Goal: Task Accomplishment & Management: Use online tool/utility

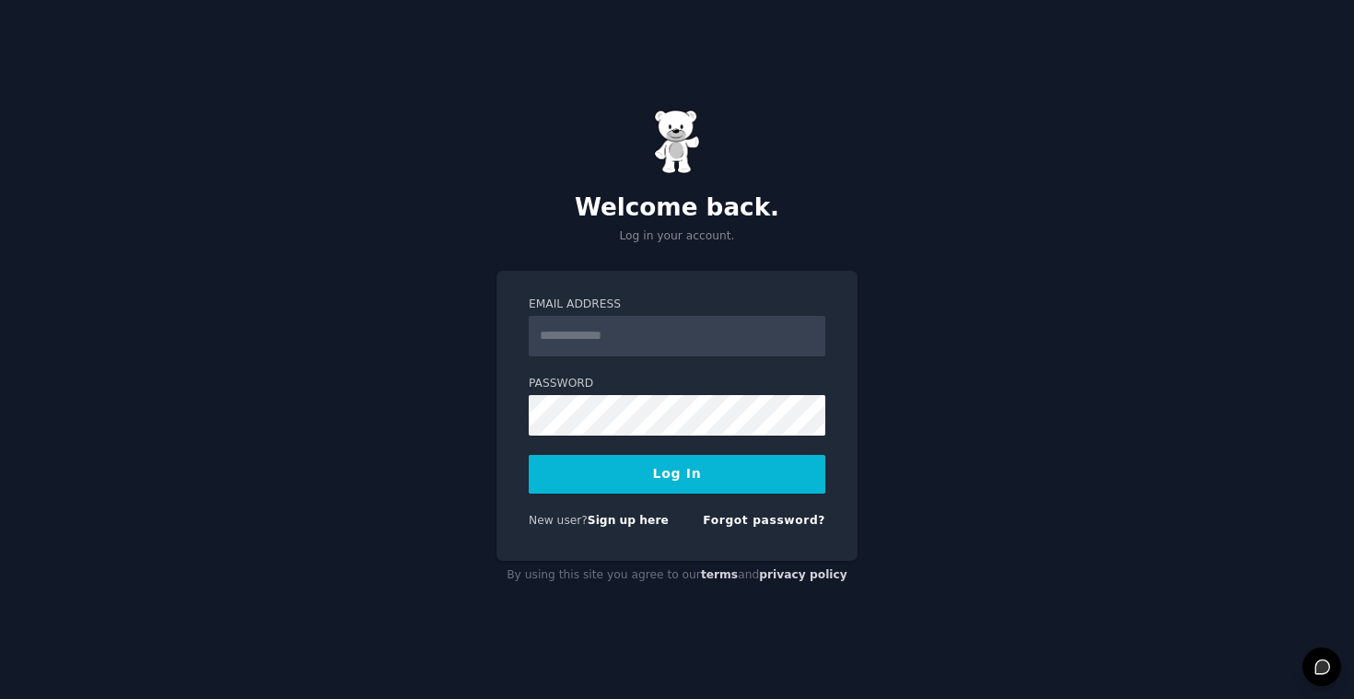
click at [0, 698] on com-1password-button at bounding box center [0, 699] width 0 height 0
click at [689, 336] on input "Email Address" at bounding box center [677, 336] width 297 height 41
type input "**********"
click at [677, 473] on button "Log In" at bounding box center [677, 474] width 297 height 39
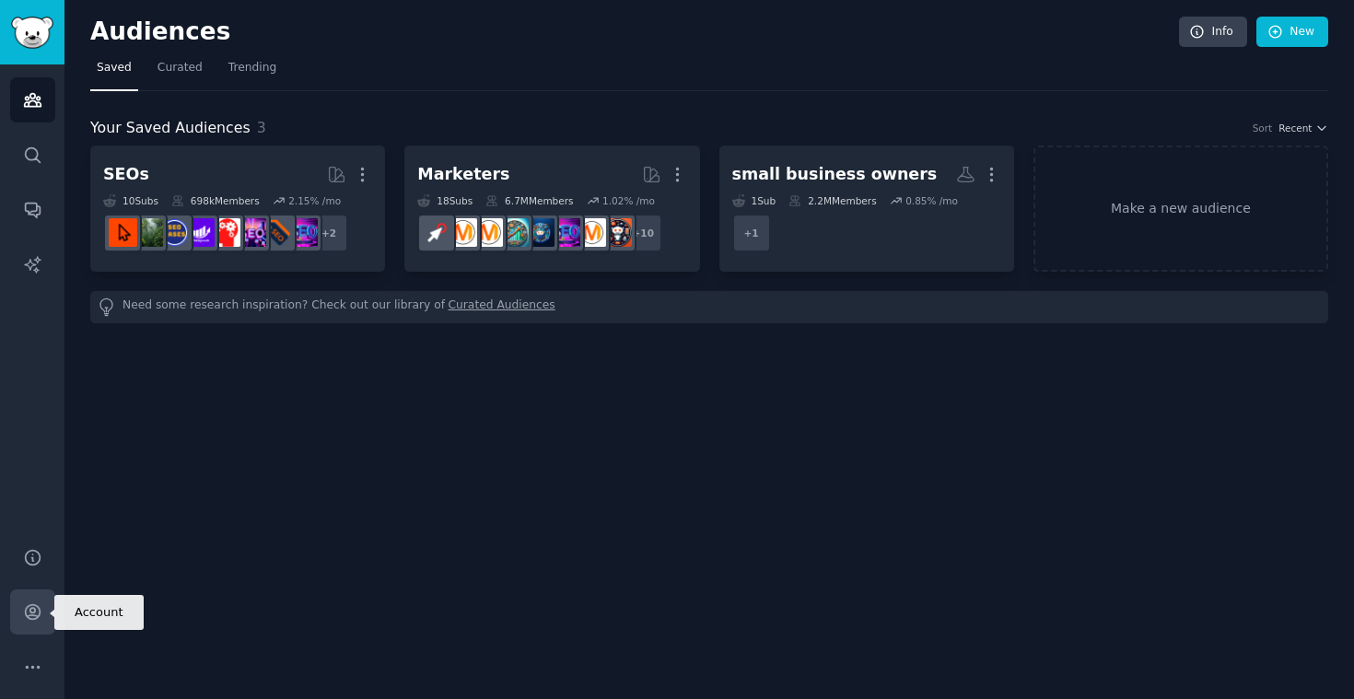
click at [32, 607] on icon "Sidebar" at bounding box center [32, 611] width 19 height 19
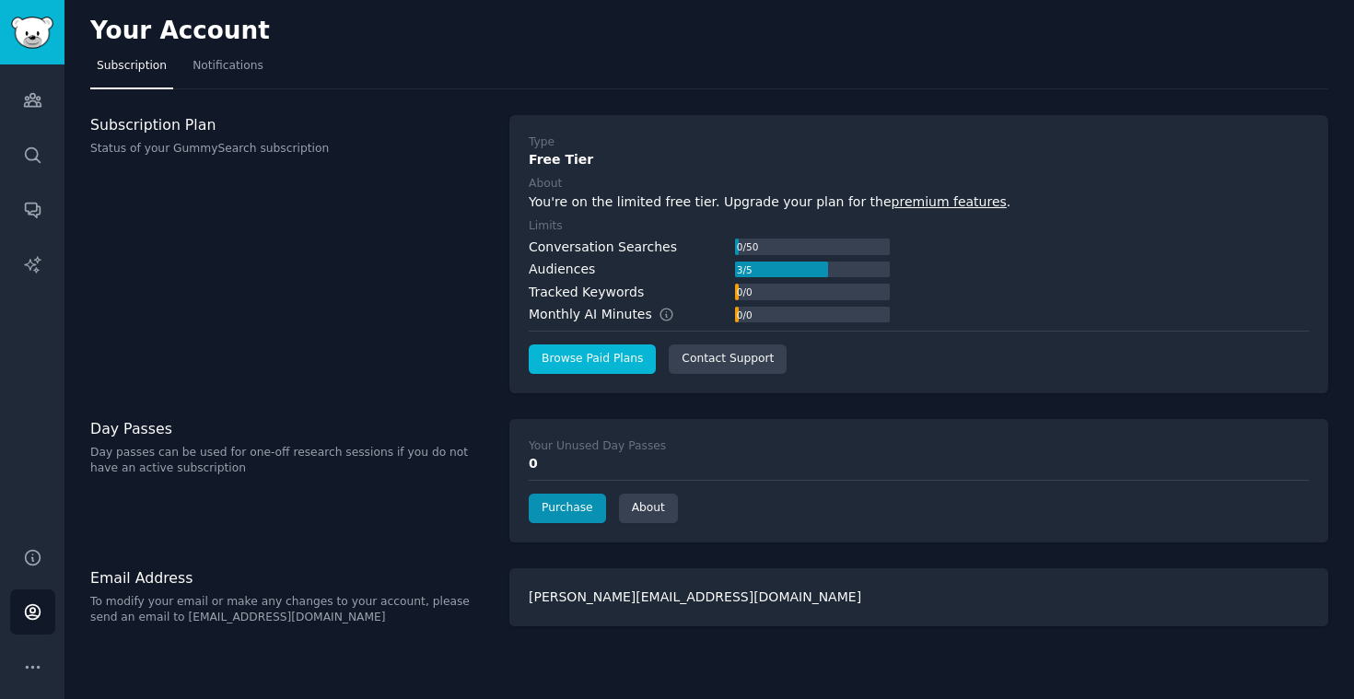
click at [593, 359] on link "Browse Paid Plans" at bounding box center [592, 358] width 127 height 29
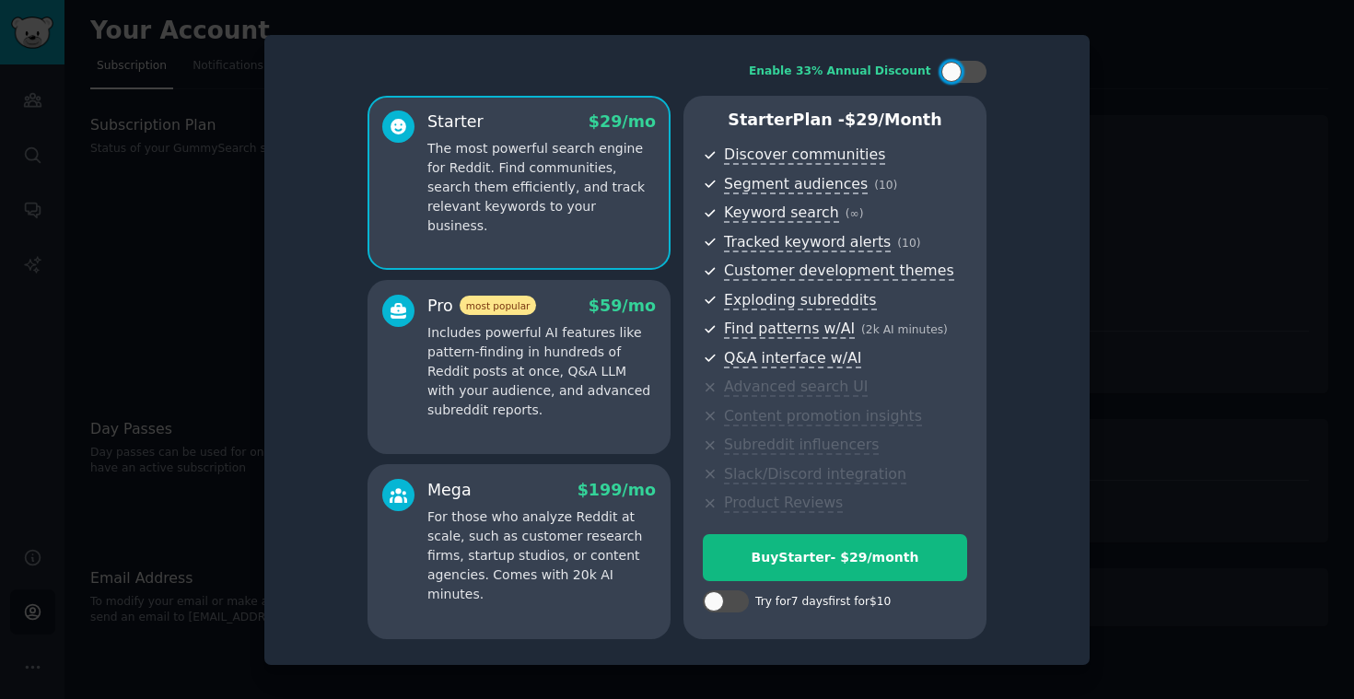
click at [571, 366] on p "Includes powerful AI features like pattern-finding in hundreds of Reddit posts …" at bounding box center [541, 371] width 228 height 97
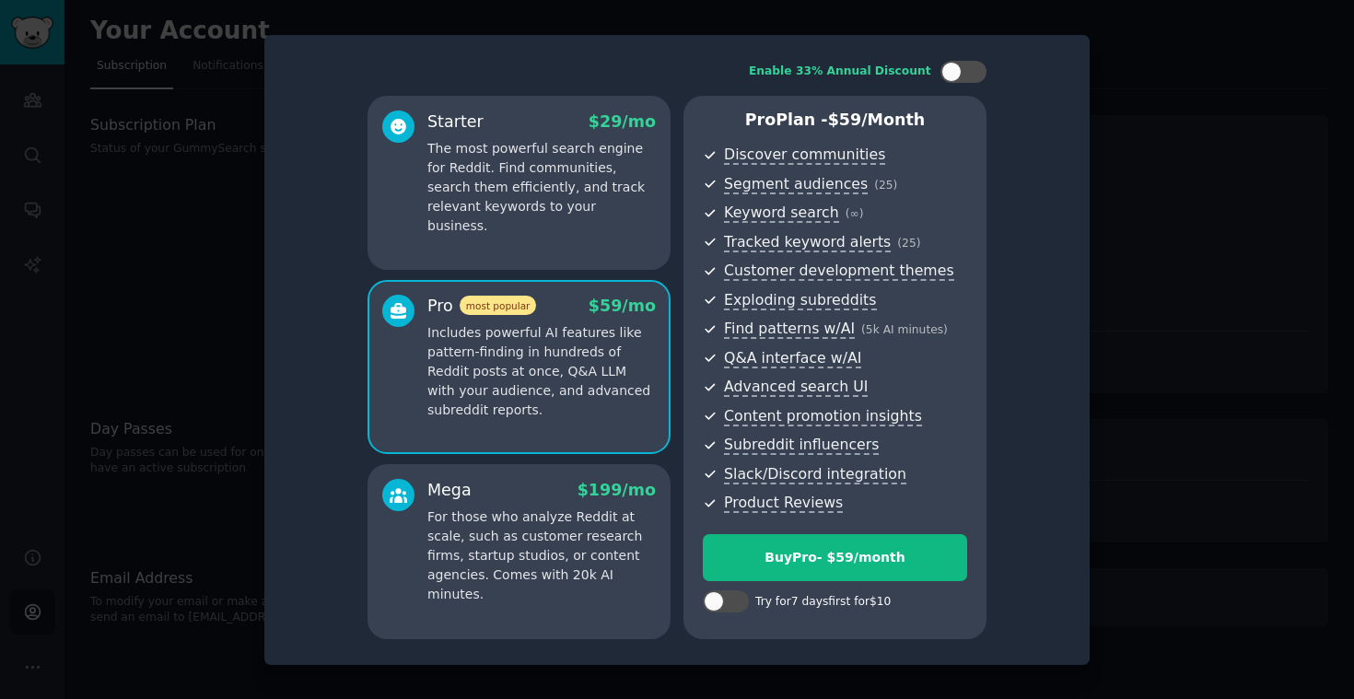
click at [1110, 462] on div at bounding box center [677, 349] width 1354 height 699
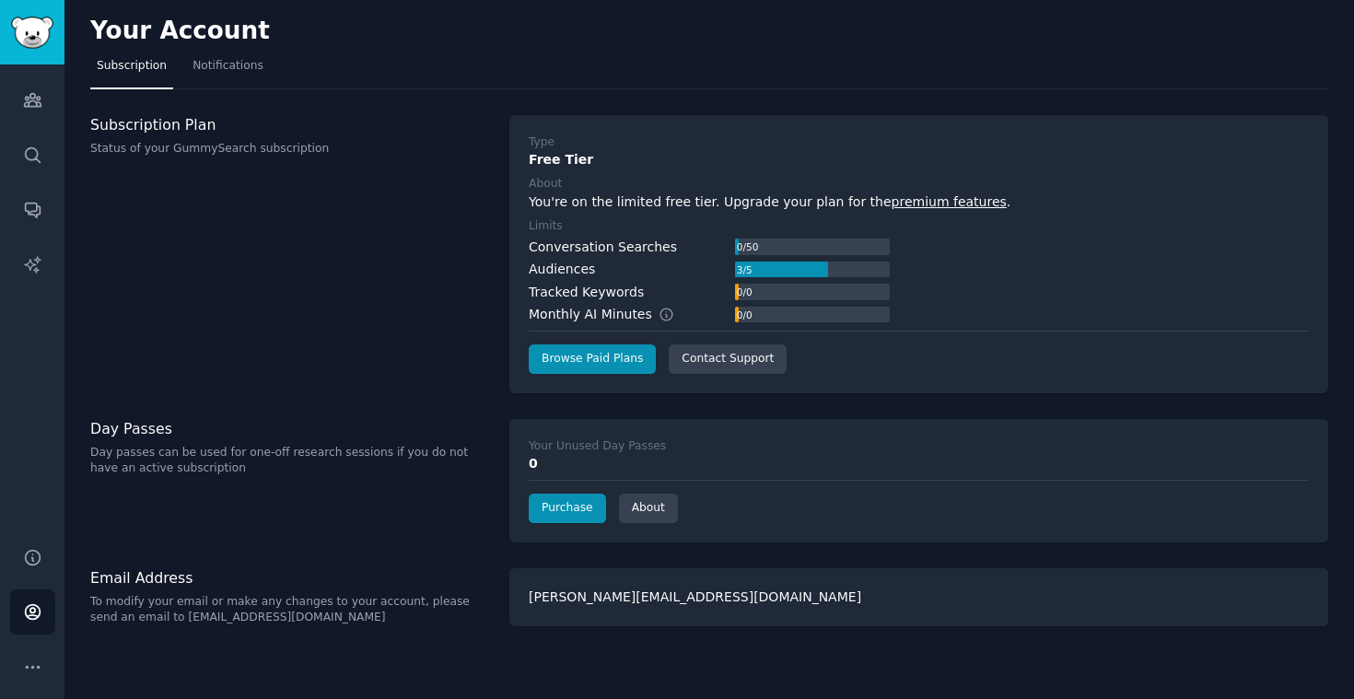
click at [36, 41] on img "Sidebar" at bounding box center [32, 33] width 42 height 32
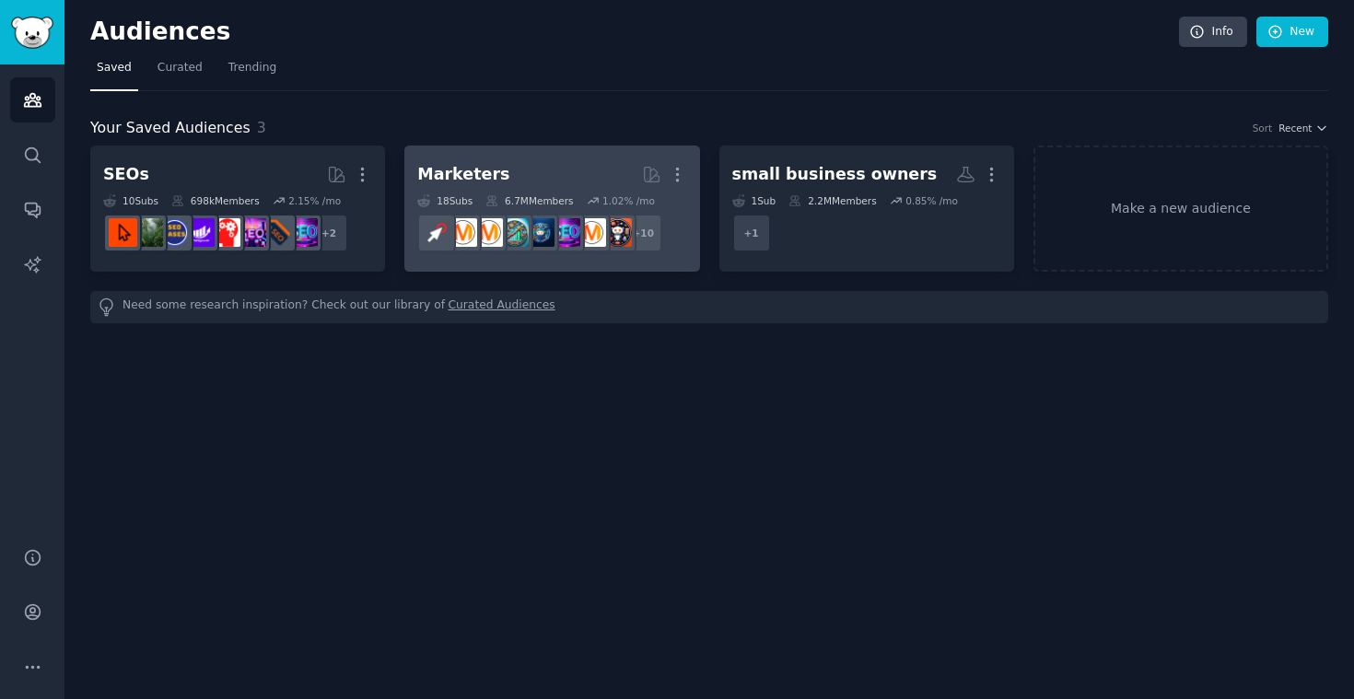
click at [475, 174] on div "Marketers" at bounding box center [463, 174] width 92 height 23
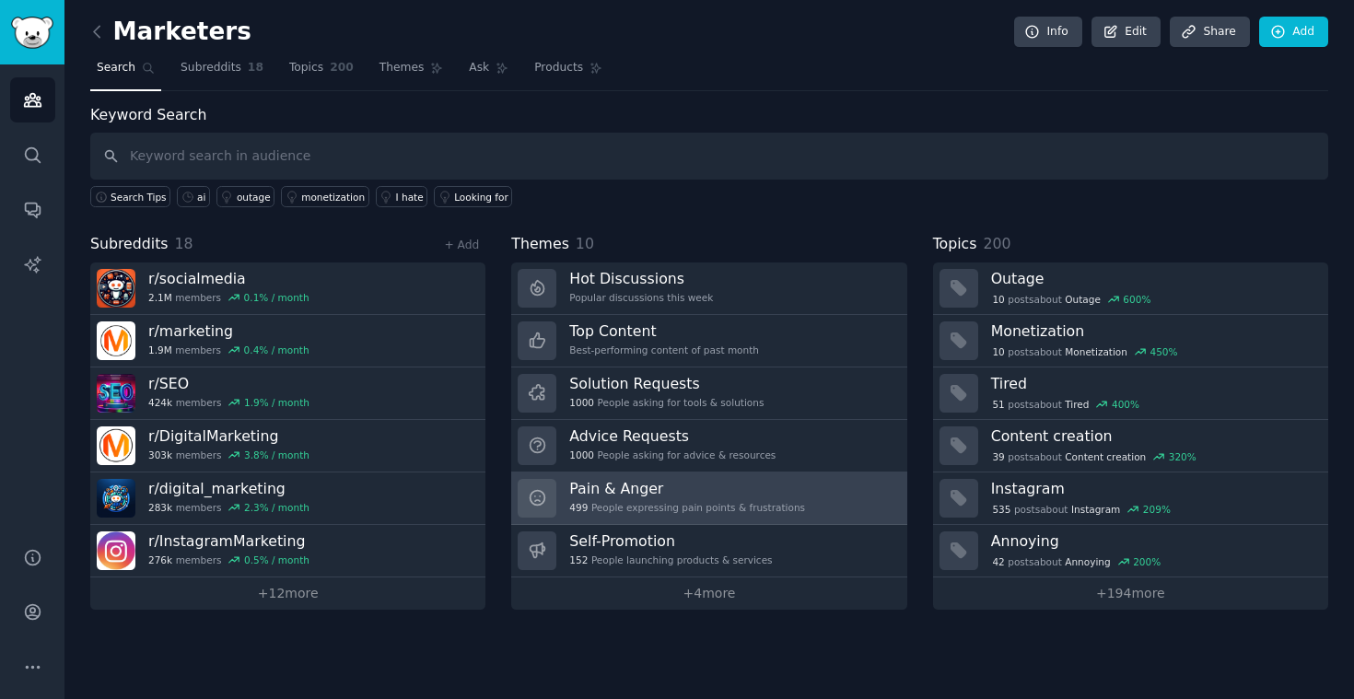
click at [660, 497] on div "Pain & Anger 499 People expressing pain points & frustrations" at bounding box center [687, 498] width 236 height 39
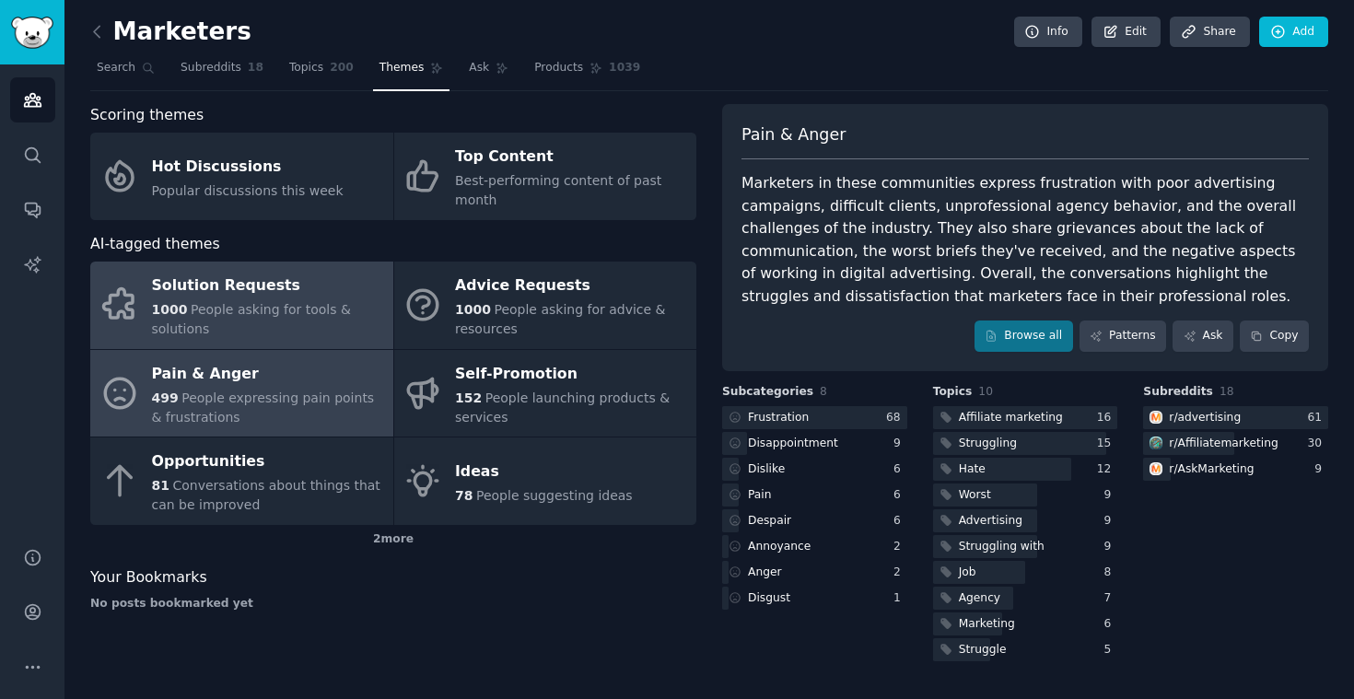
click at [280, 309] on span "People asking for tools & solutions" at bounding box center [251, 319] width 199 height 34
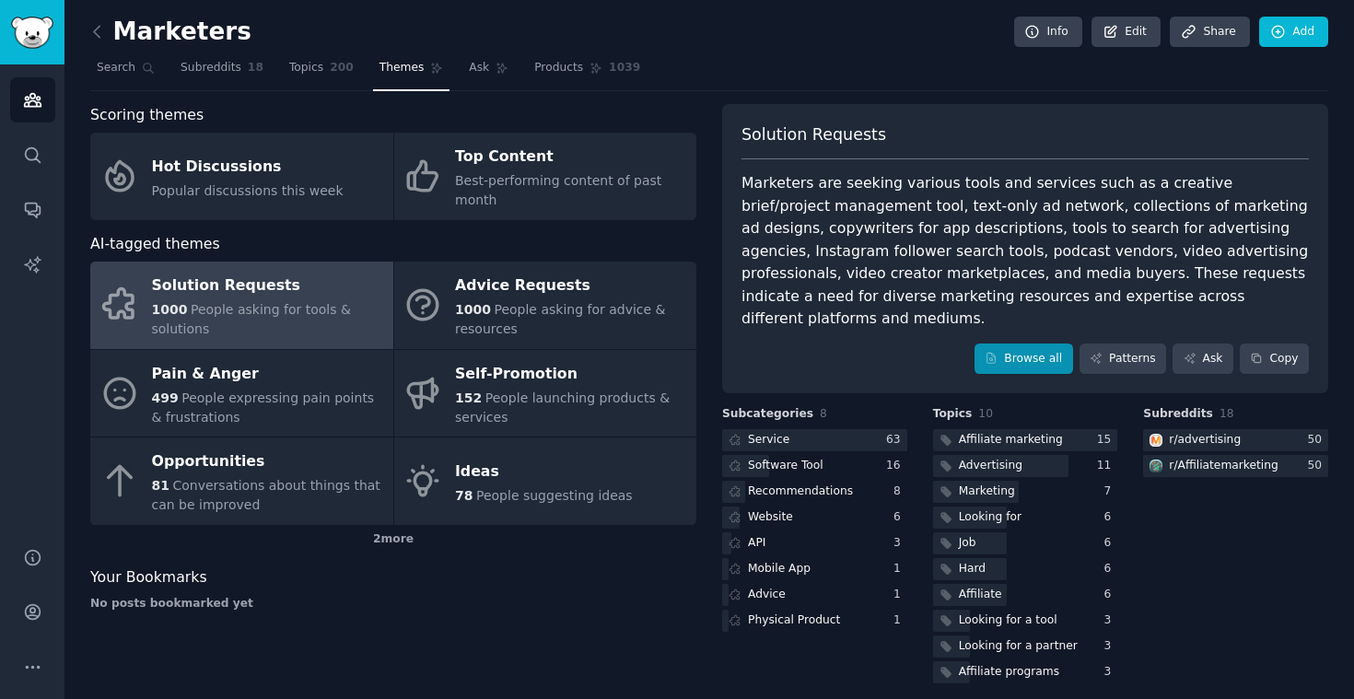
click at [1017, 344] on link "Browse all" at bounding box center [1023, 359] width 99 height 31
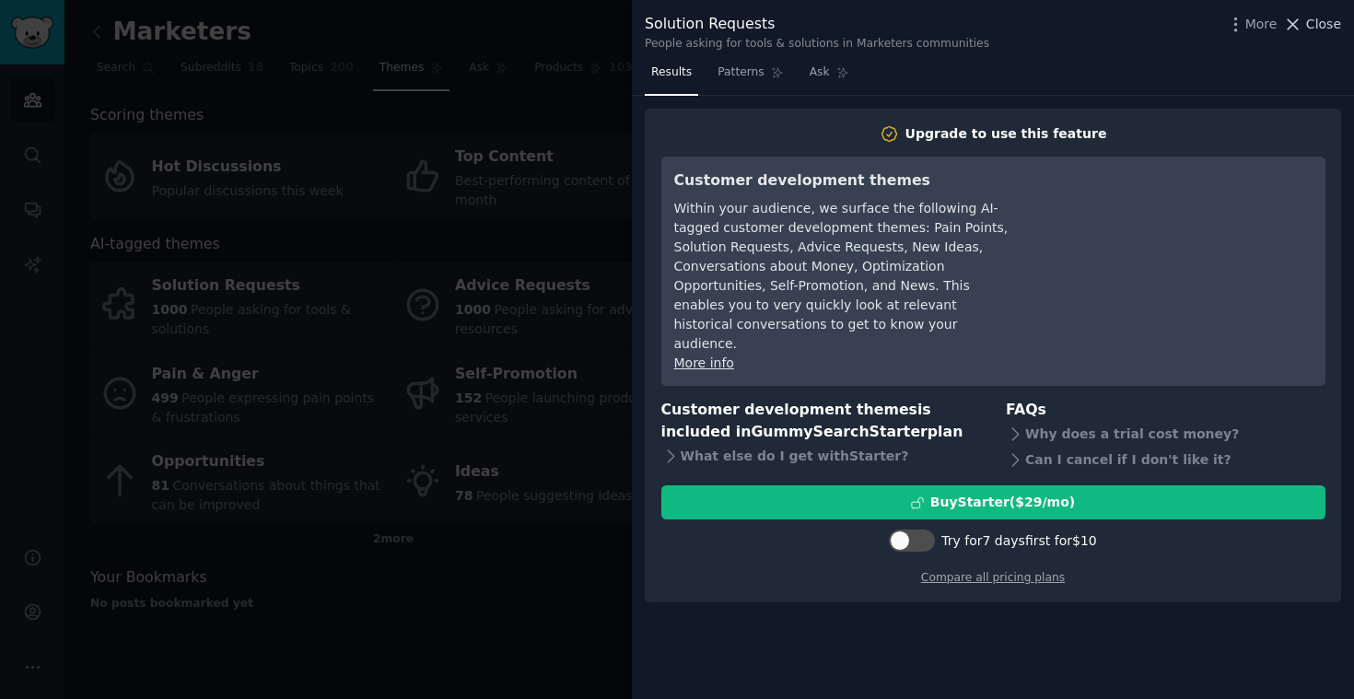
click at [1315, 21] on span "Close" at bounding box center [1323, 24] width 35 height 19
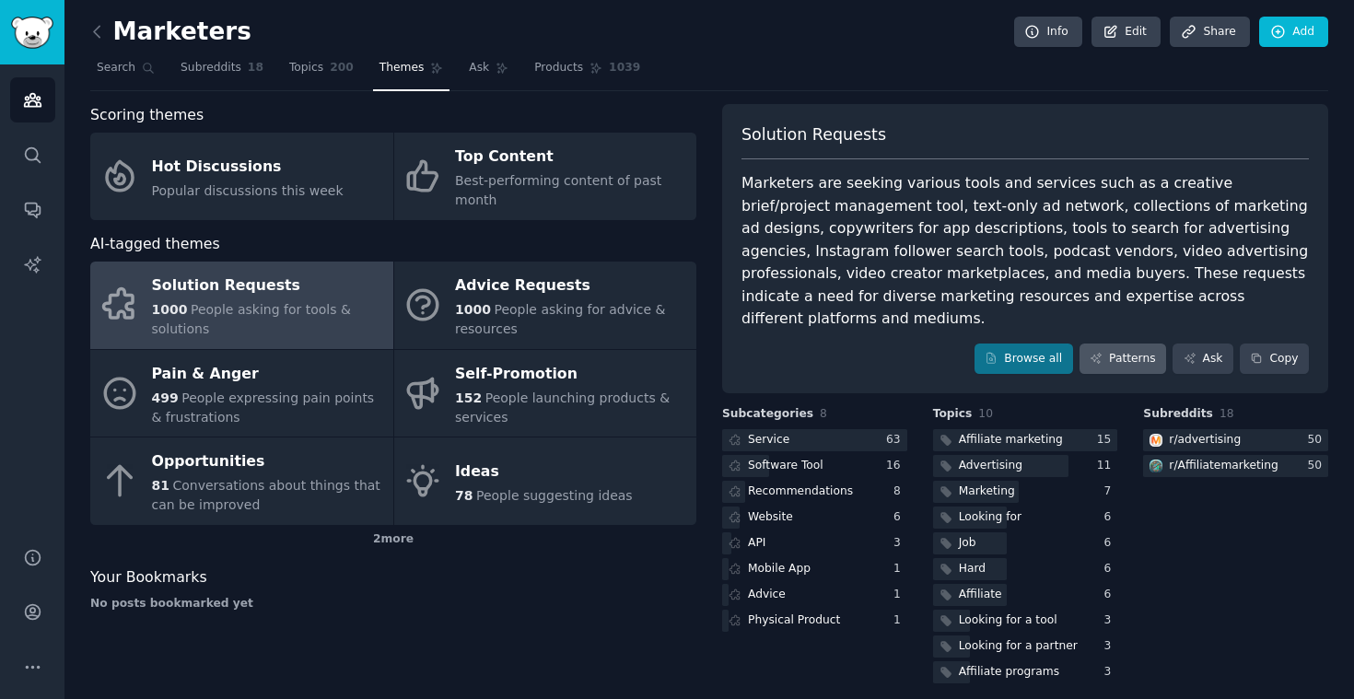
click at [1136, 344] on link "Patterns" at bounding box center [1122, 359] width 87 height 31
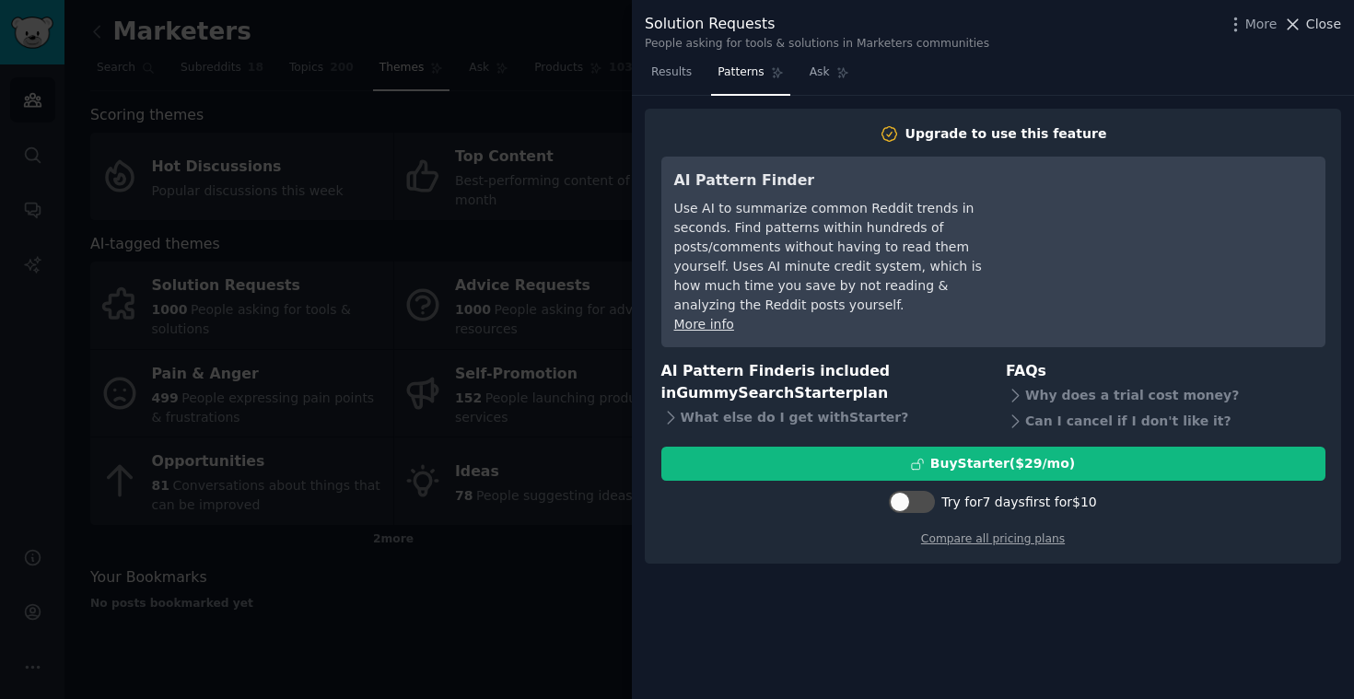
click at [1322, 24] on span "Close" at bounding box center [1323, 24] width 35 height 19
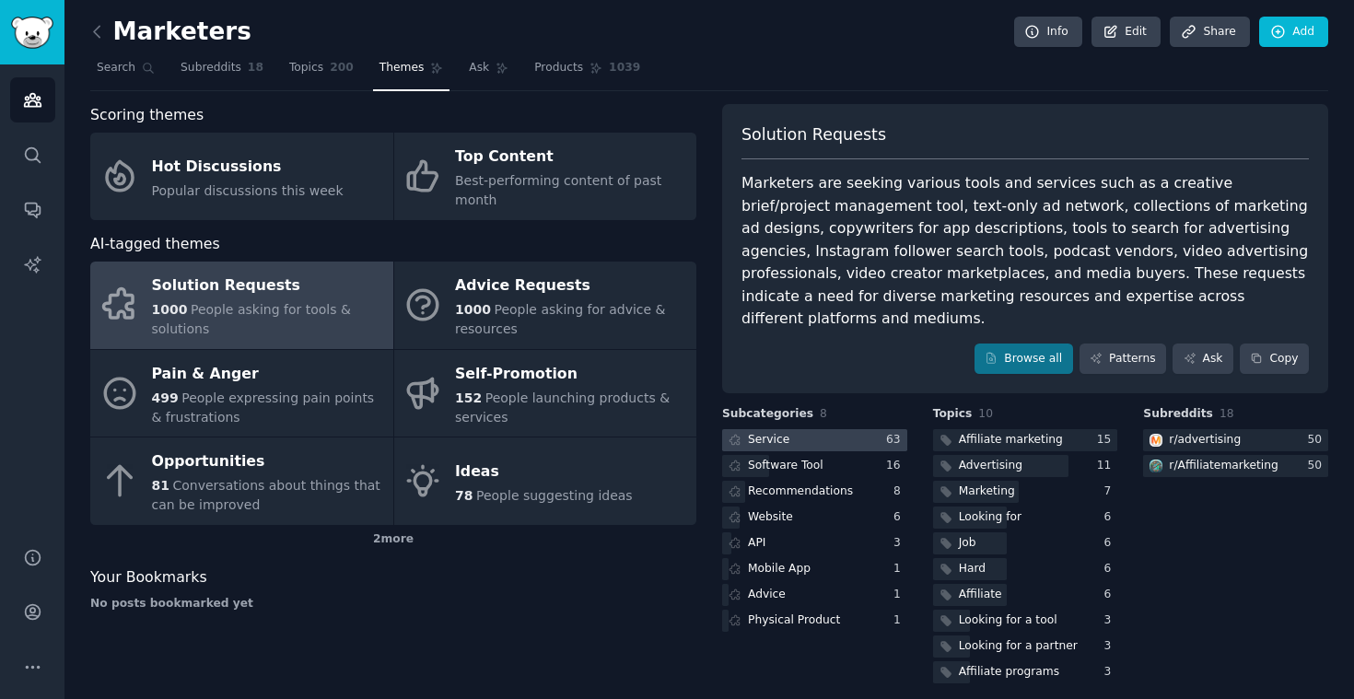
click at [775, 432] on div "Service" at bounding box center [768, 440] width 41 height 17
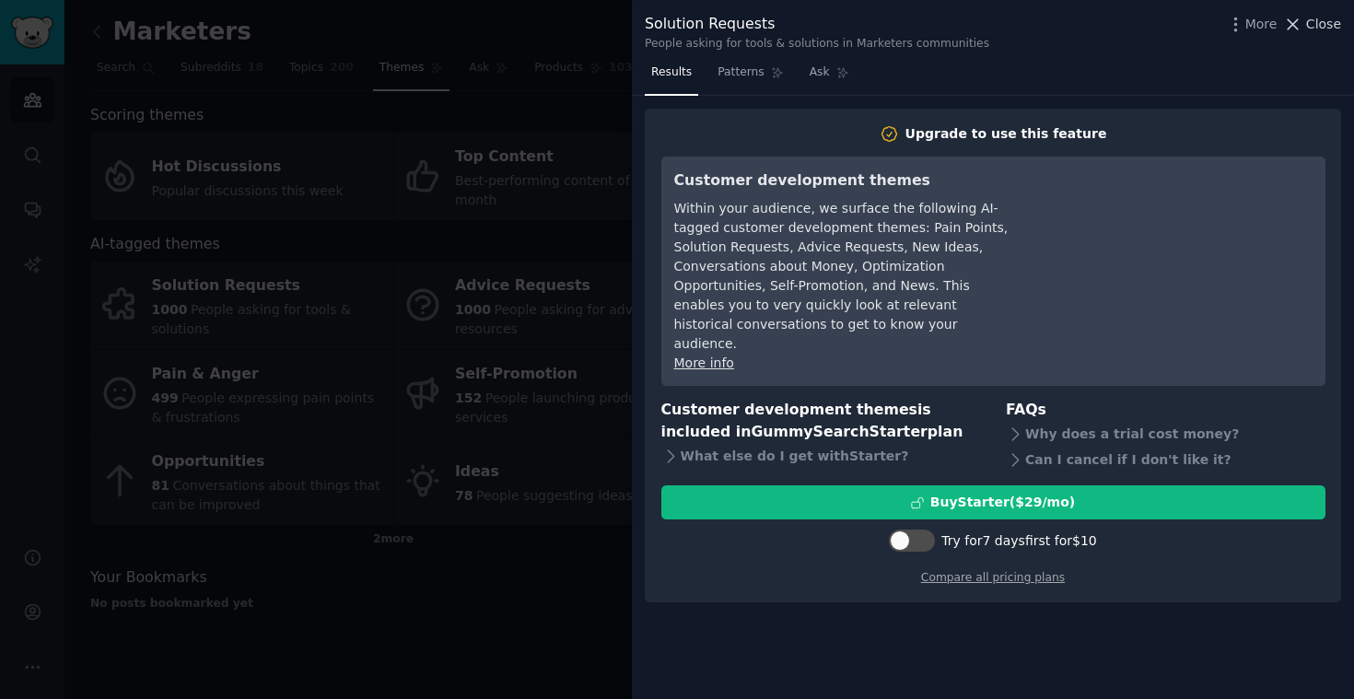
click at [1327, 27] on span "Close" at bounding box center [1323, 24] width 35 height 19
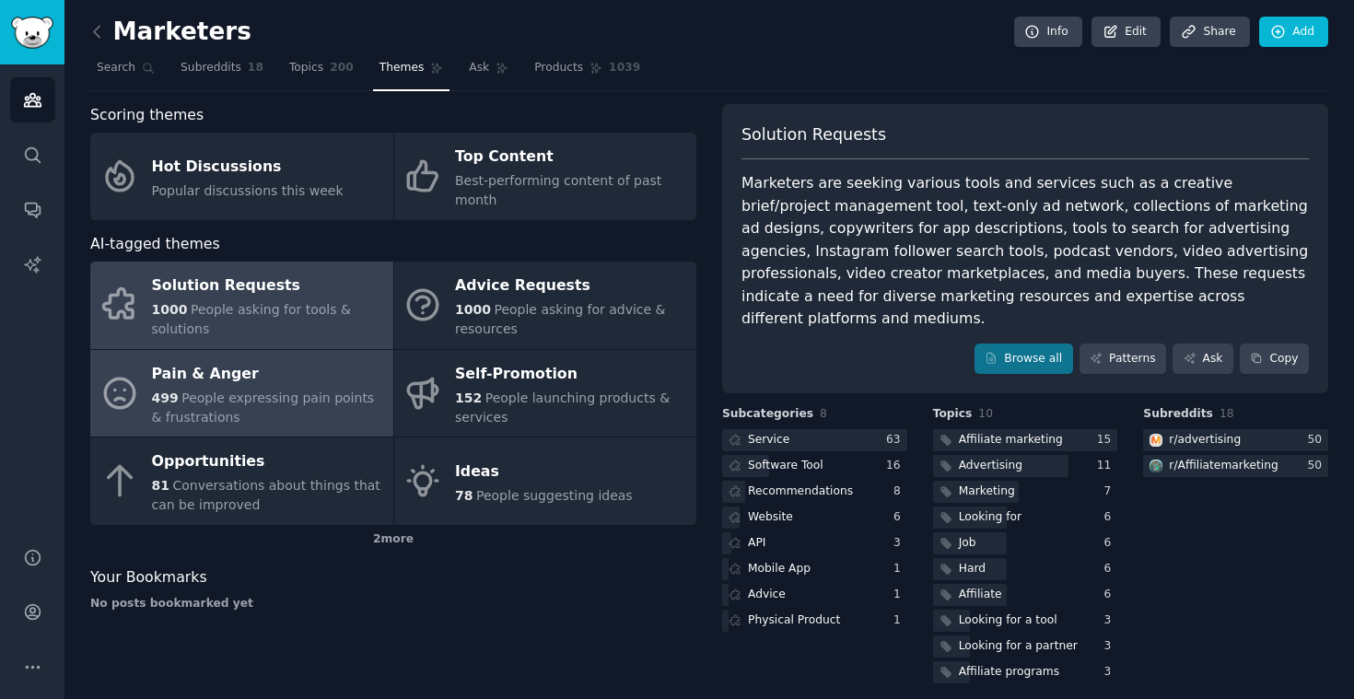
click at [328, 396] on span "People expressing pain points & frustrations" at bounding box center [263, 407] width 223 height 34
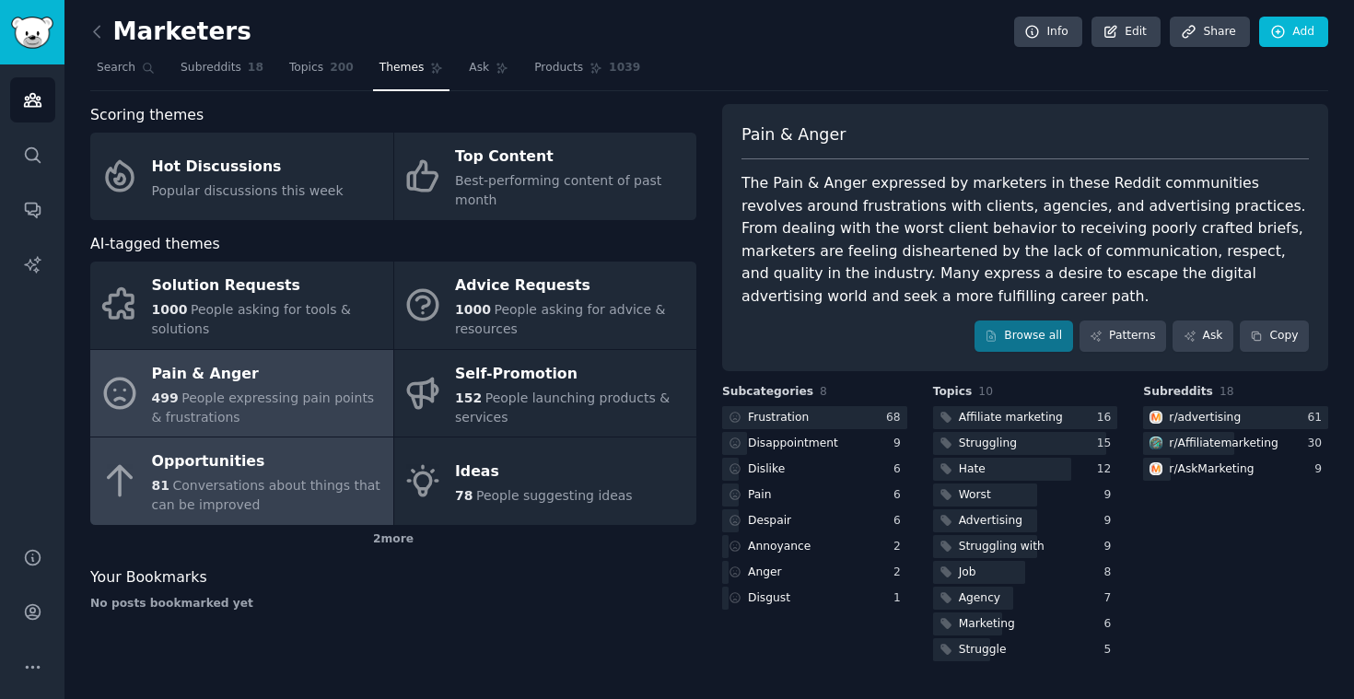
click at [271, 487] on span "Conversations about things that can be improved" at bounding box center [266, 495] width 228 height 34
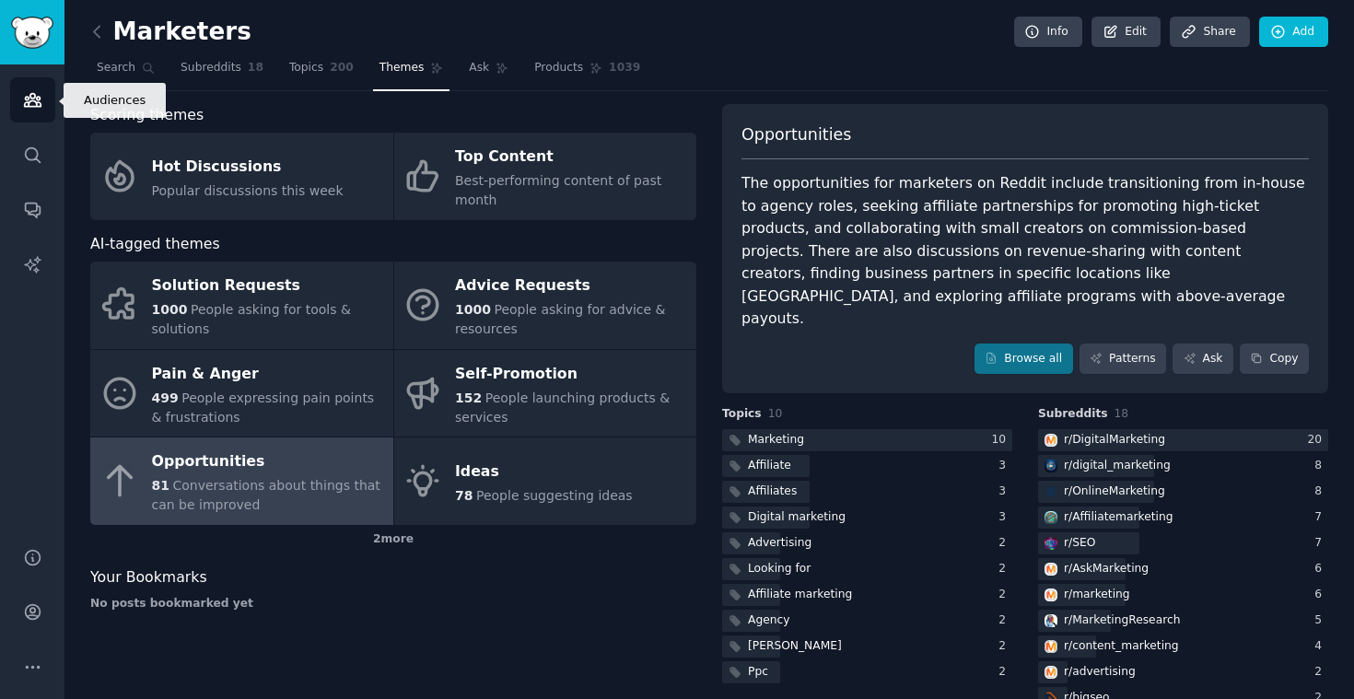
click at [34, 112] on link "Audiences" at bounding box center [32, 99] width 45 height 45
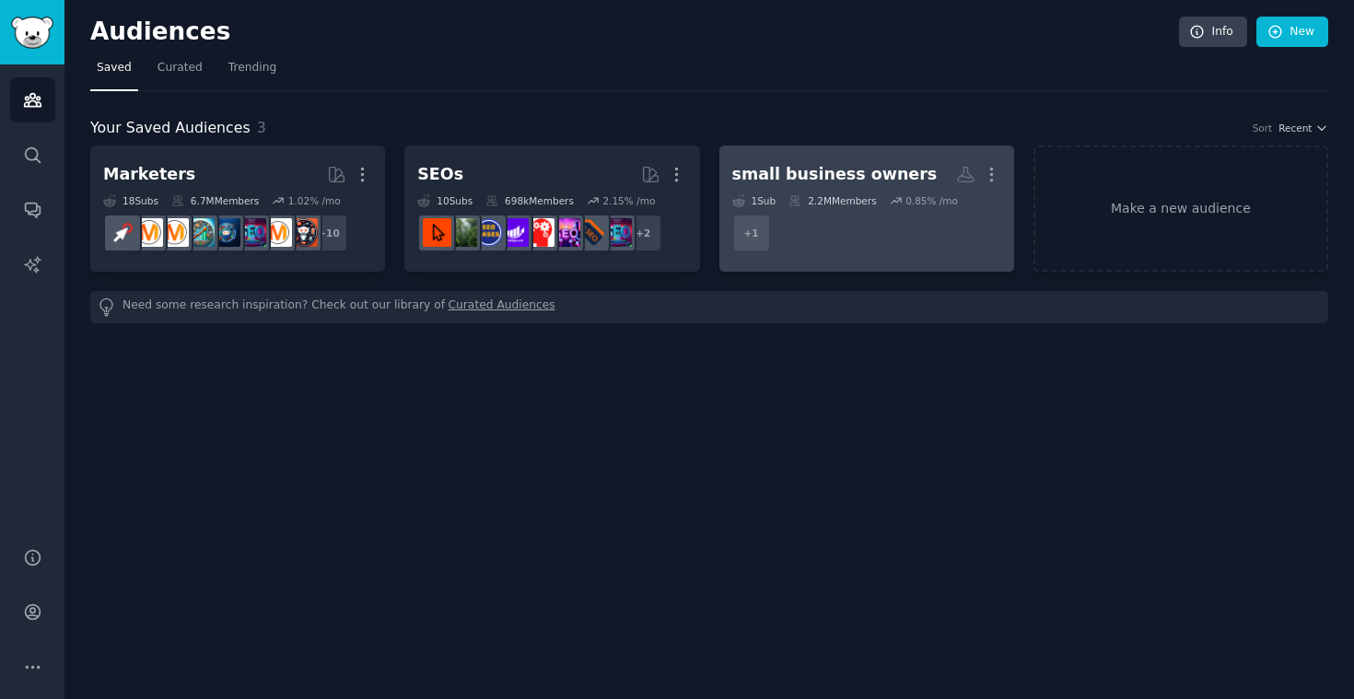
click at [862, 227] on dd "+ 1" at bounding box center [866, 233] width 269 height 52
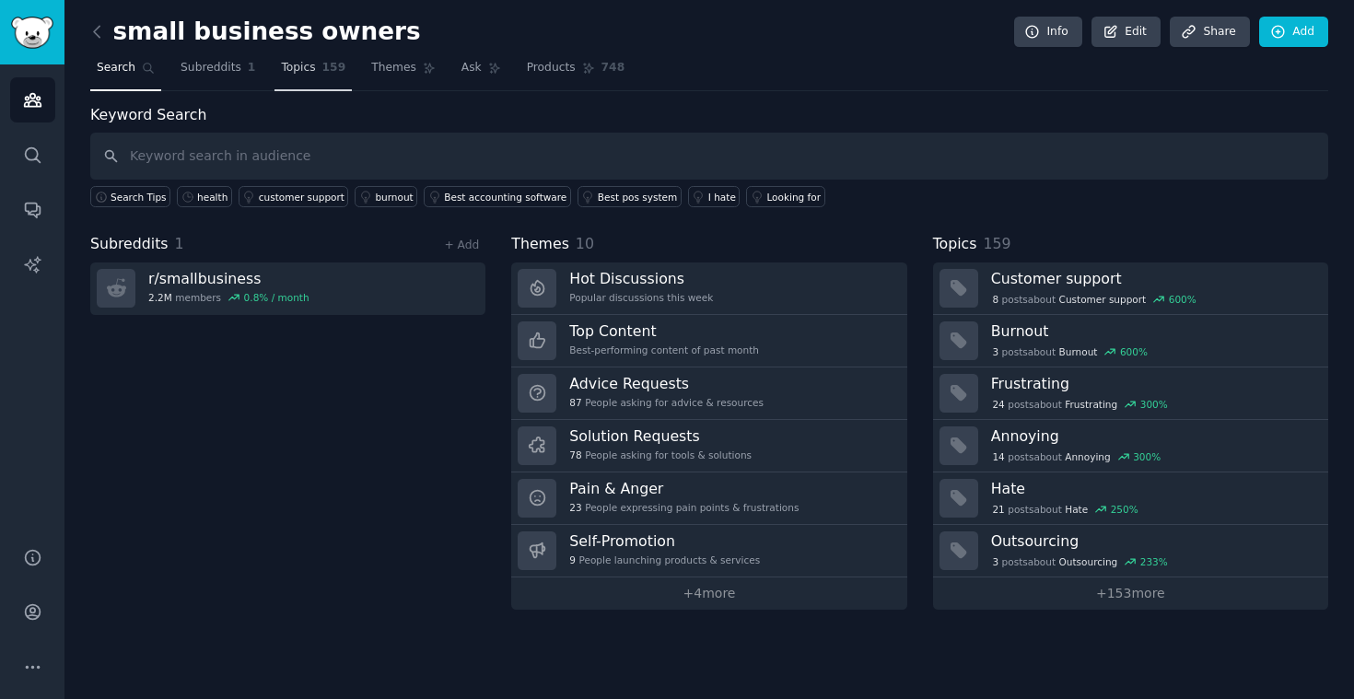
click at [290, 72] on span "Topics" at bounding box center [298, 68] width 34 height 17
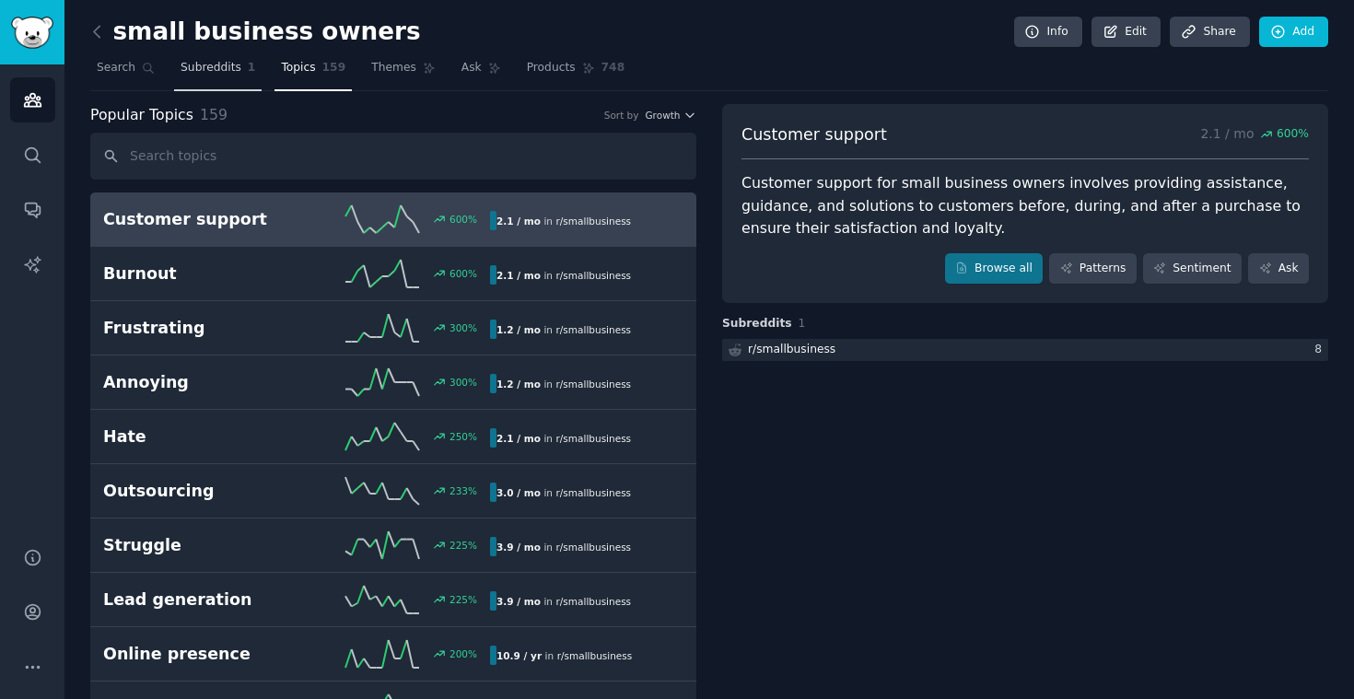
click at [219, 69] on span "Subreddits" at bounding box center [211, 68] width 61 height 17
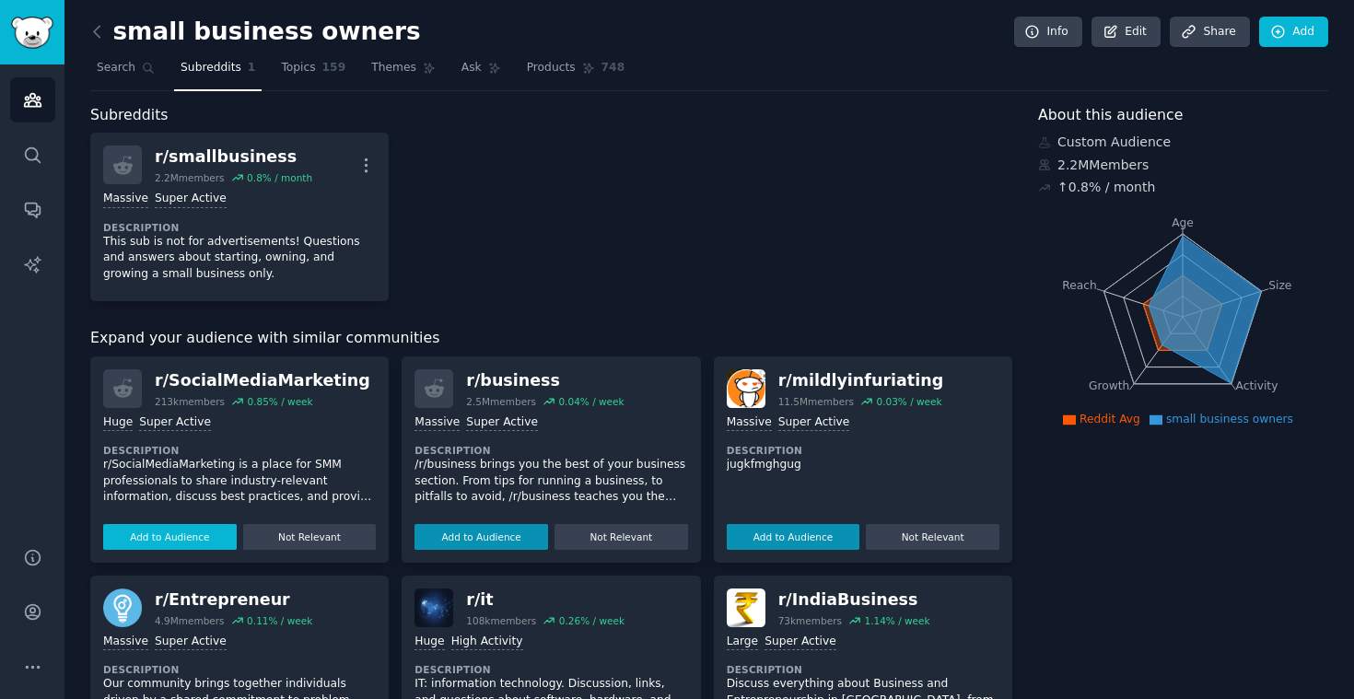
click at [176, 541] on button "Add to Audience" at bounding box center [170, 537] width 134 height 26
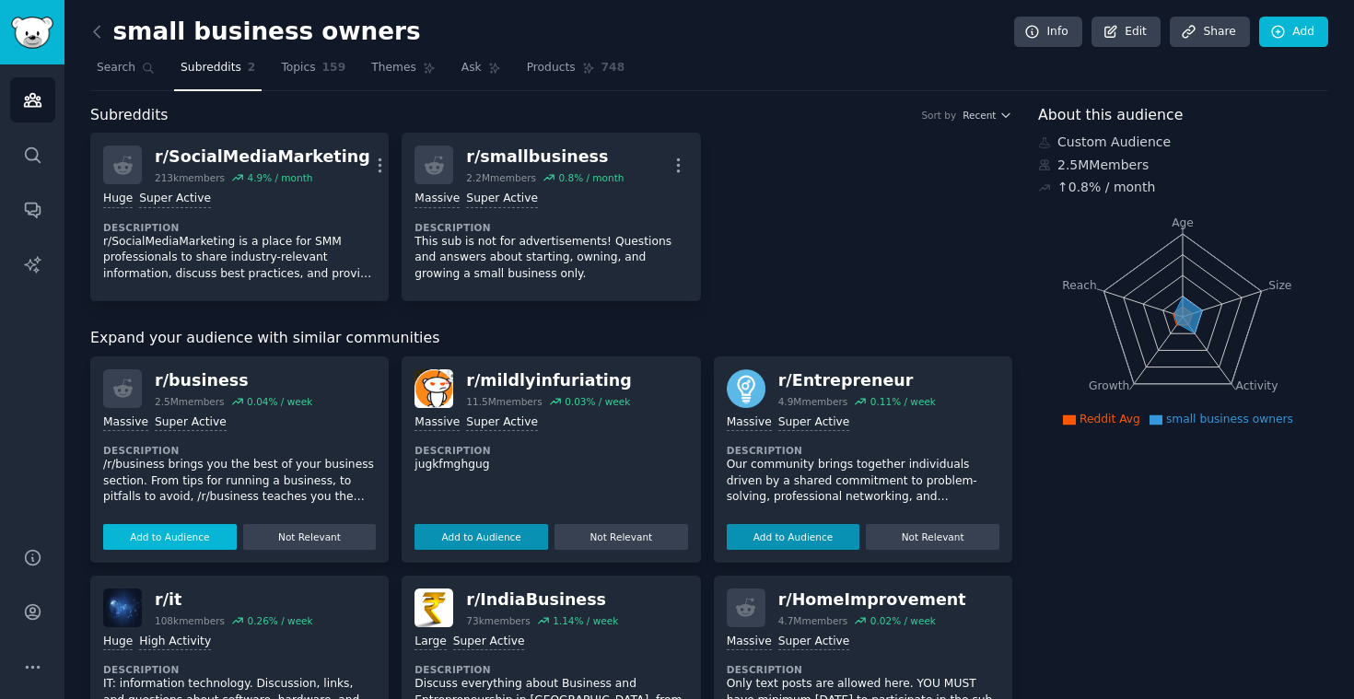
click at [204, 528] on button "Add to Audience" at bounding box center [170, 537] width 134 height 26
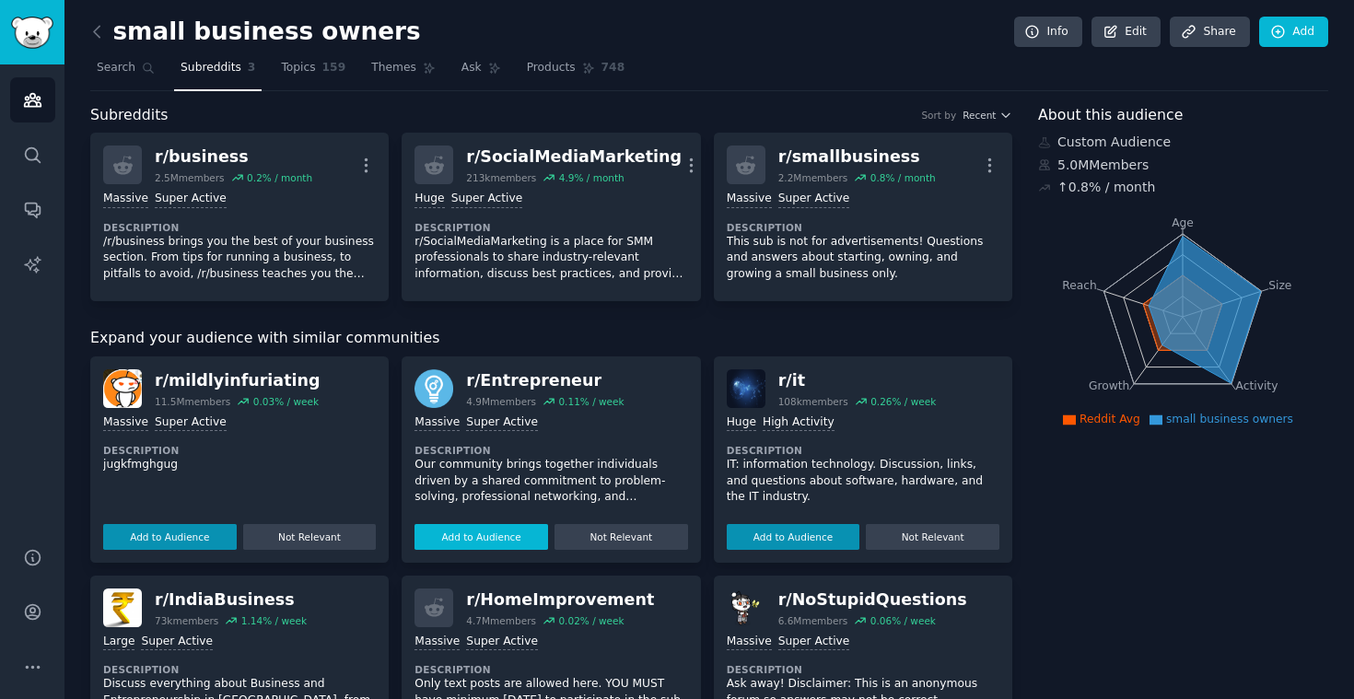
click at [502, 531] on button "Add to Audience" at bounding box center [481, 537] width 134 height 26
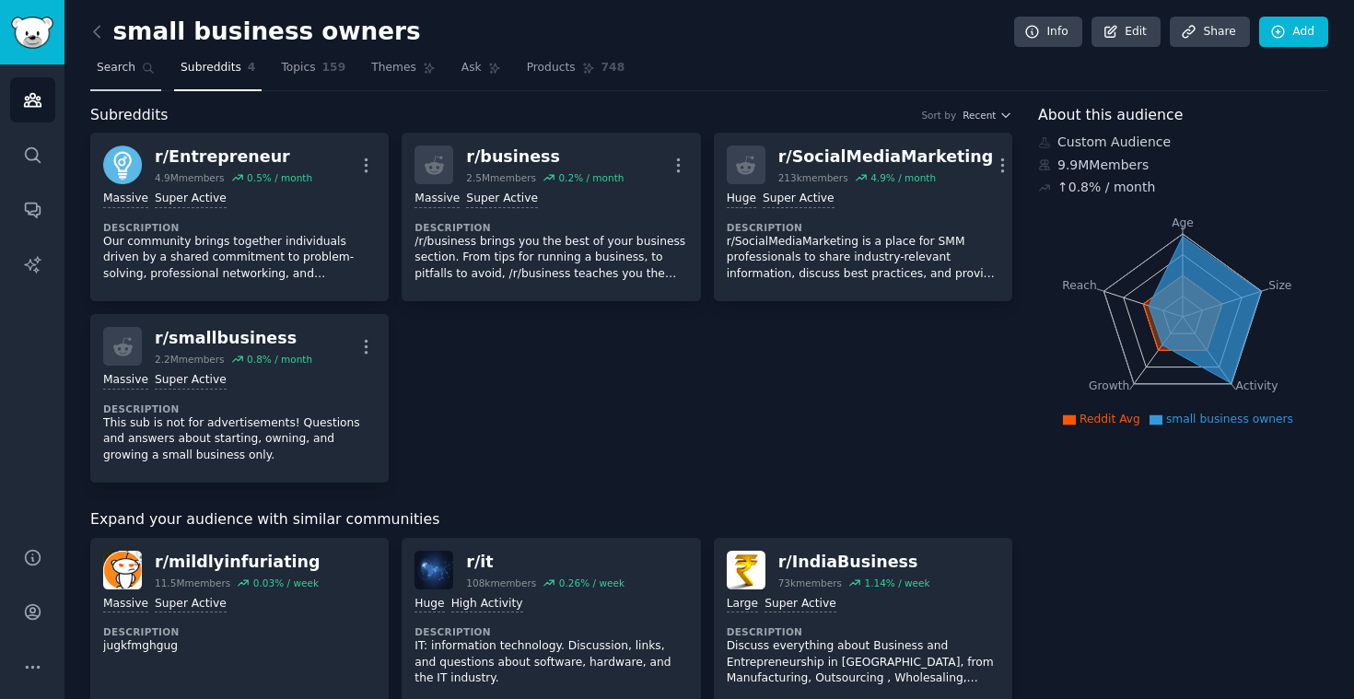
click at [124, 68] on span "Search" at bounding box center [116, 68] width 39 height 17
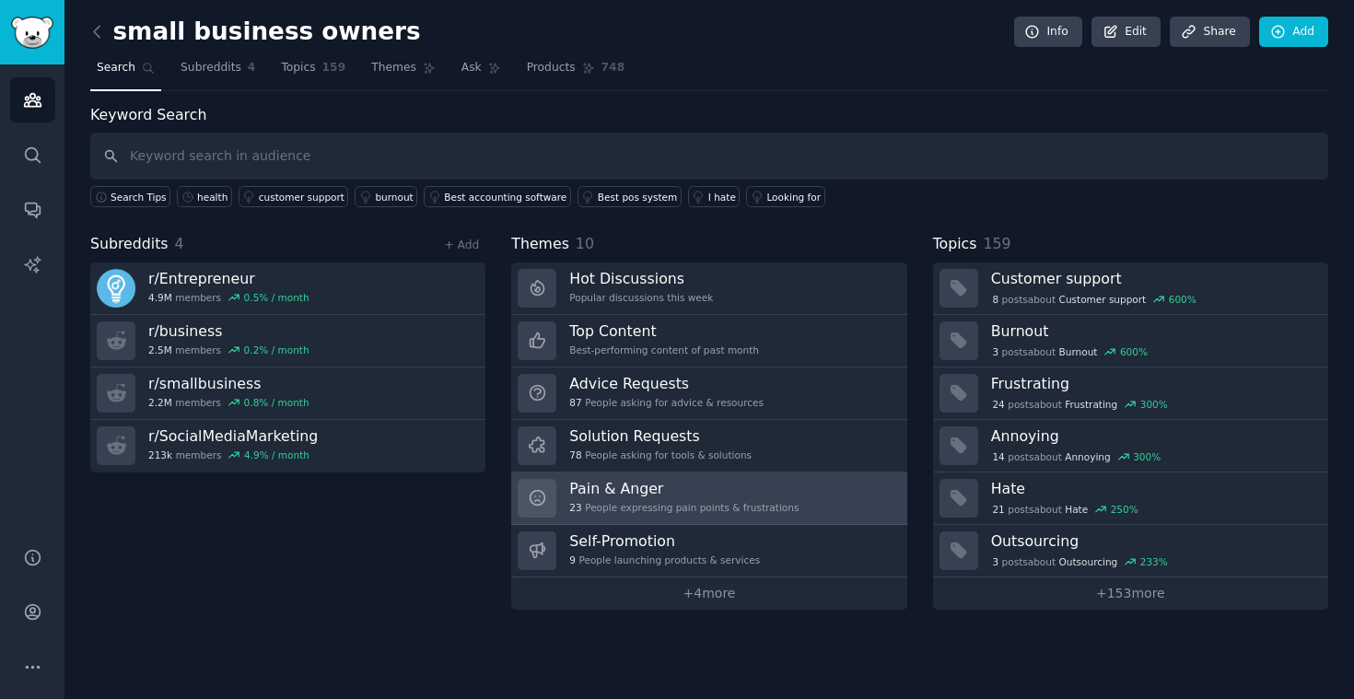
click at [720, 495] on h3 "Pain & Anger" at bounding box center [683, 488] width 229 height 19
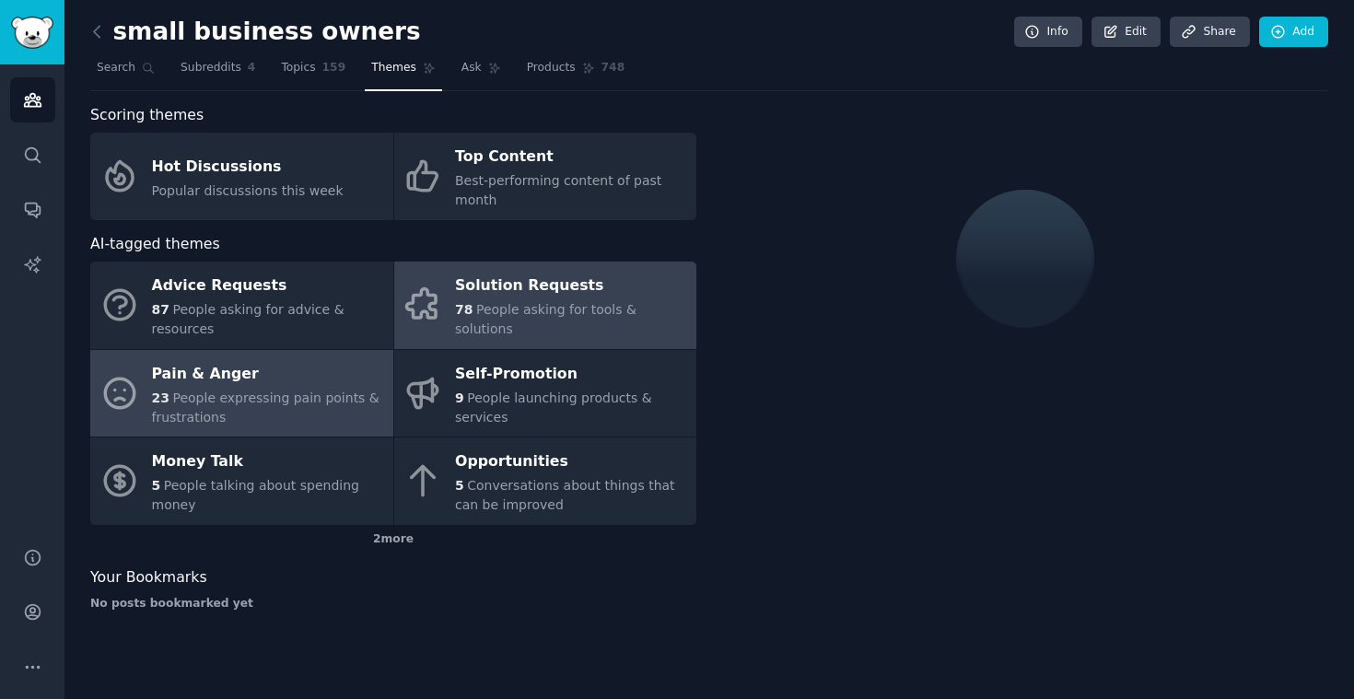
click at [623, 316] on span "People asking for tools & solutions" at bounding box center [545, 319] width 181 height 34
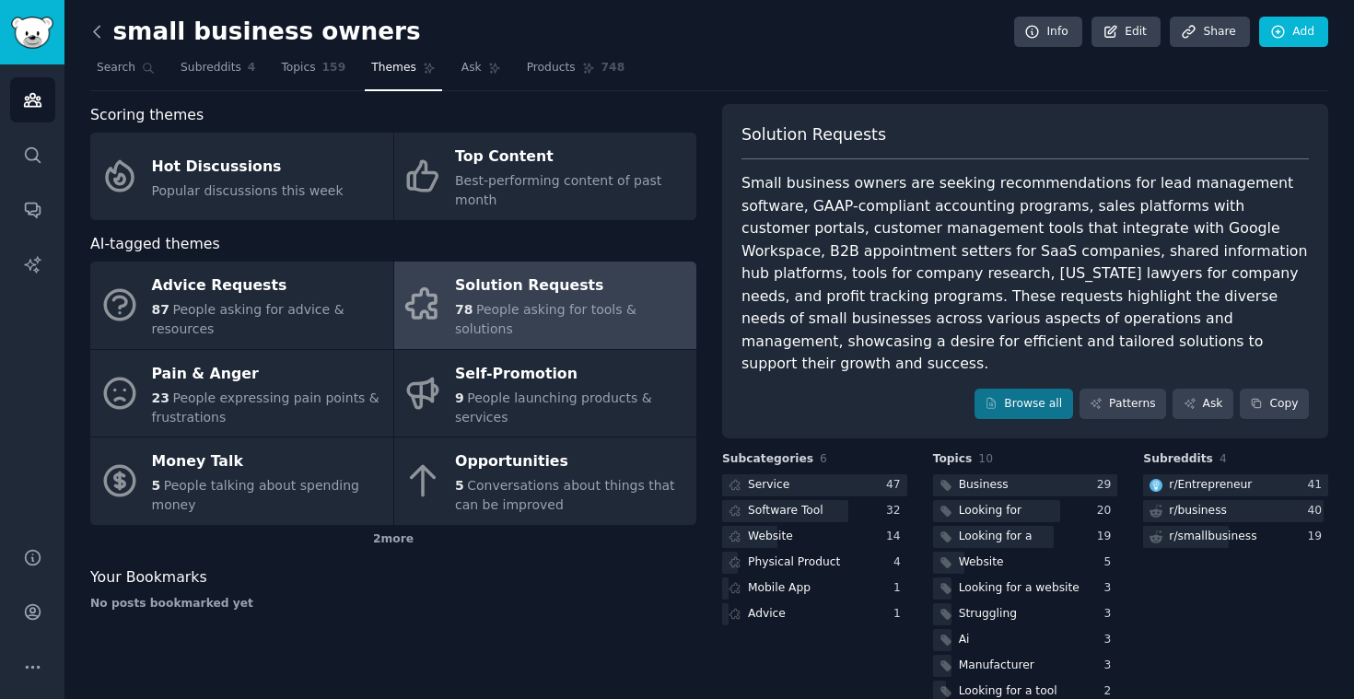
click at [103, 34] on icon at bounding box center [96, 31] width 19 height 19
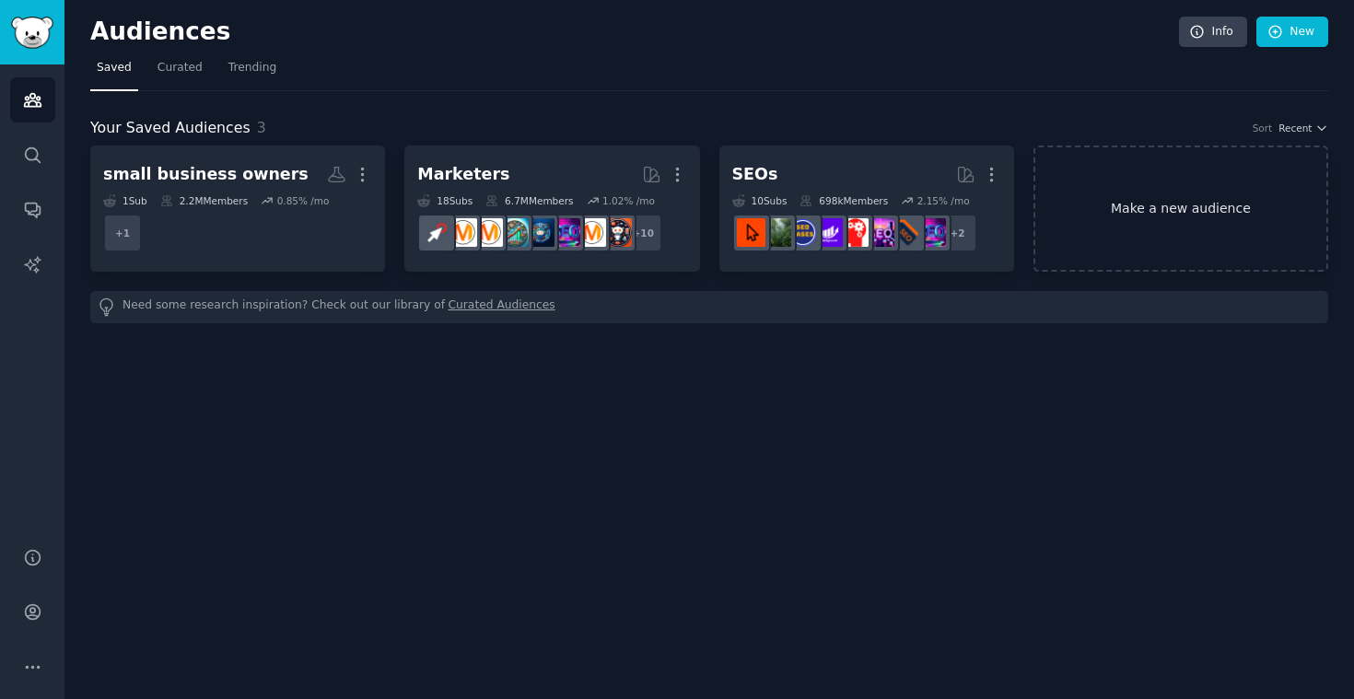
click at [1221, 202] on link "Make a new audience" at bounding box center [1180, 209] width 295 height 126
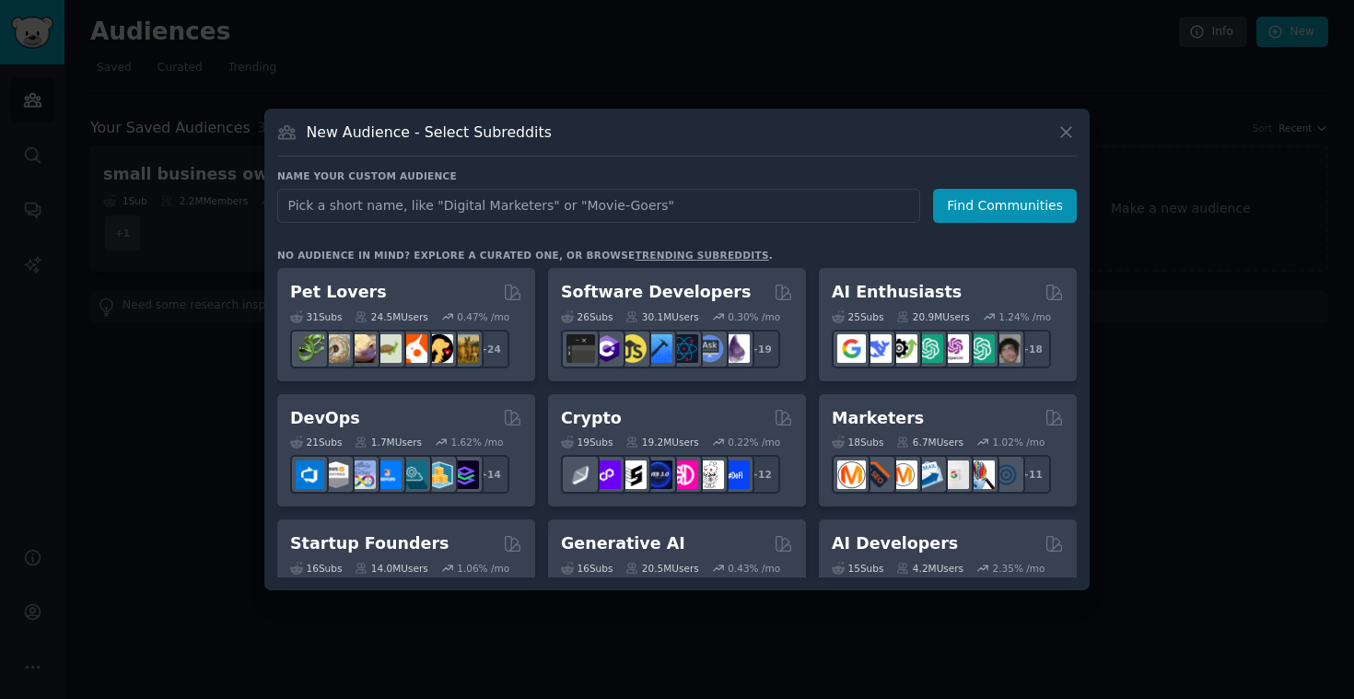
click at [739, 205] on input "text" at bounding box center [598, 206] width 643 height 34
type input "Content"
click at [1039, 207] on button "Find Communities" at bounding box center [1005, 206] width 144 height 34
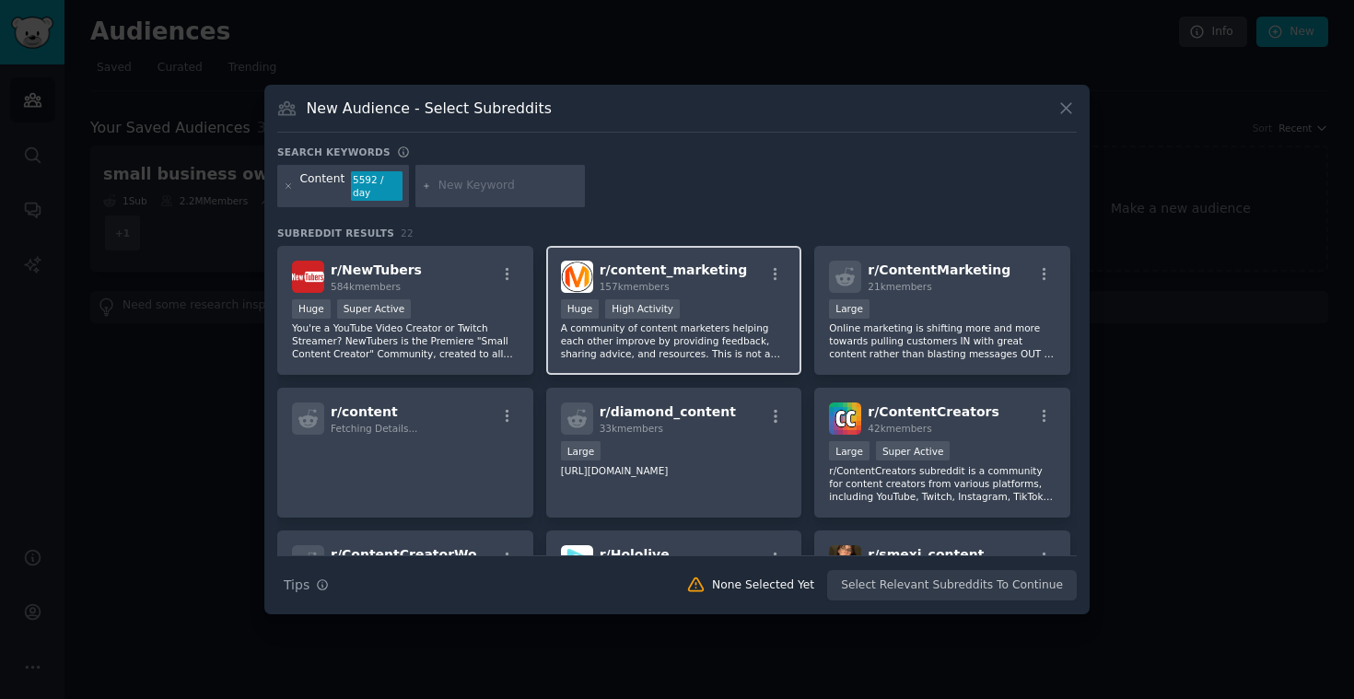
click at [698, 280] on div "157k members" at bounding box center [674, 286] width 148 height 13
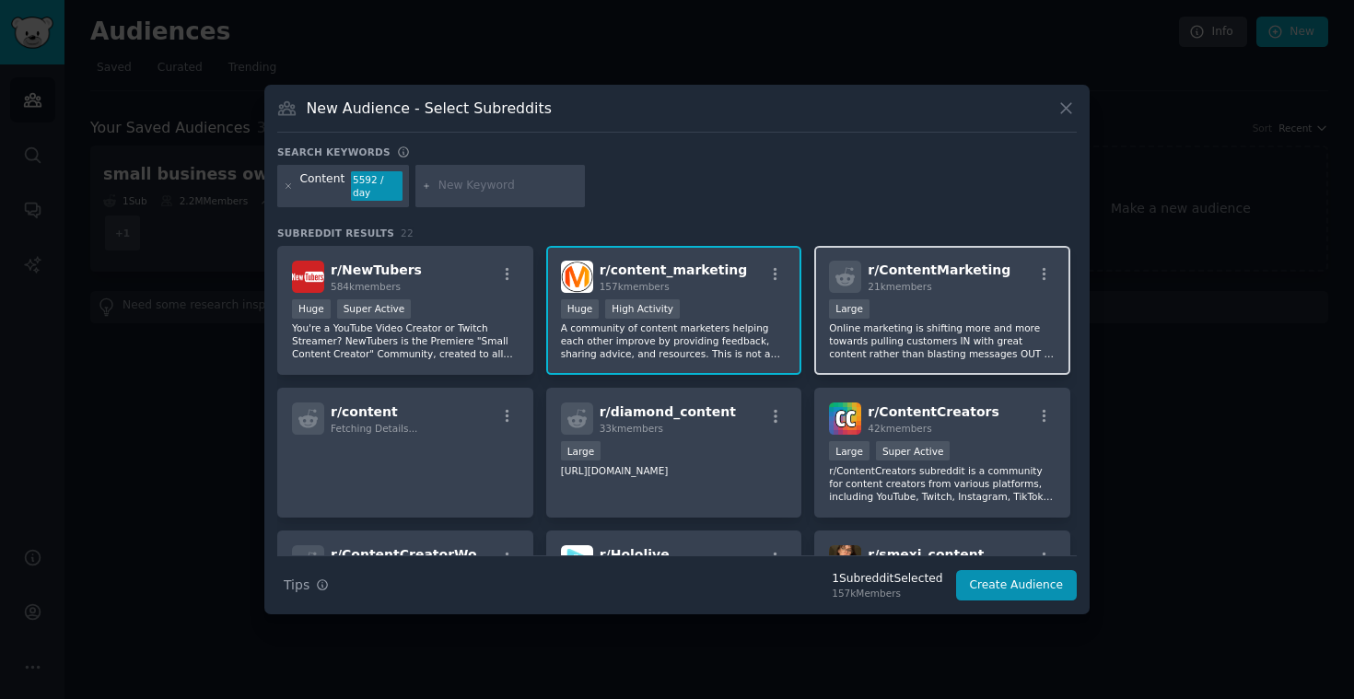
click at [932, 294] on div "r/ ContentMarketing 21k members Large Online marketing is shifting more and mor…" at bounding box center [942, 311] width 256 height 130
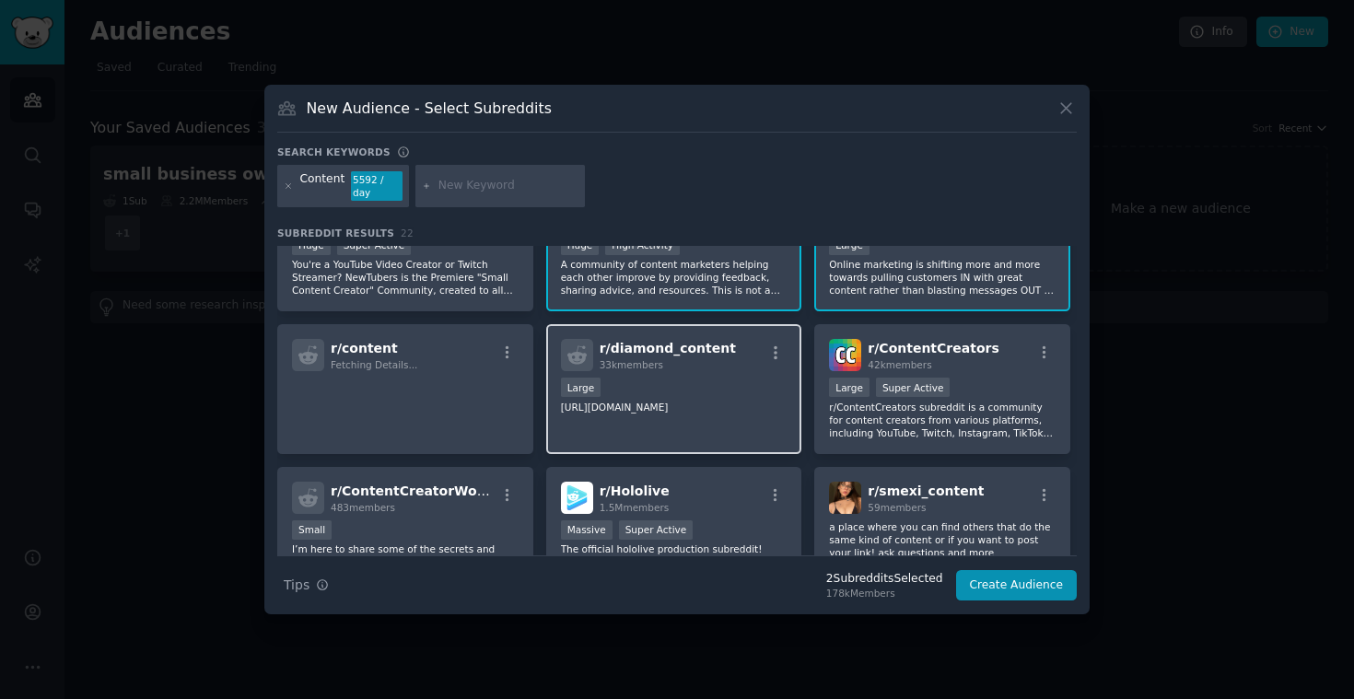
scroll to position [91, 0]
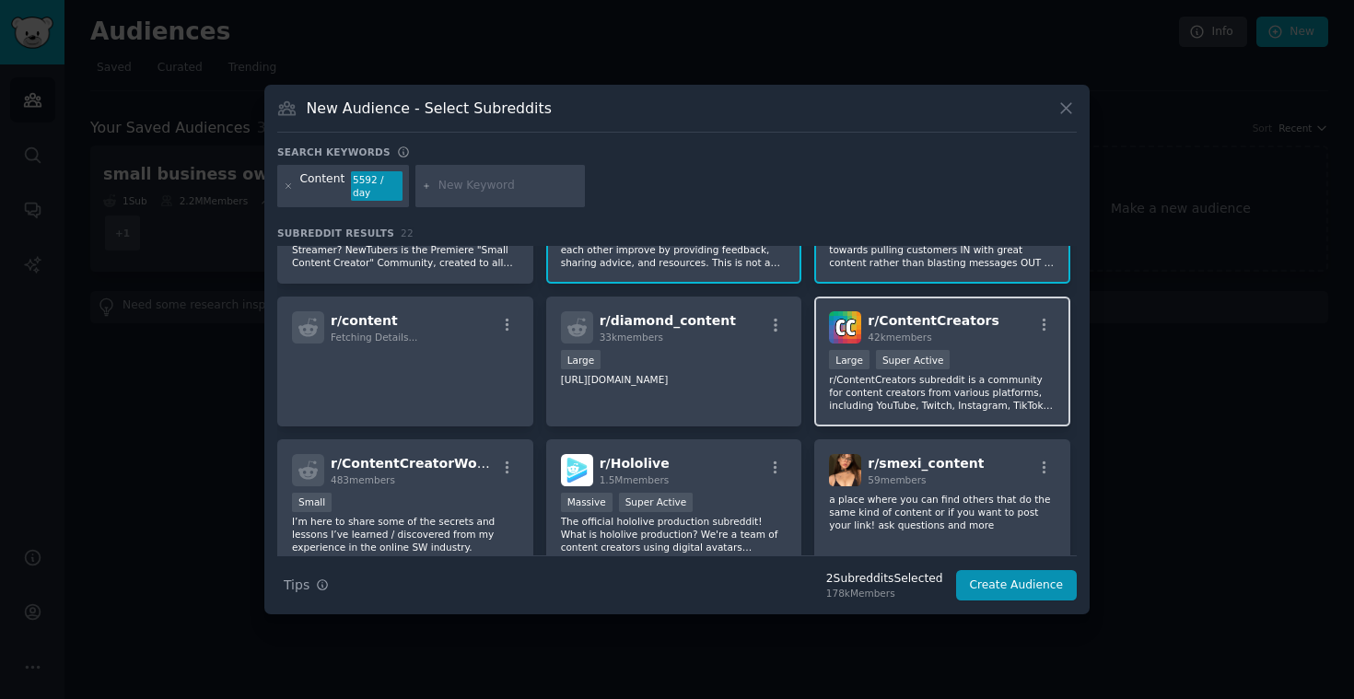
click at [981, 335] on div "r/ ContentCreators 42k members" at bounding box center [942, 327] width 227 height 32
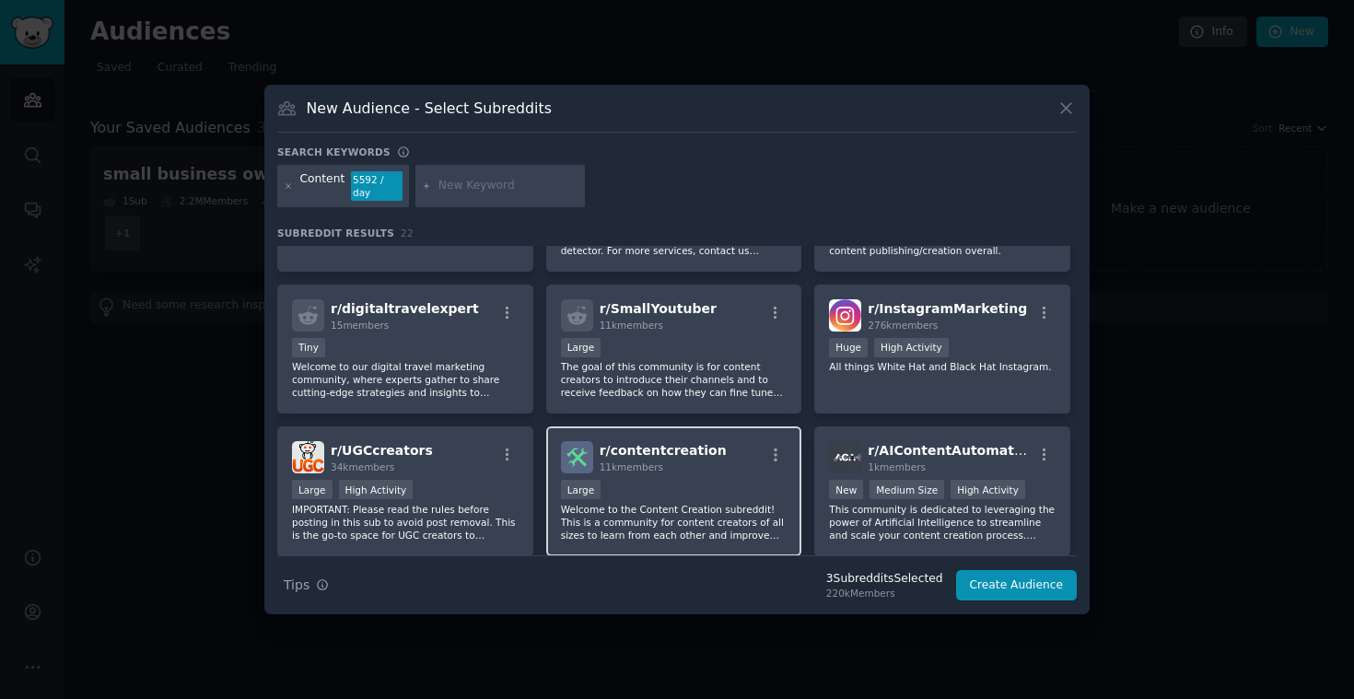
scroll to position [531, 0]
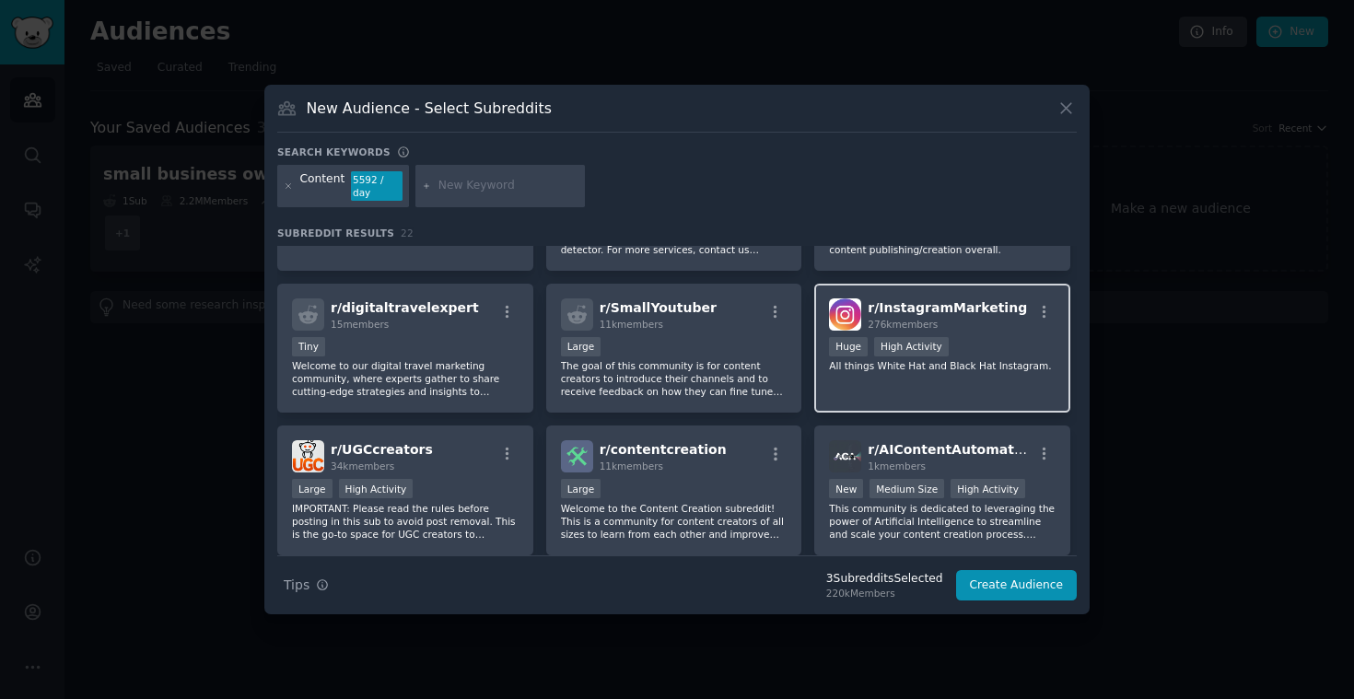
click at [983, 343] on div "Huge High Activity" at bounding box center [942, 348] width 227 height 23
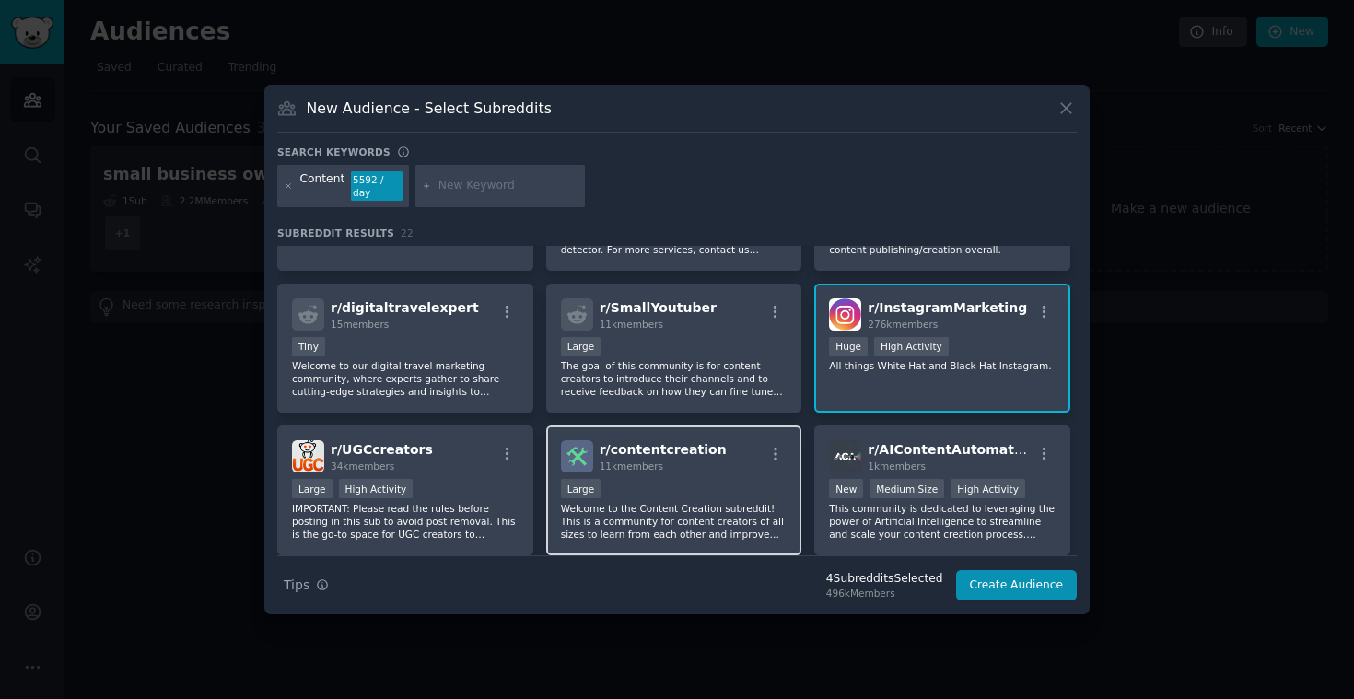
click at [691, 482] on div "Large" at bounding box center [674, 490] width 227 height 23
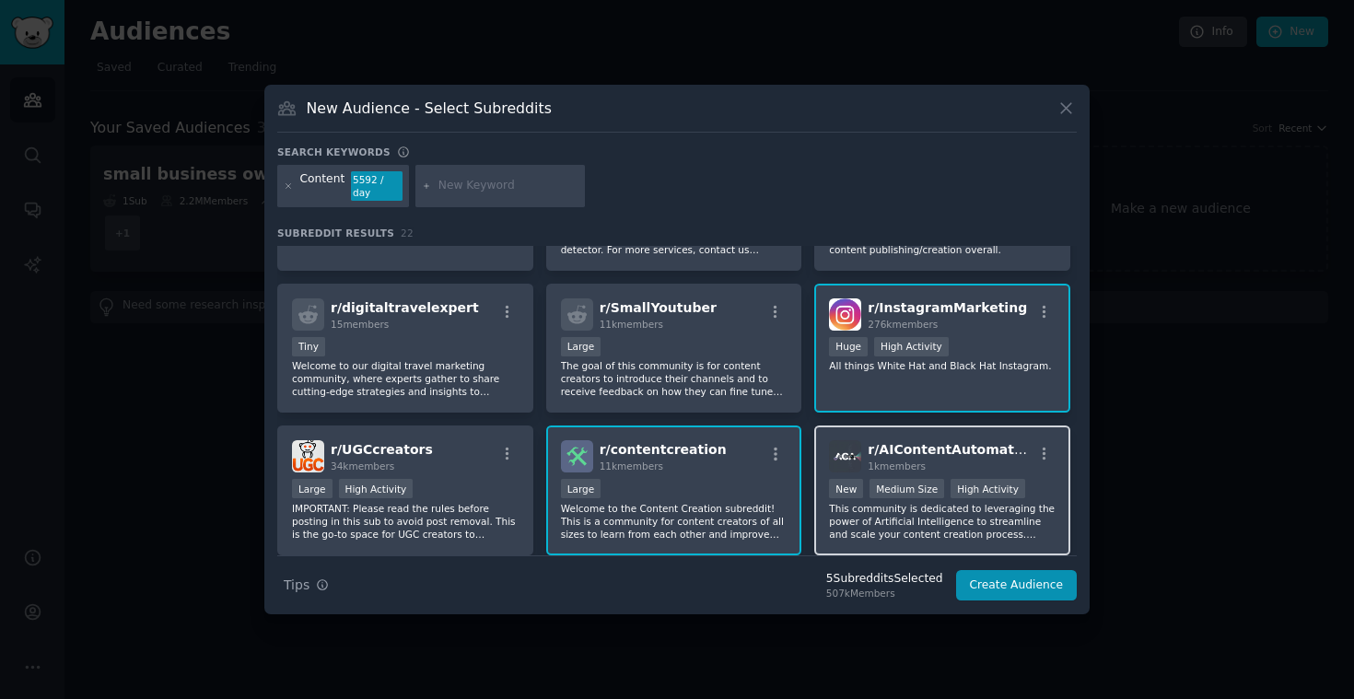
click at [896, 512] on p "This community is dedicated to leveraging the power of Artificial Intelligence …" at bounding box center [942, 521] width 227 height 39
click at [922, 531] on p "This community is dedicated to leveraging the power of Artificial Intelligence …" at bounding box center [942, 521] width 227 height 39
click at [880, 528] on p "This community is dedicated to leveraging the power of Artificial Intelligence …" at bounding box center [942, 521] width 227 height 39
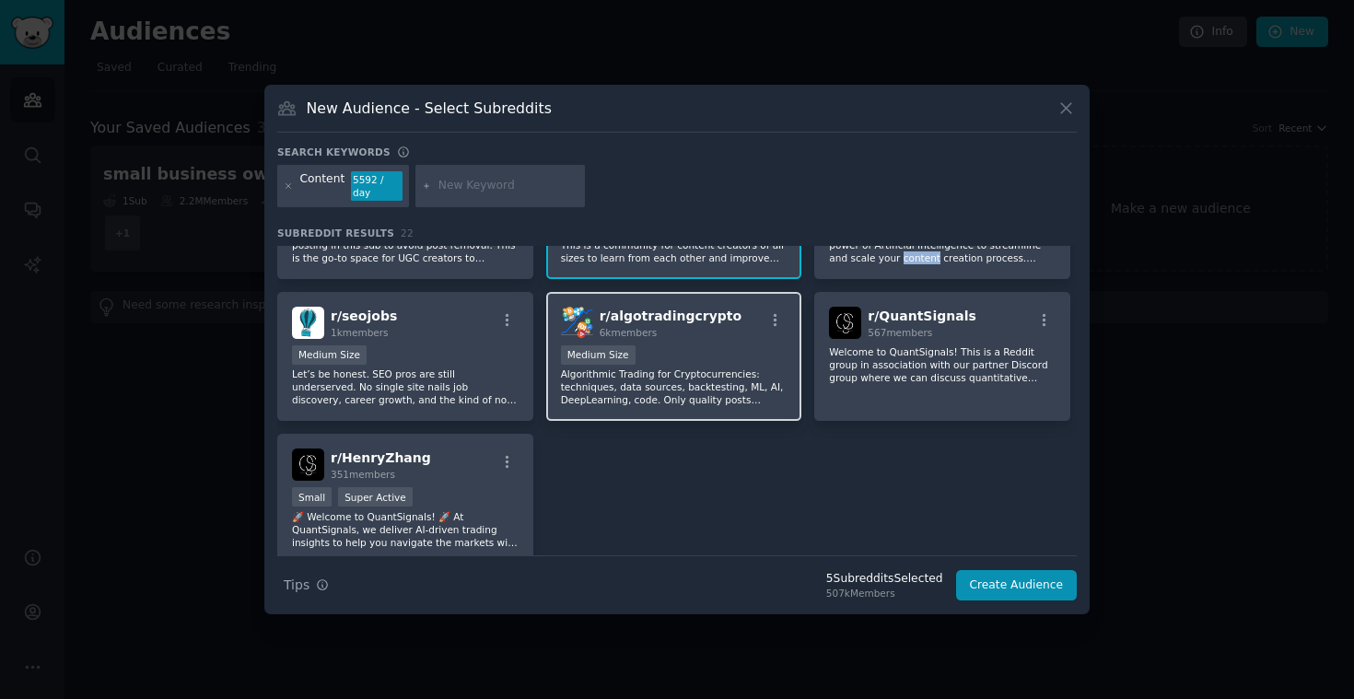
scroll to position [829, 0]
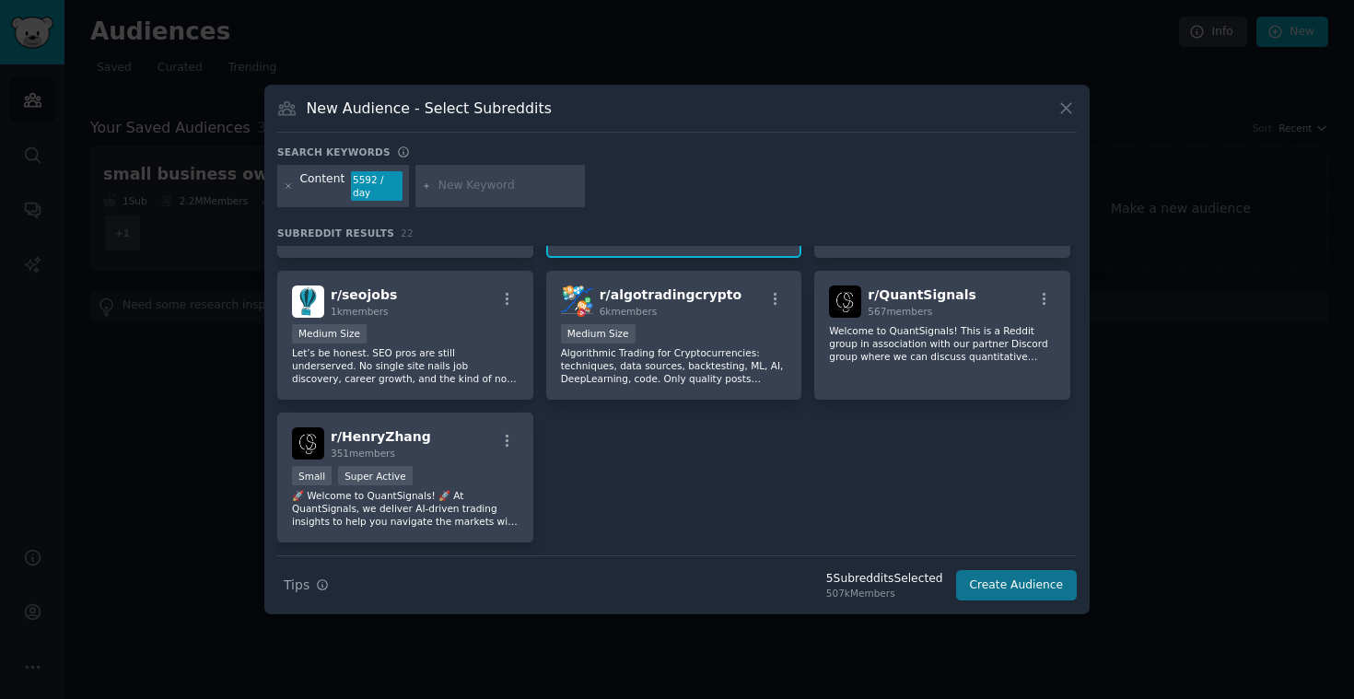
click at [1001, 585] on button "Create Audience" at bounding box center [1017, 585] width 122 height 31
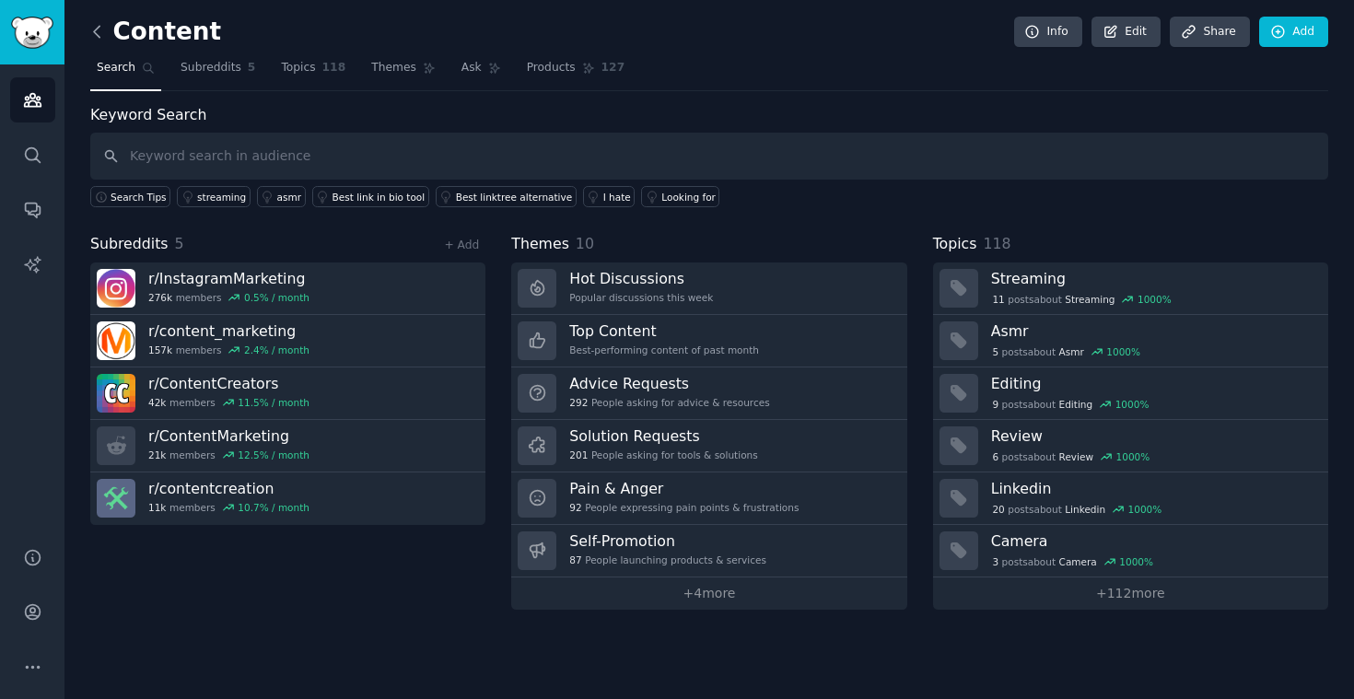
click at [95, 33] on icon at bounding box center [97, 31] width 6 height 11
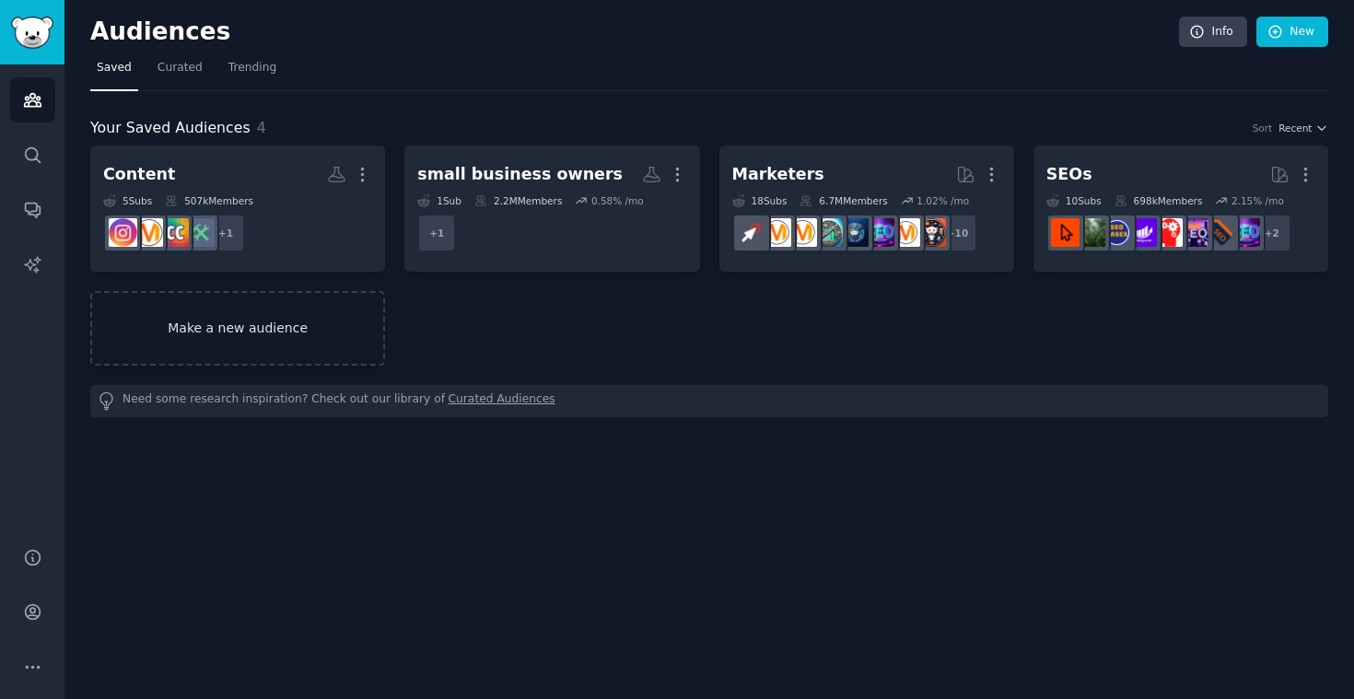
click at [265, 336] on link "Make a new audience" at bounding box center [237, 328] width 295 height 75
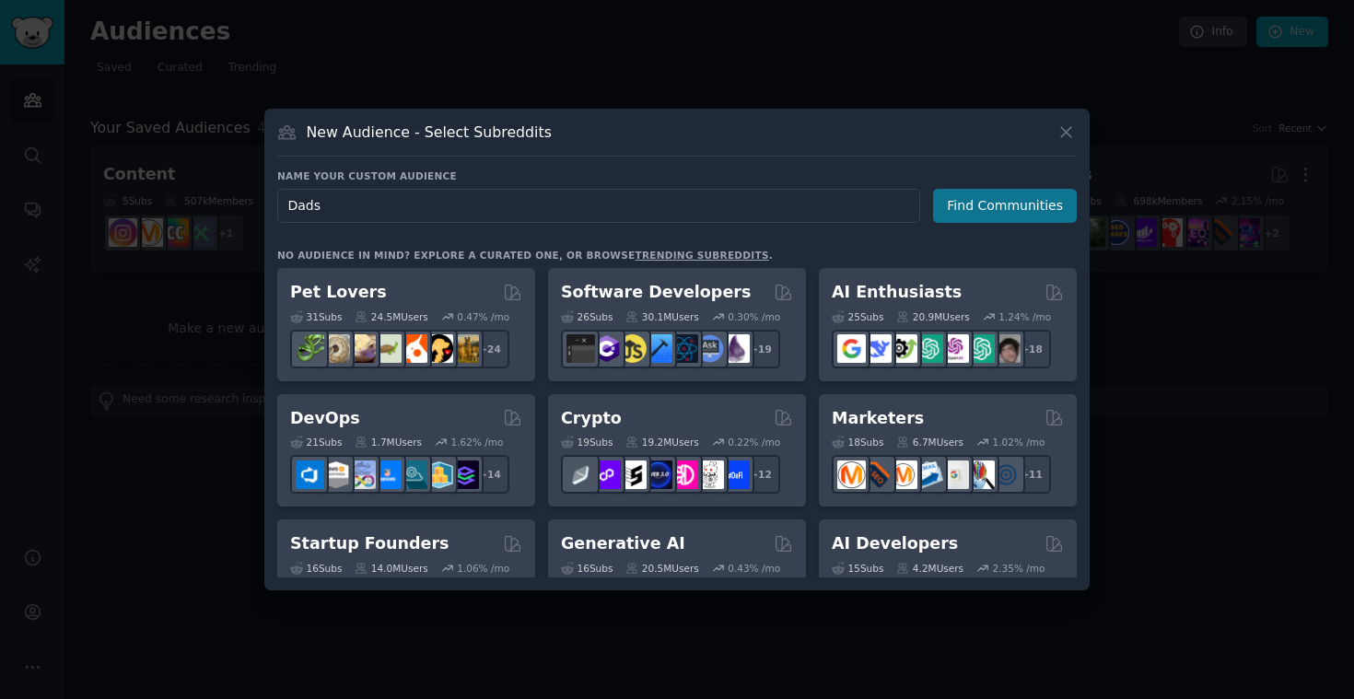
type input "Dads"
click at [1008, 206] on button "Find Communities" at bounding box center [1005, 206] width 144 height 34
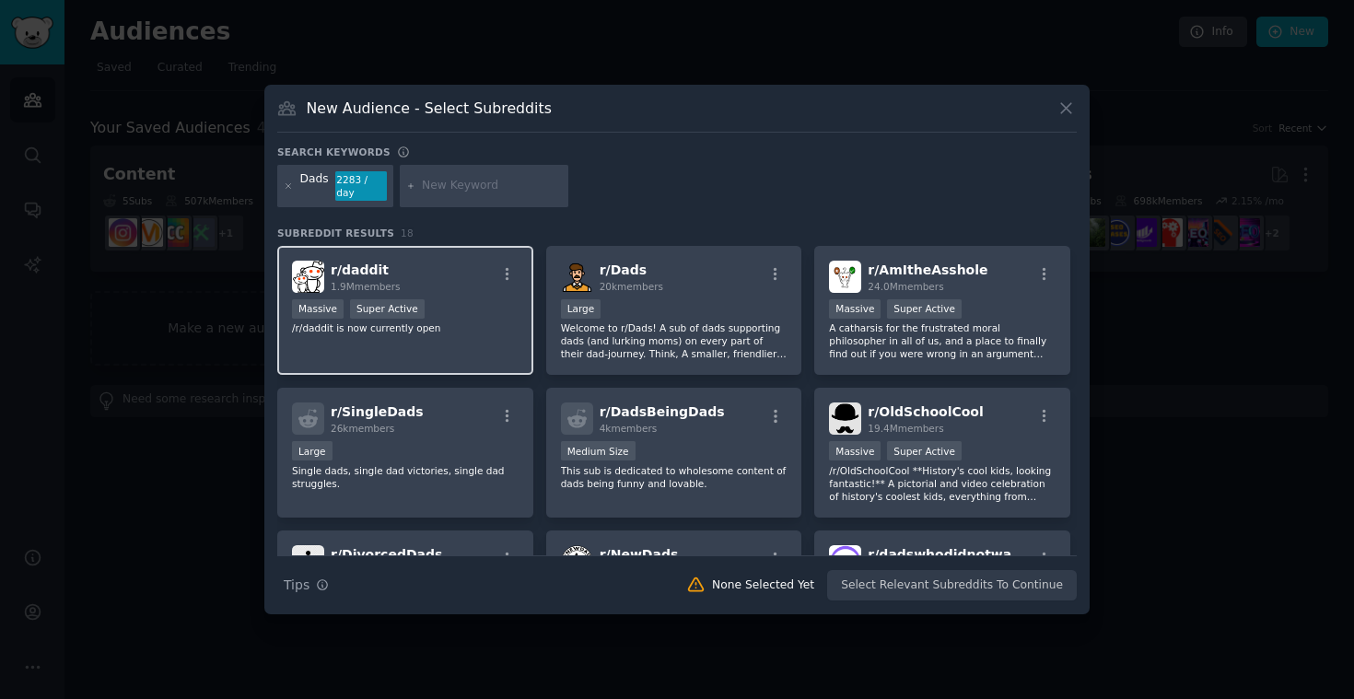
click at [485, 339] on div "r/ daddit 1.9M members Massive Super Active /r/daddit is now currently open" at bounding box center [405, 311] width 256 height 130
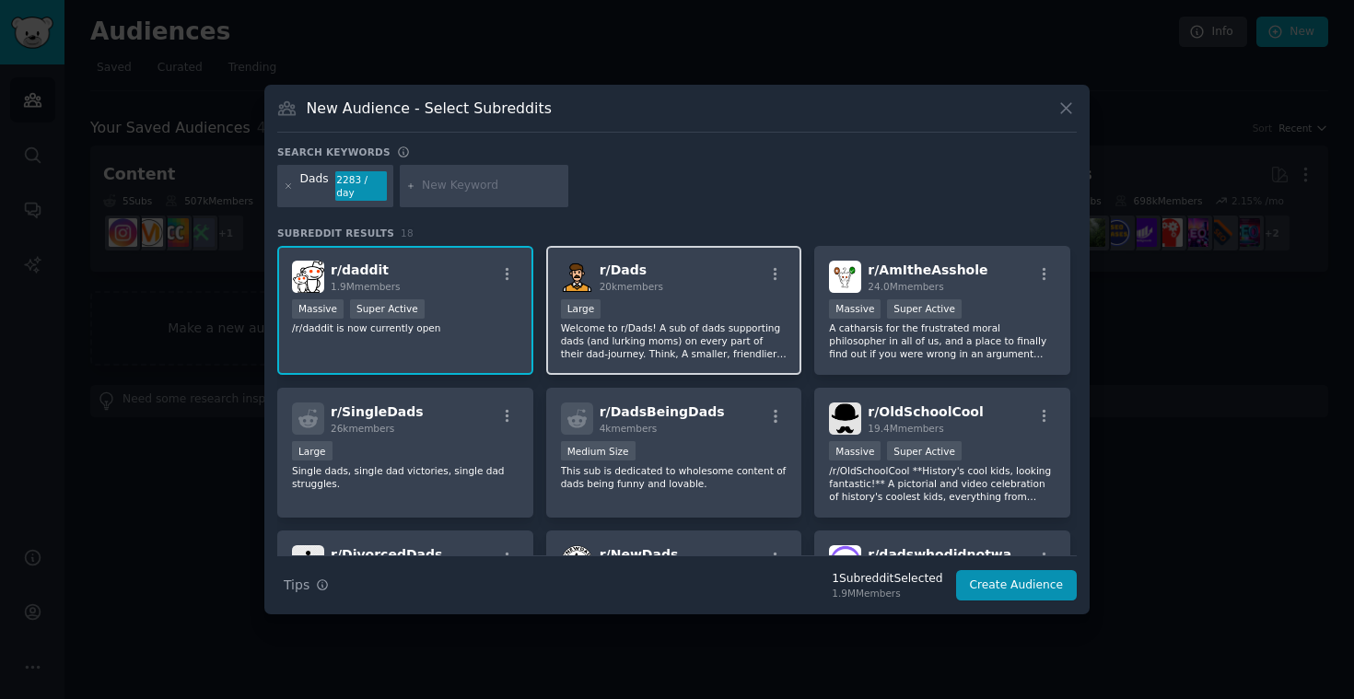
click at [684, 285] on div "r/ Dads 20k members" at bounding box center [674, 277] width 227 height 32
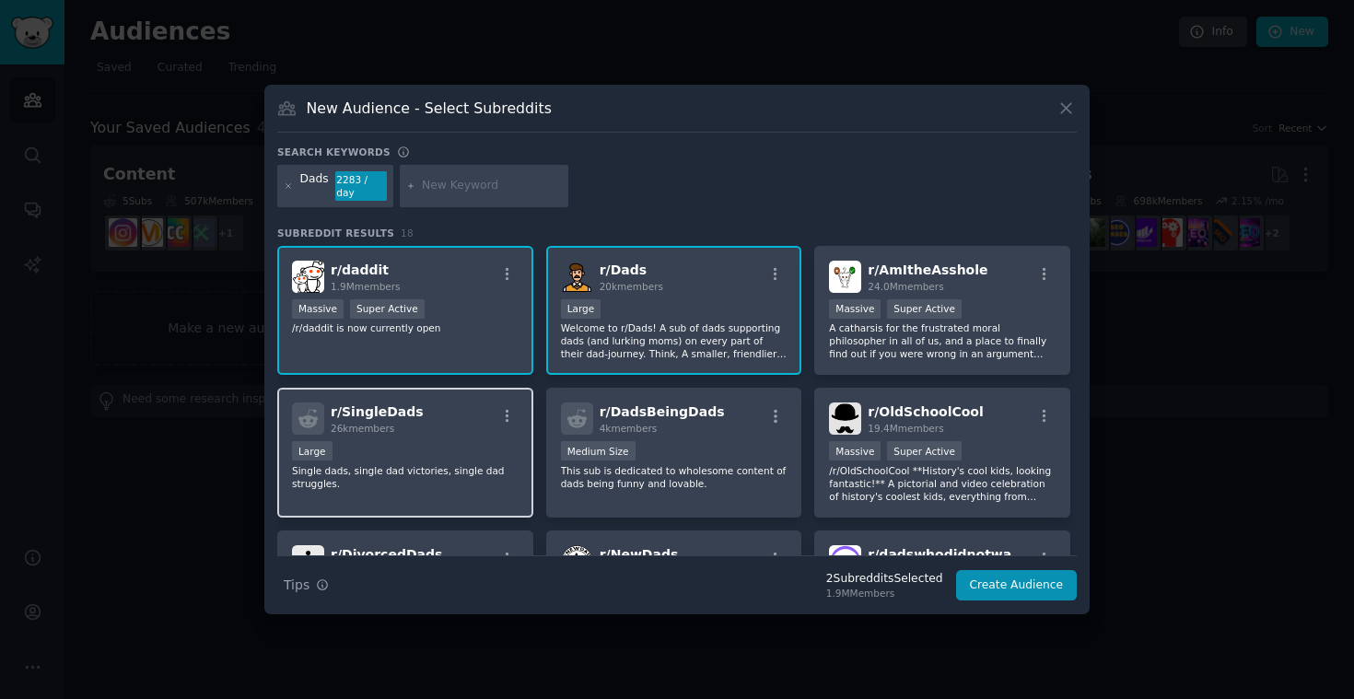
click at [451, 435] on div "r/ SingleDads 26k members" at bounding box center [405, 418] width 227 height 32
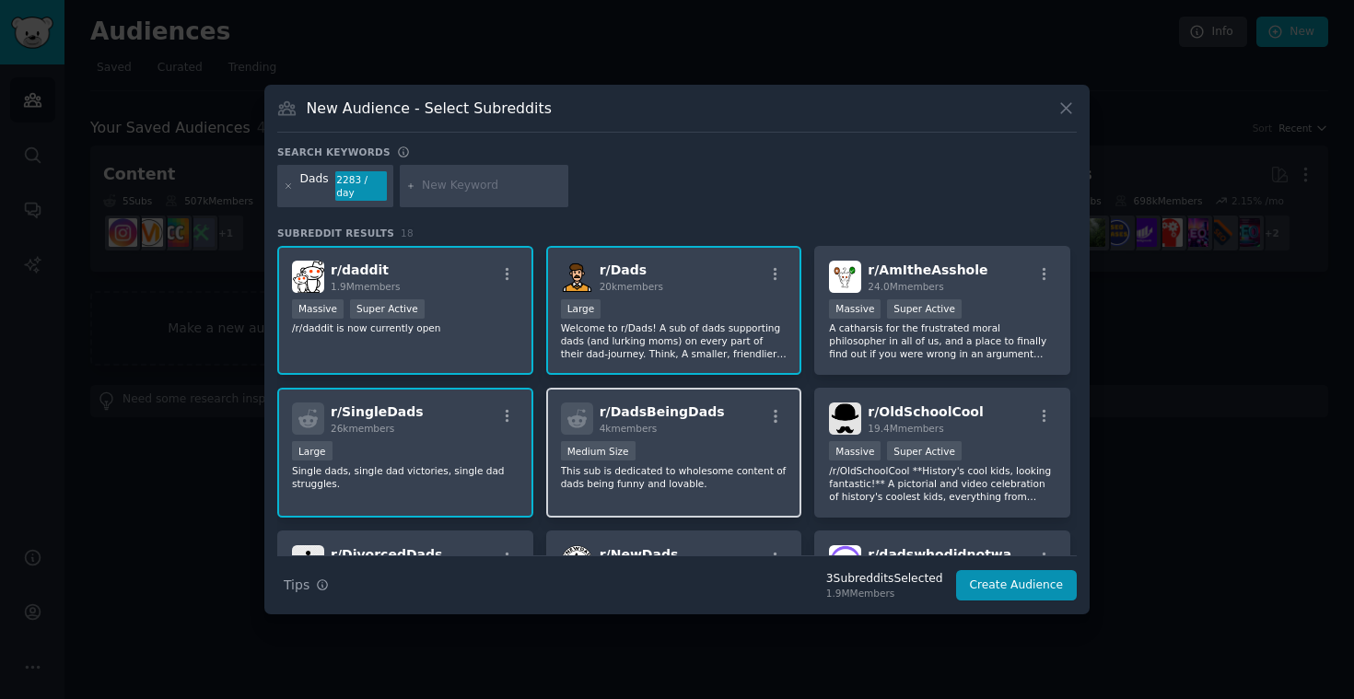
click at [708, 441] on div "1000 - 10,000 members Medium Size" at bounding box center [674, 452] width 227 height 23
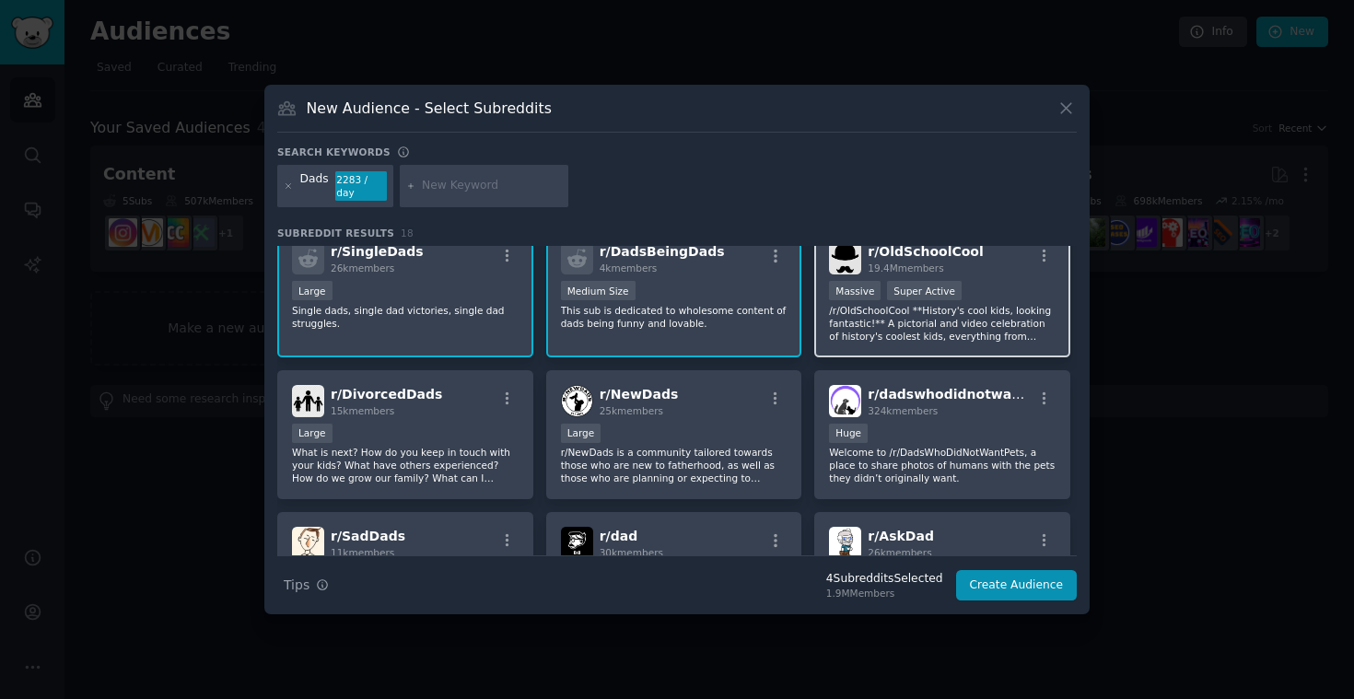
scroll to position [165, 0]
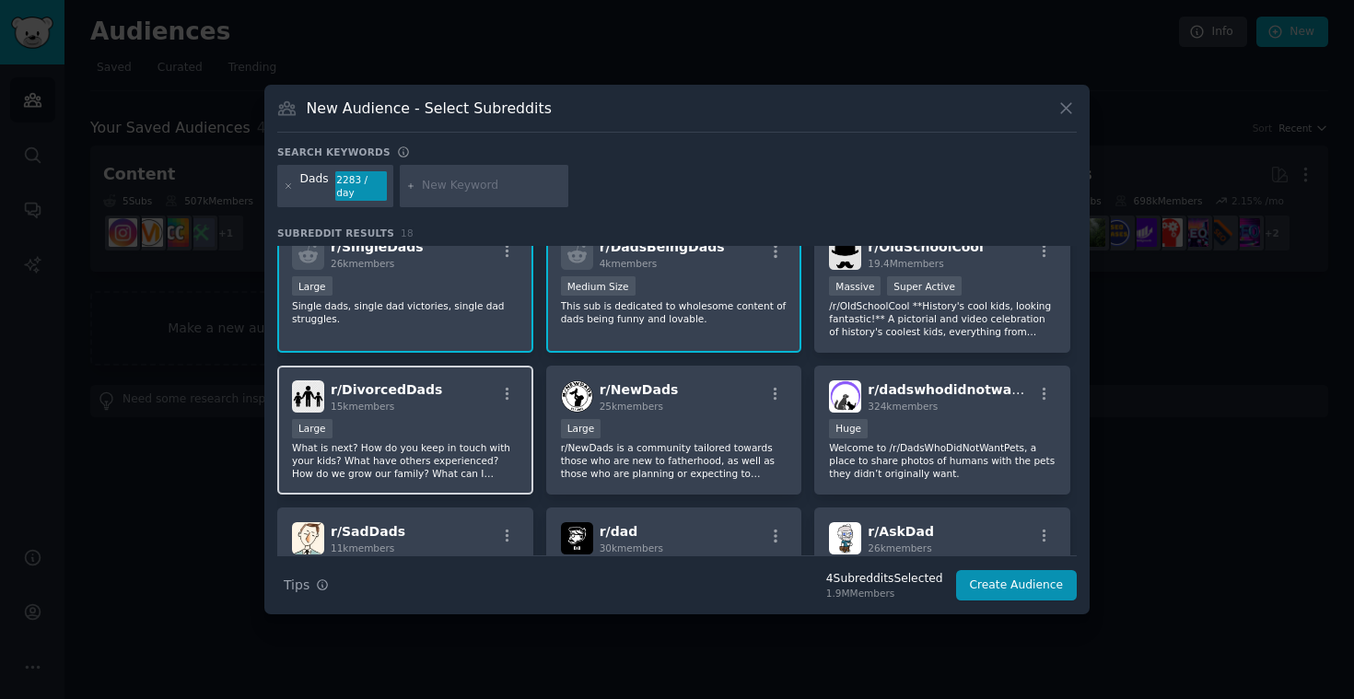
click at [447, 431] on div "Large" at bounding box center [405, 430] width 227 height 23
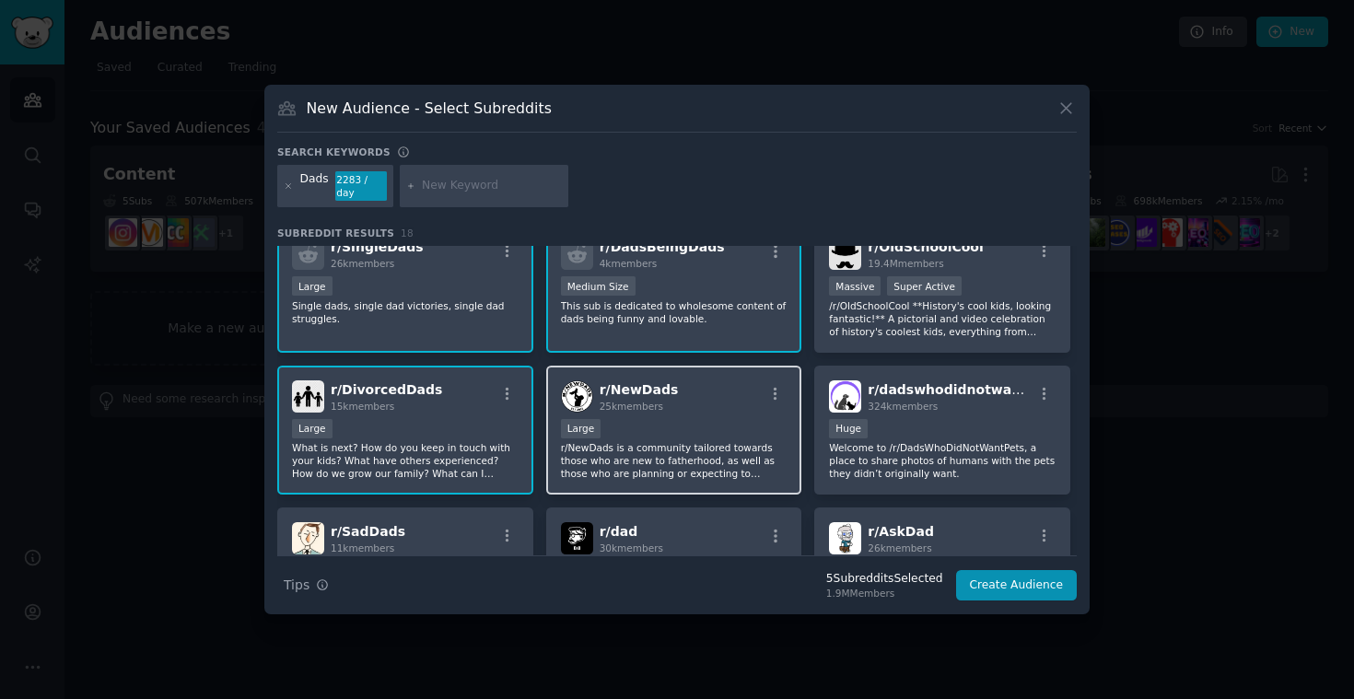
click at [677, 412] on div "r/ NewDads 25k members" at bounding box center [674, 396] width 227 height 32
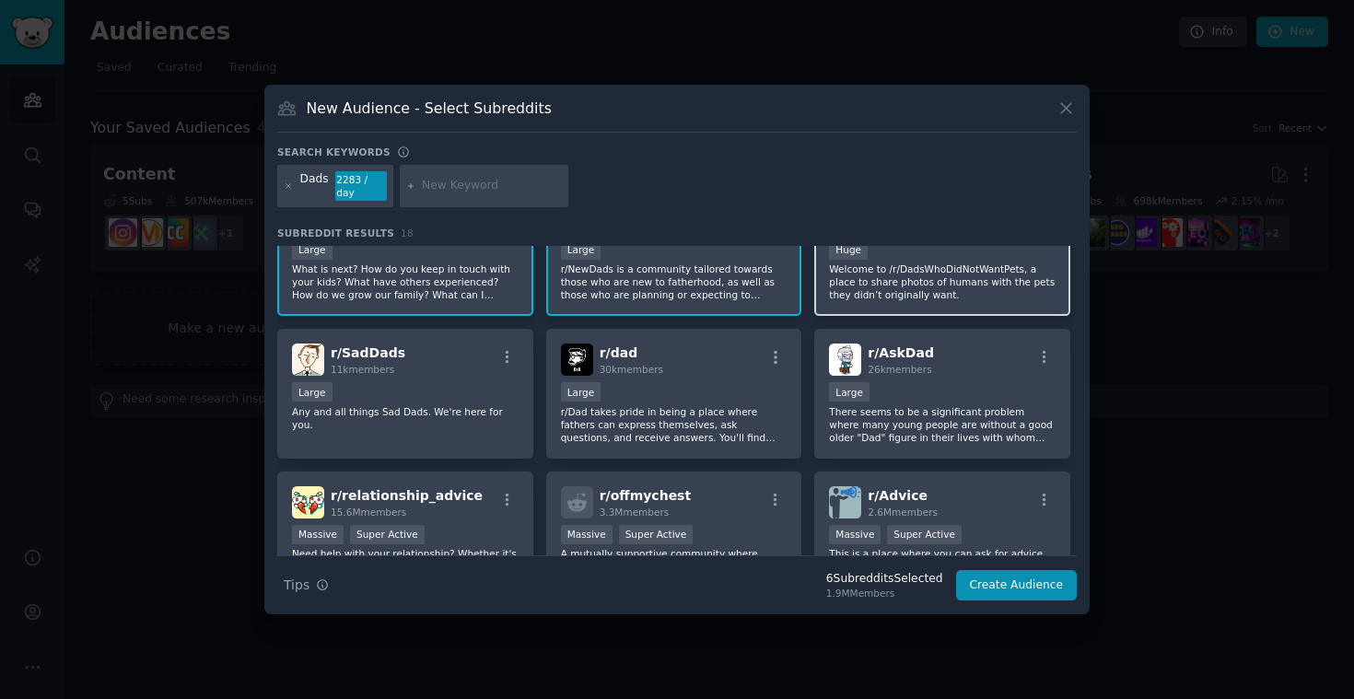
scroll to position [350, 0]
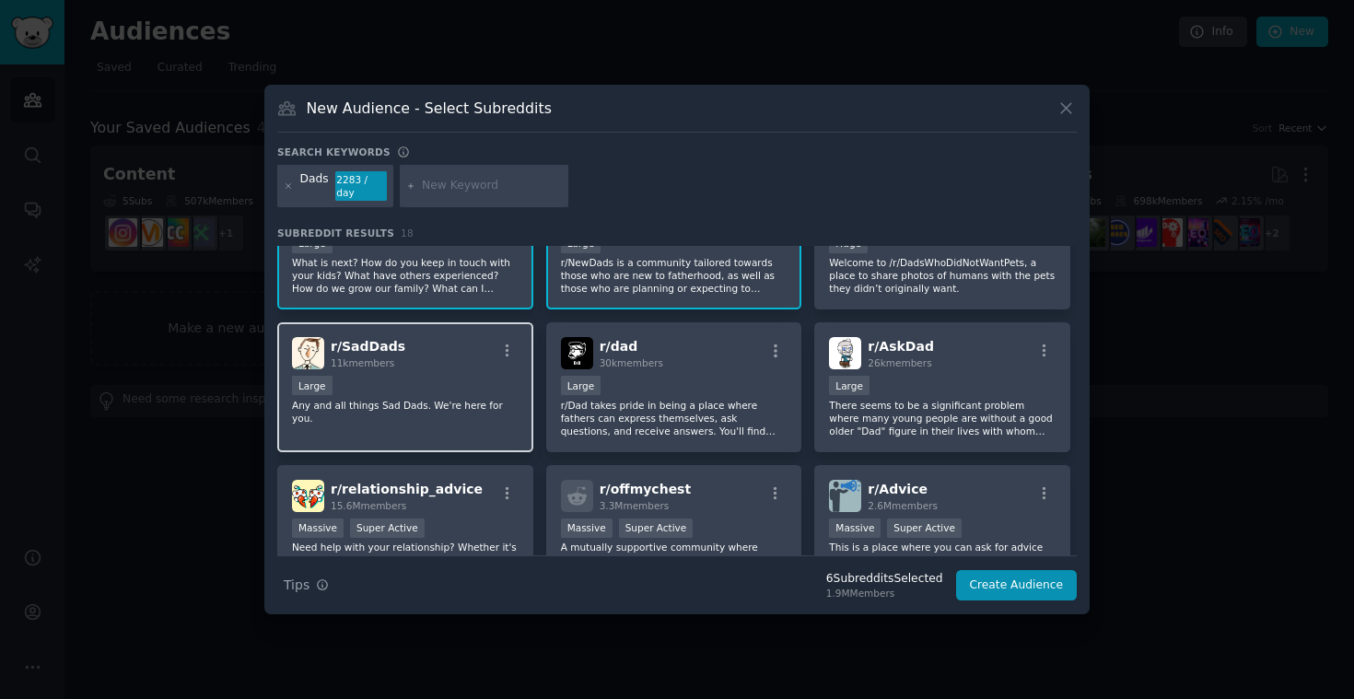
click at [451, 417] on div "r/ SadDads 11k members Large Any and all things Sad Dads. We're here for you." at bounding box center [405, 387] width 256 height 130
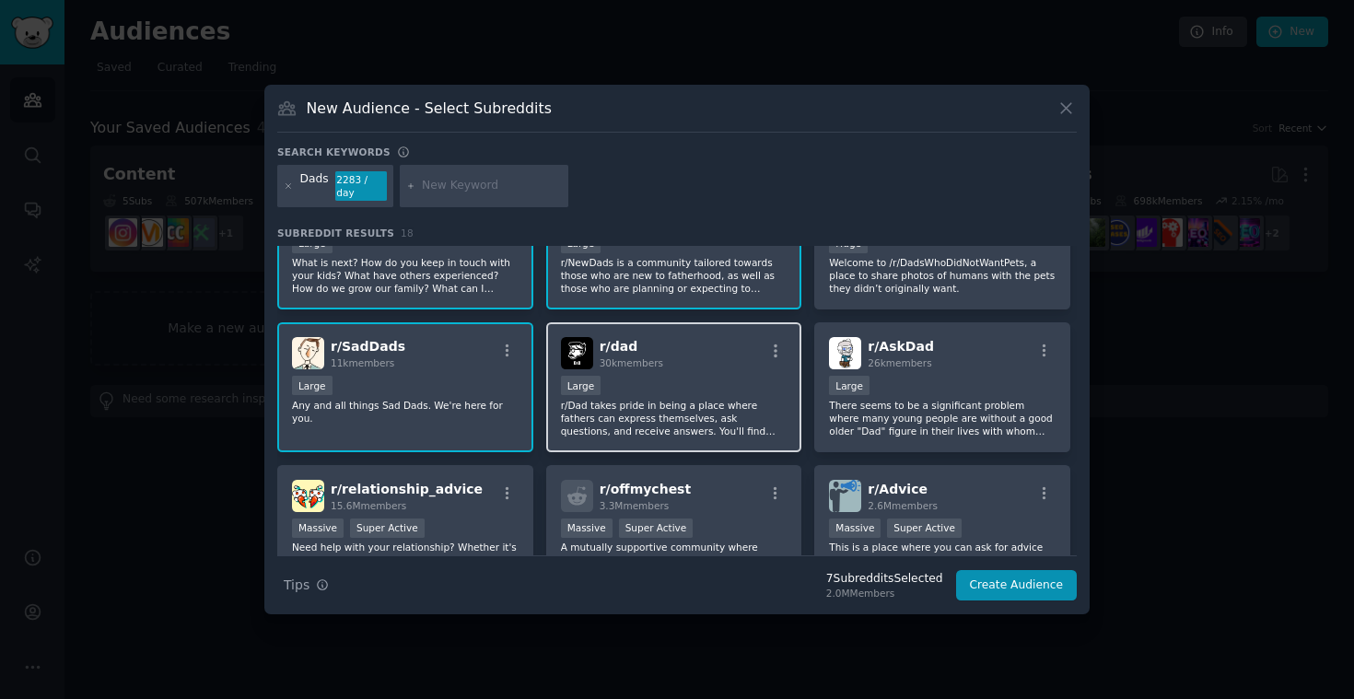
click at [707, 377] on div "10,000 - 100,000 members Large" at bounding box center [674, 387] width 227 height 23
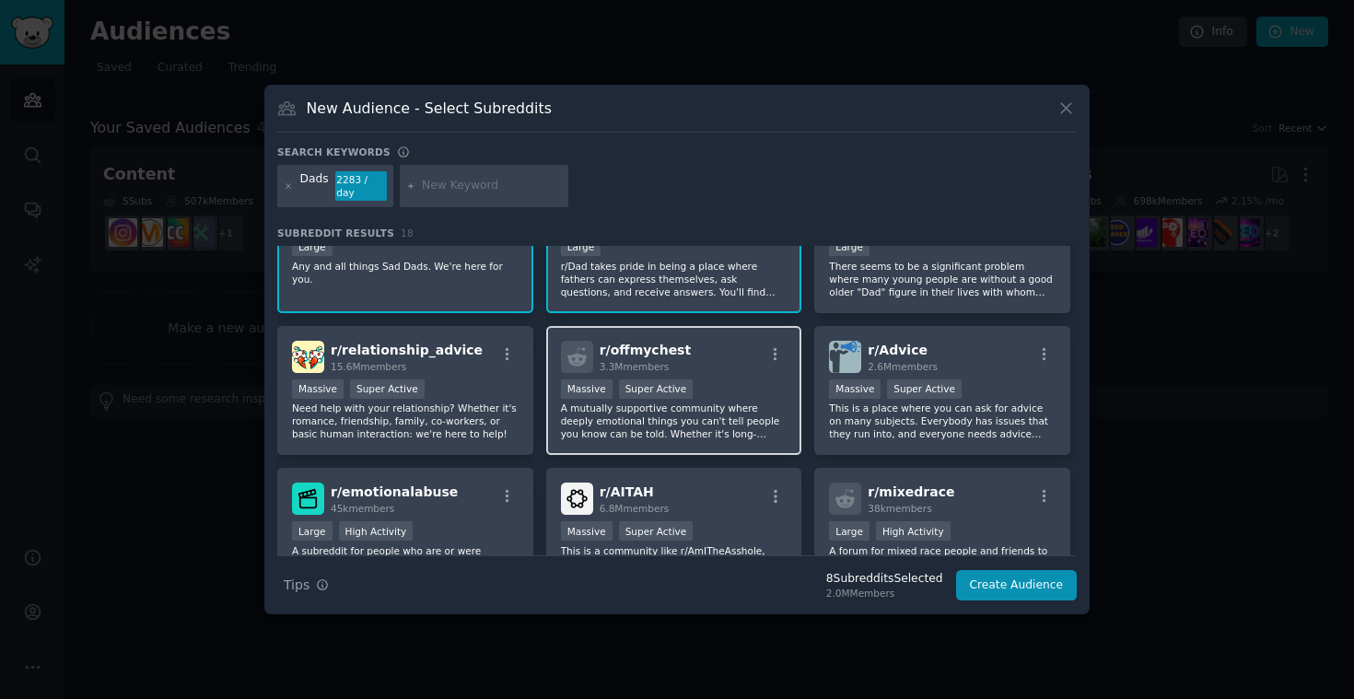
scroll to position [467, 0]
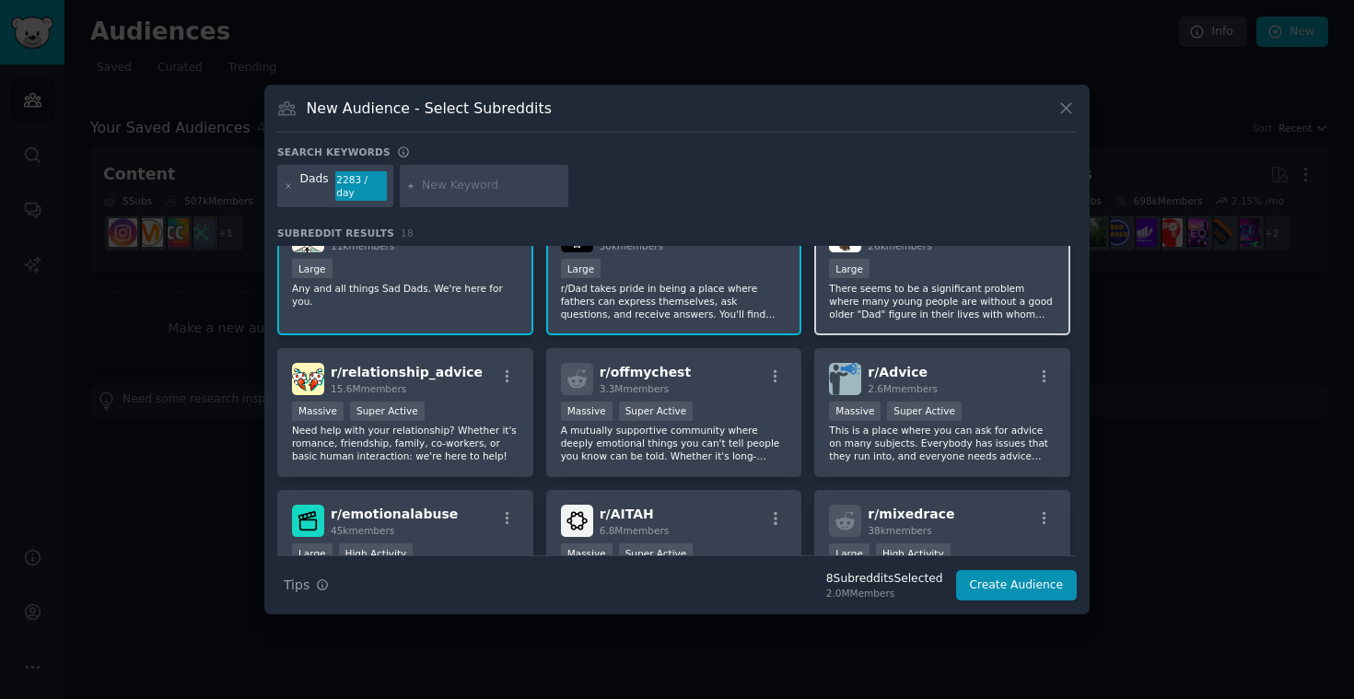
click at [977, 265] on div "Large" at bounding box center [942, 270] width 227 height 23
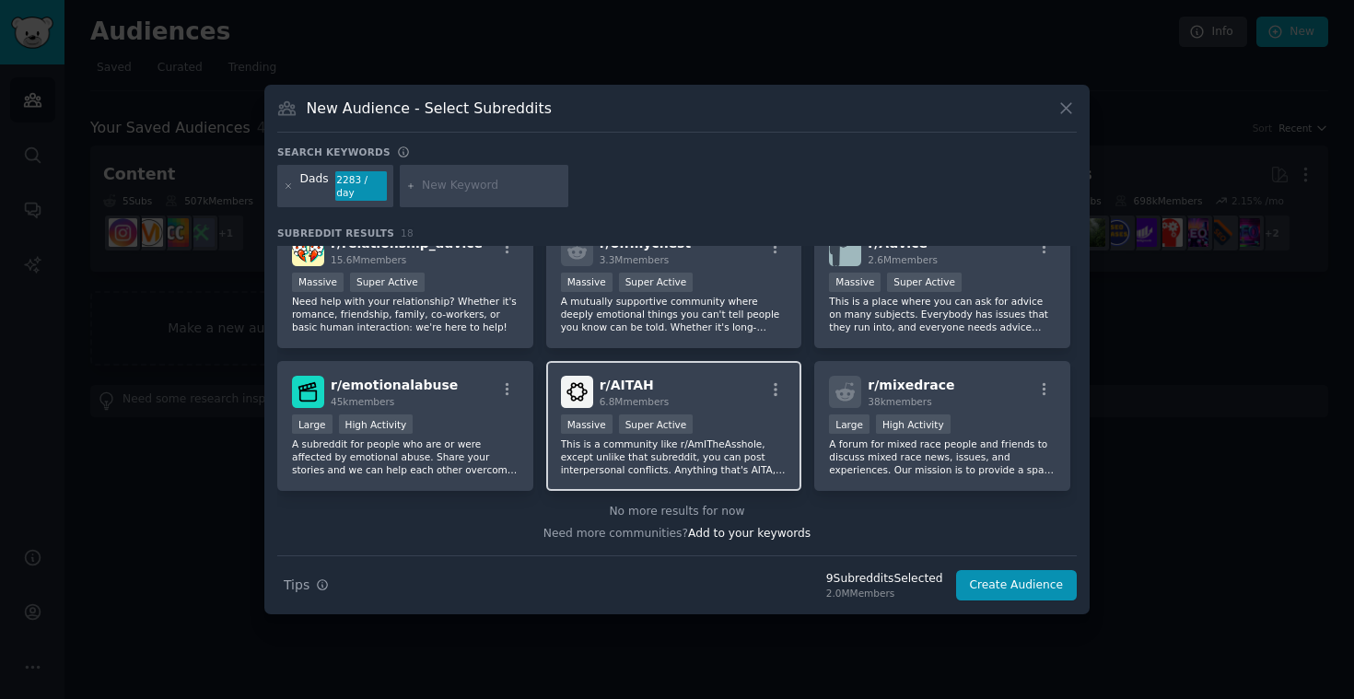
scroll to position [595, 0]
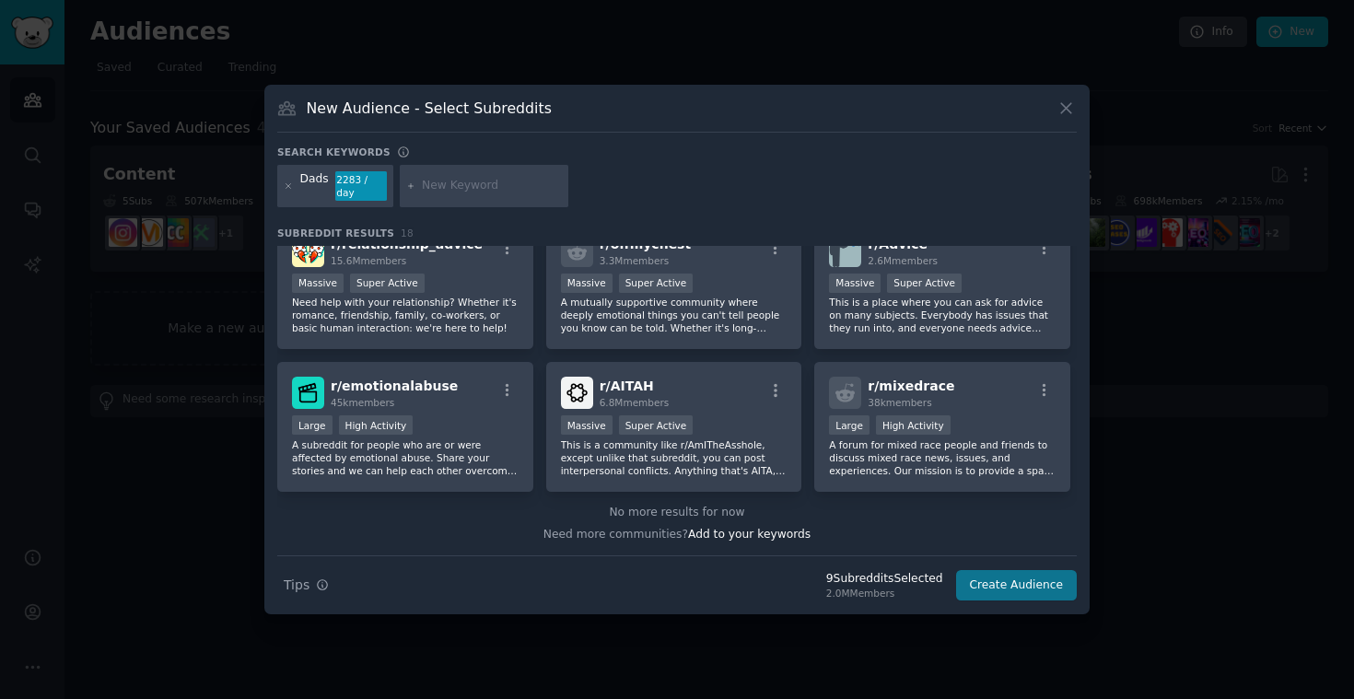
click at [1007, 585] on button "Create Audience" at bounding box center [1017, 585] width 122 height 31
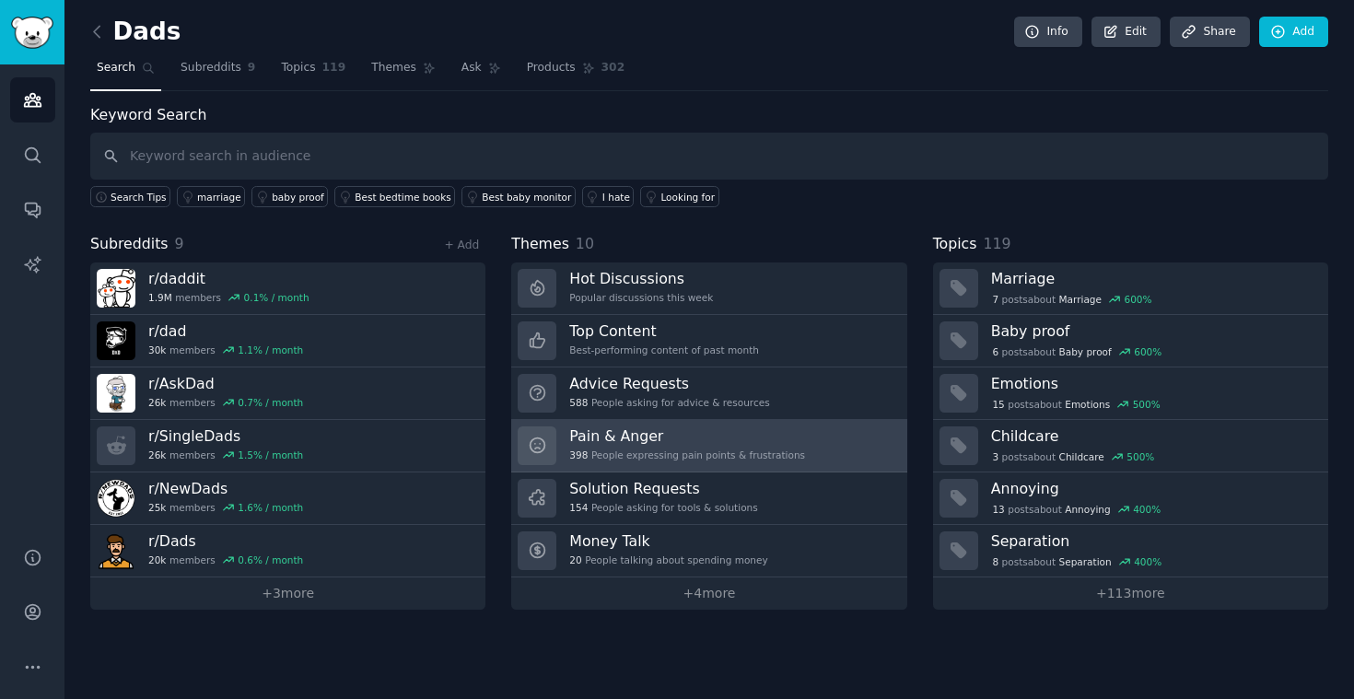
click at [675, 449] on div "398 People expressing pain points & frustrations" at bounding box center [687, 455] width 236 height 13
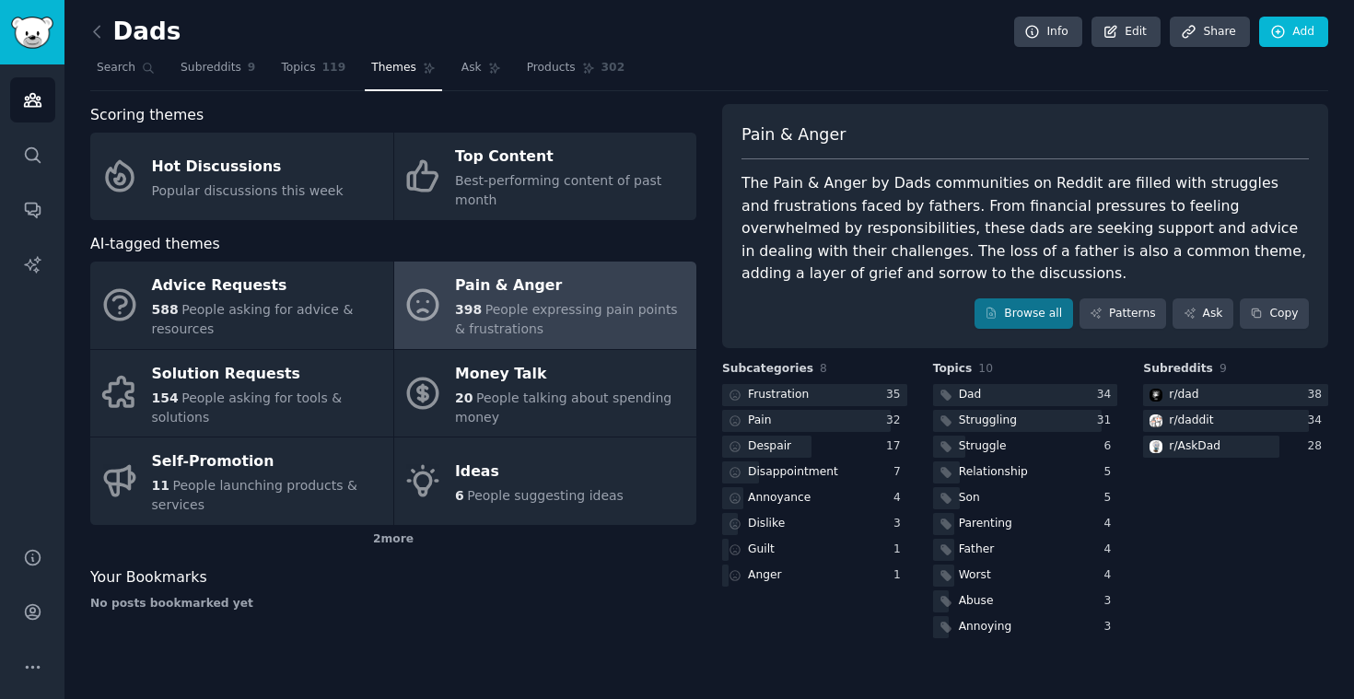
click at [328, 117] on div "Scoring themes" at bounding box center [393, 115] width 606 height 23
click at [96, 36] on icon at bounding box center [96, 31] width 19 height 19
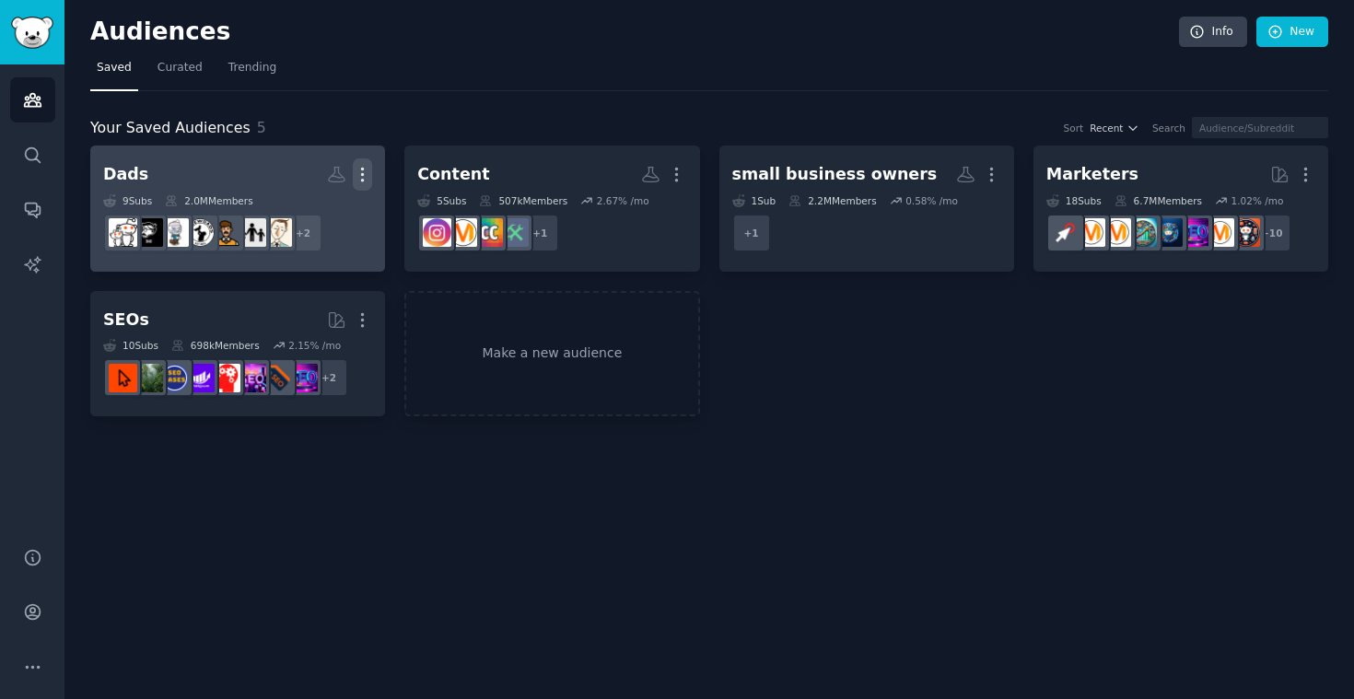
click at [370, 171] on icon "button" at bounding box center [362, 174] width 19 height 19
click at [376, 239] on link "Dads Custom Audience More View Delete 9 Sub s 2.0M Members + 2" at bounding box center [237, 209] width 295 height 126
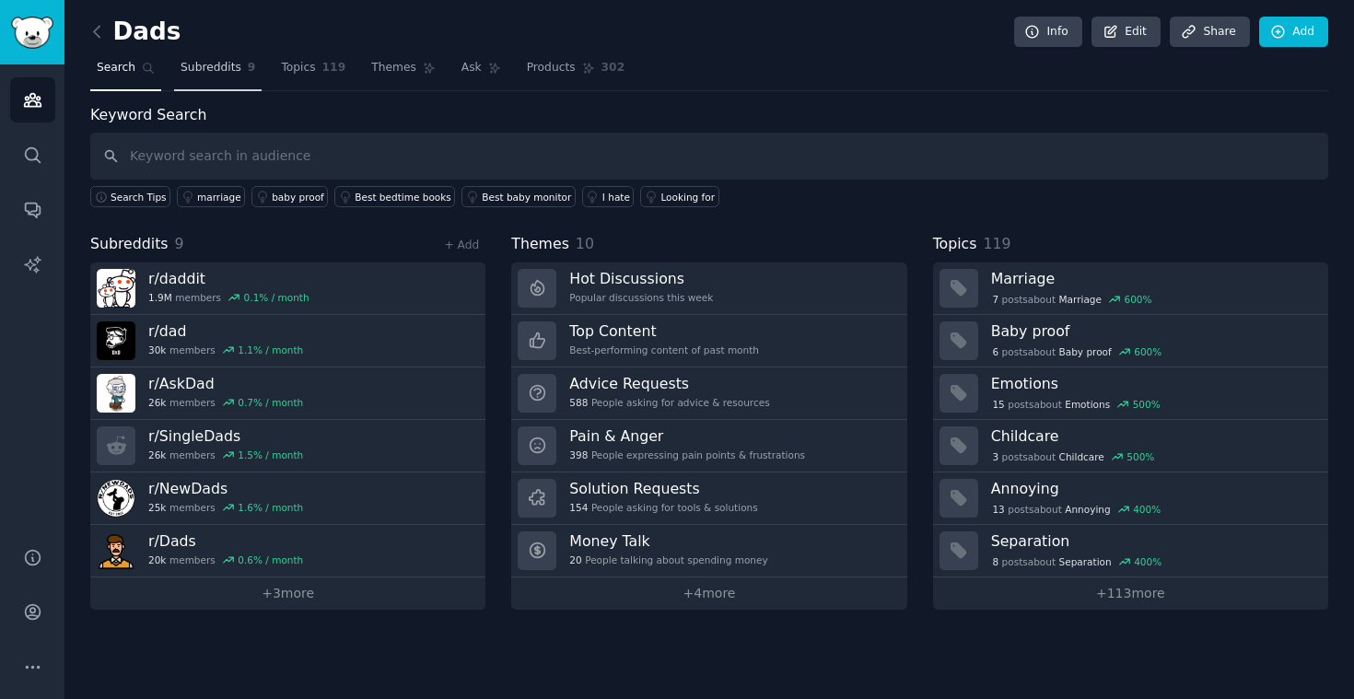
click at [206, 64] on span "Subreddits" at bounding box center [211, 68] width 61 height 17
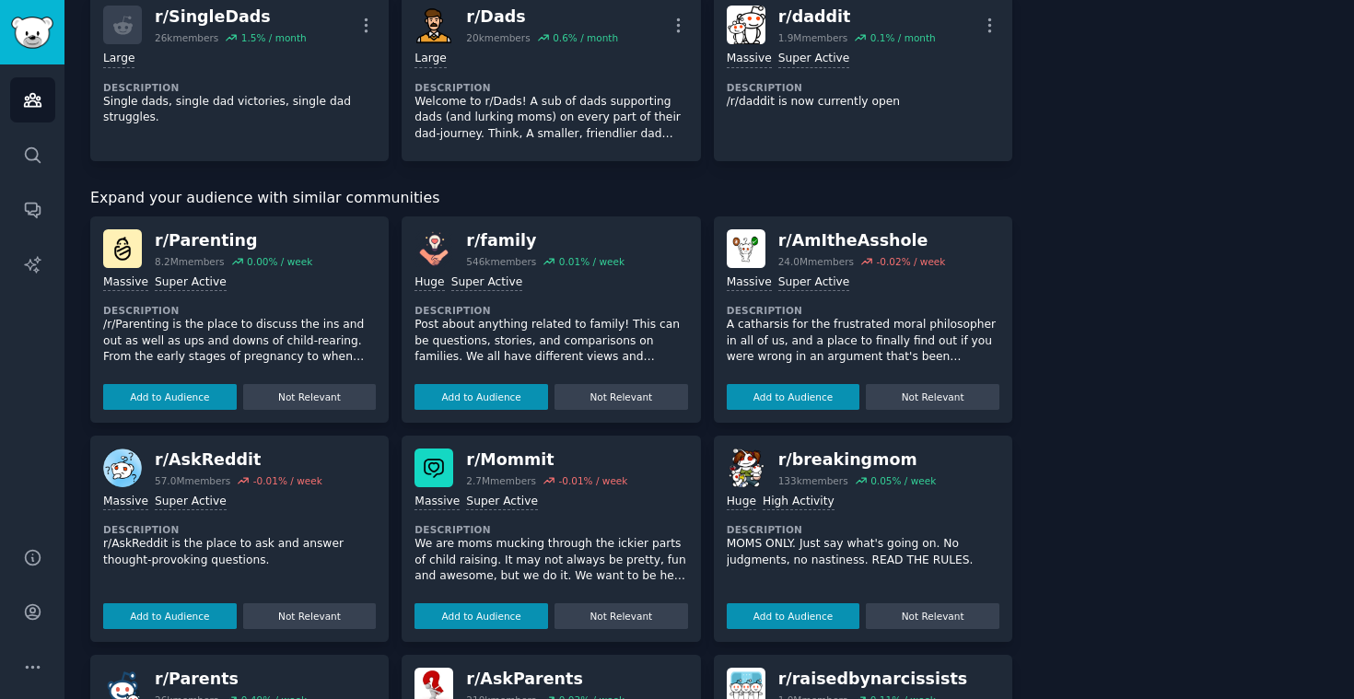
scroll to position [505, 0]
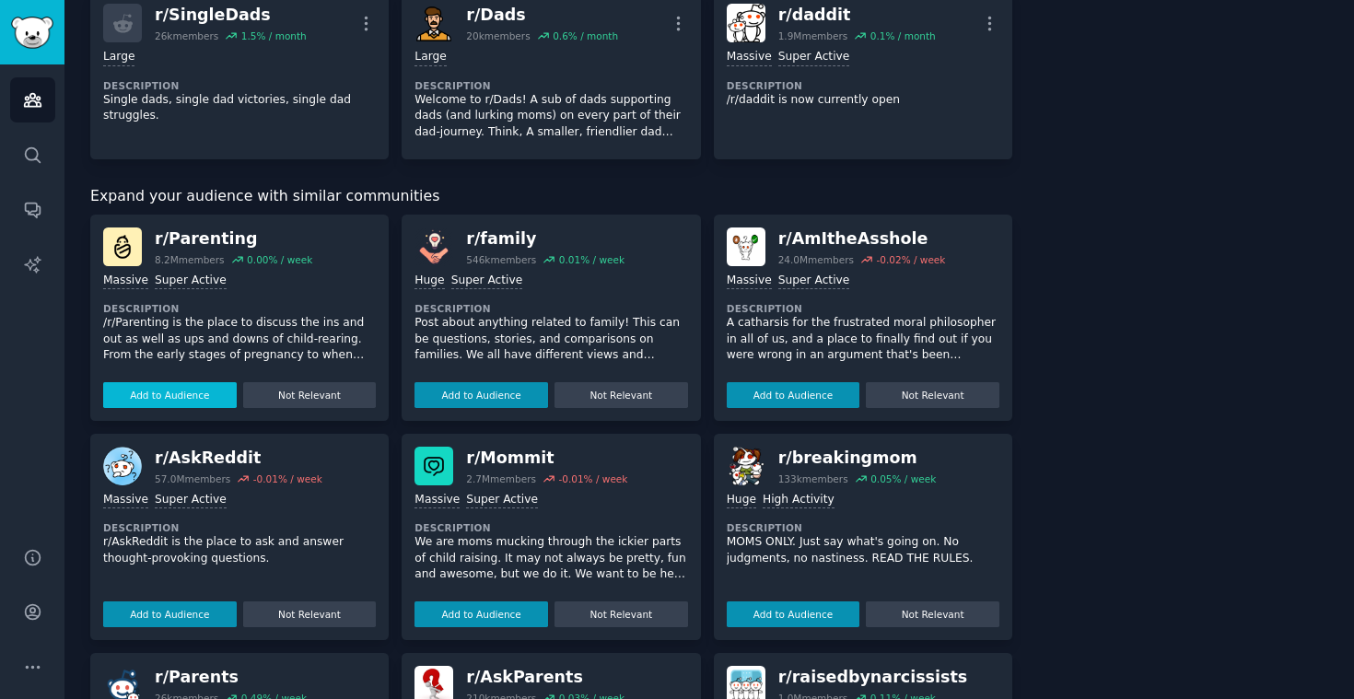
click at [197, 388] on button "Add to Audience" at bounding box center [170, 395] width 134 height 26
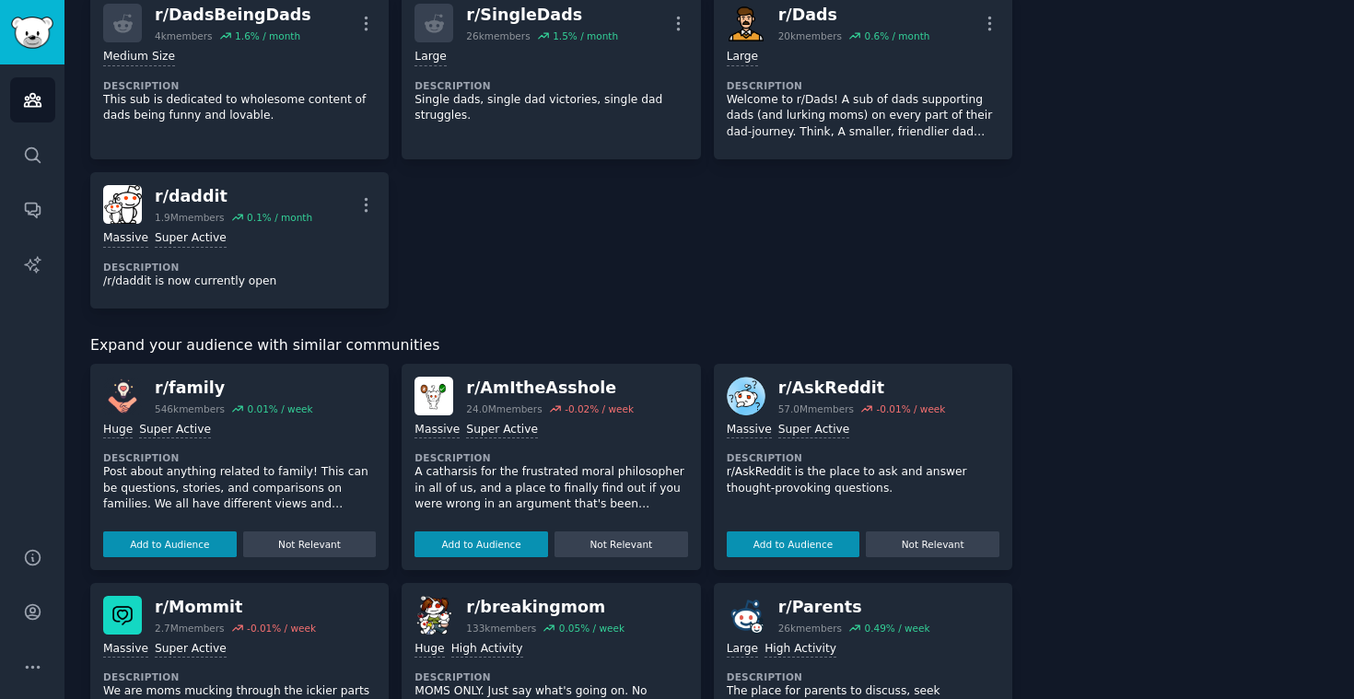
click at [177, 383] on div "r/ family" at bounding box center [234, 388] width 158 height 23
click at [180, 531] on button "Add to Audience" at bounding box center [170, 544] width 134 height 26
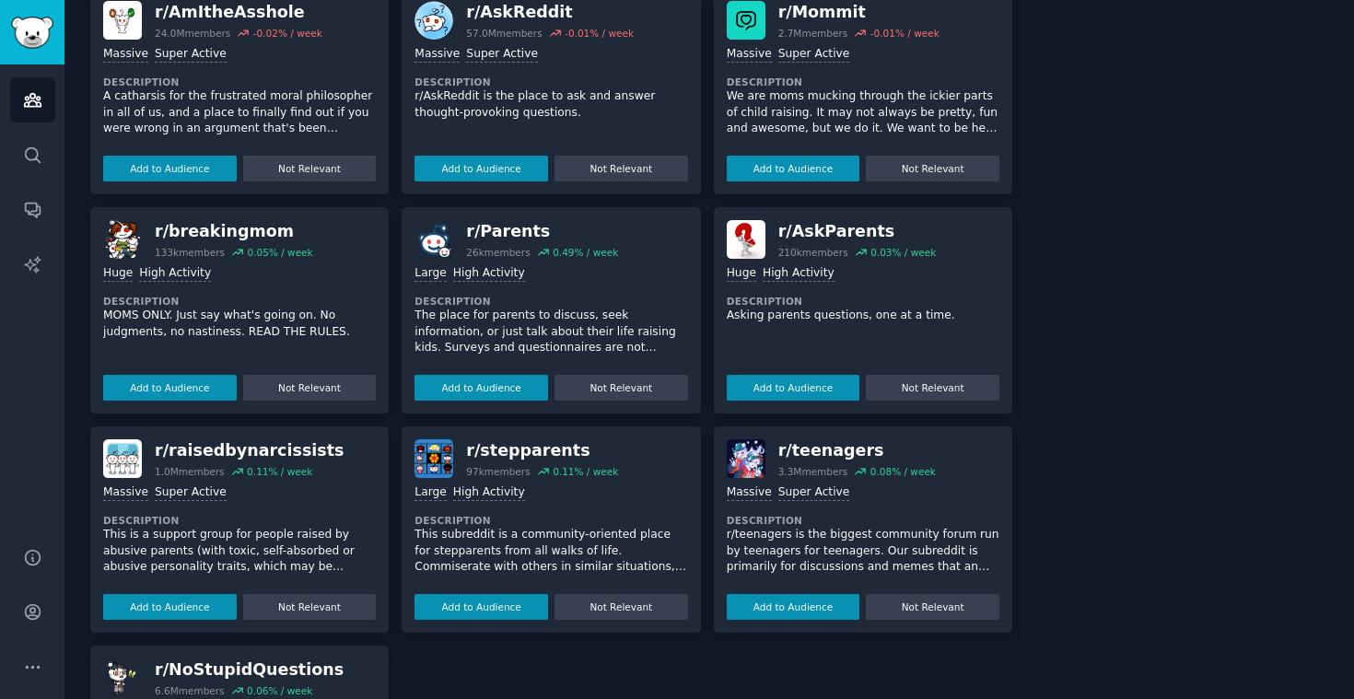
scroll to position [920, 0]
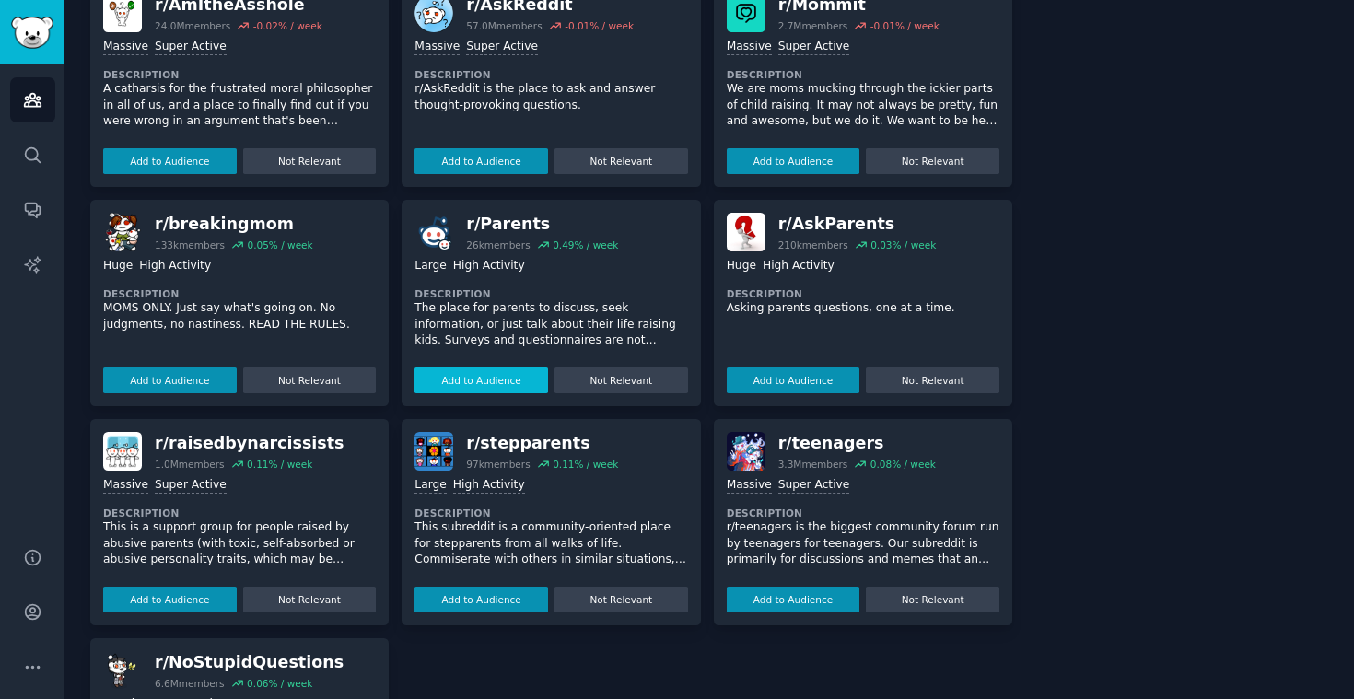
click at [470, 373] on button "Add to Audience" at bounding box center [481, 380] width 134 height 26
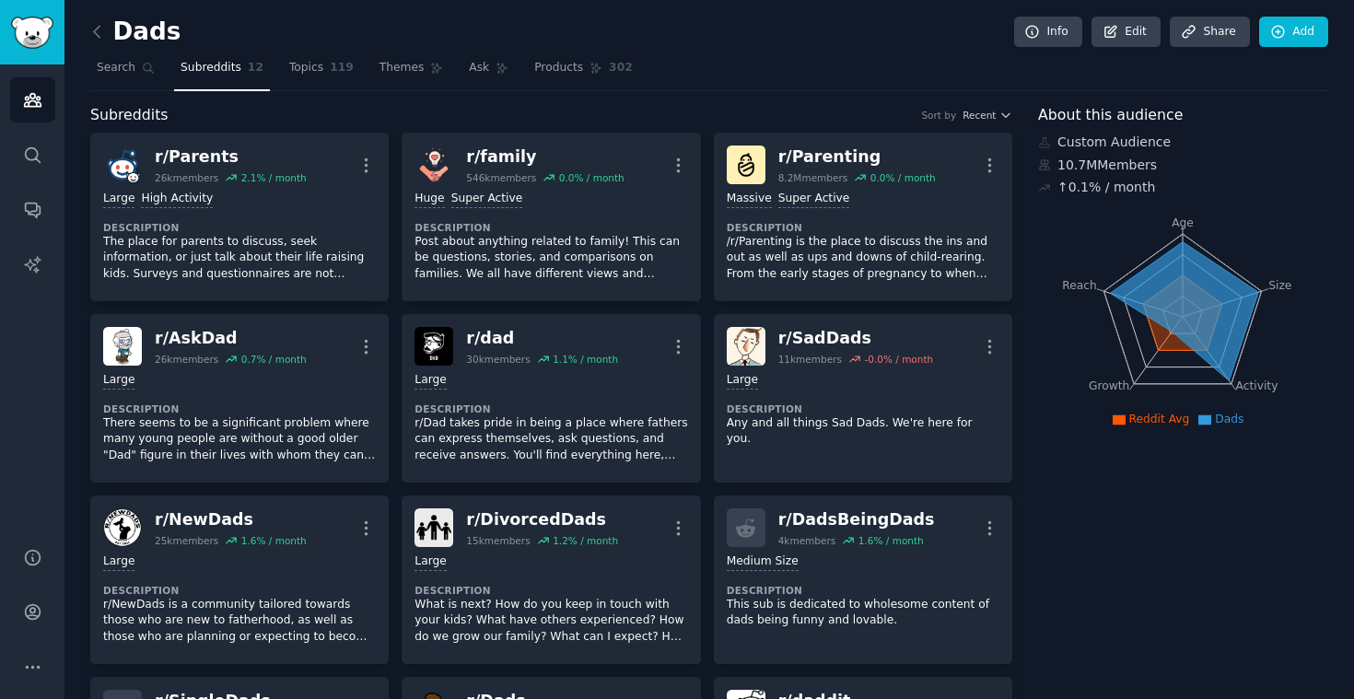
scroll to position [0, 0]
click at [1130, 33] on link "Edit" at bounding box center [1125, 32] width 69 height 31
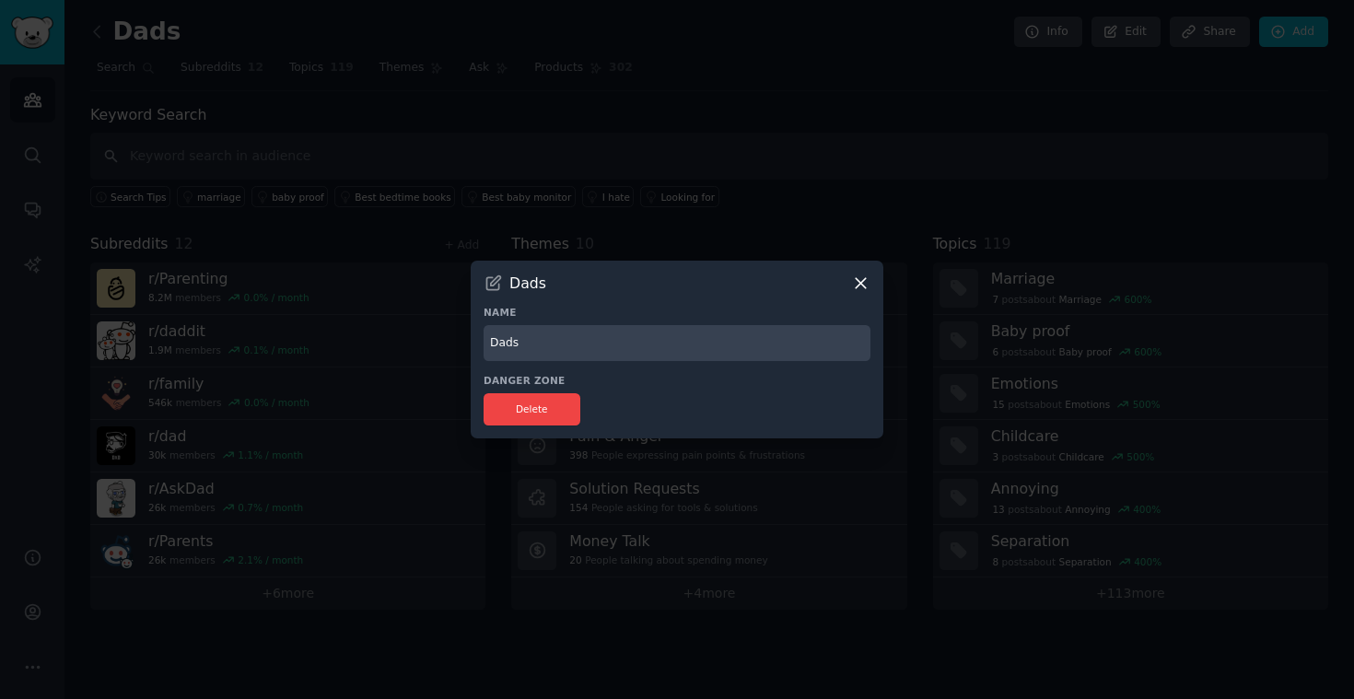
click at [865, 278] on icon at bounding box center [860, 283] width 19 height 19
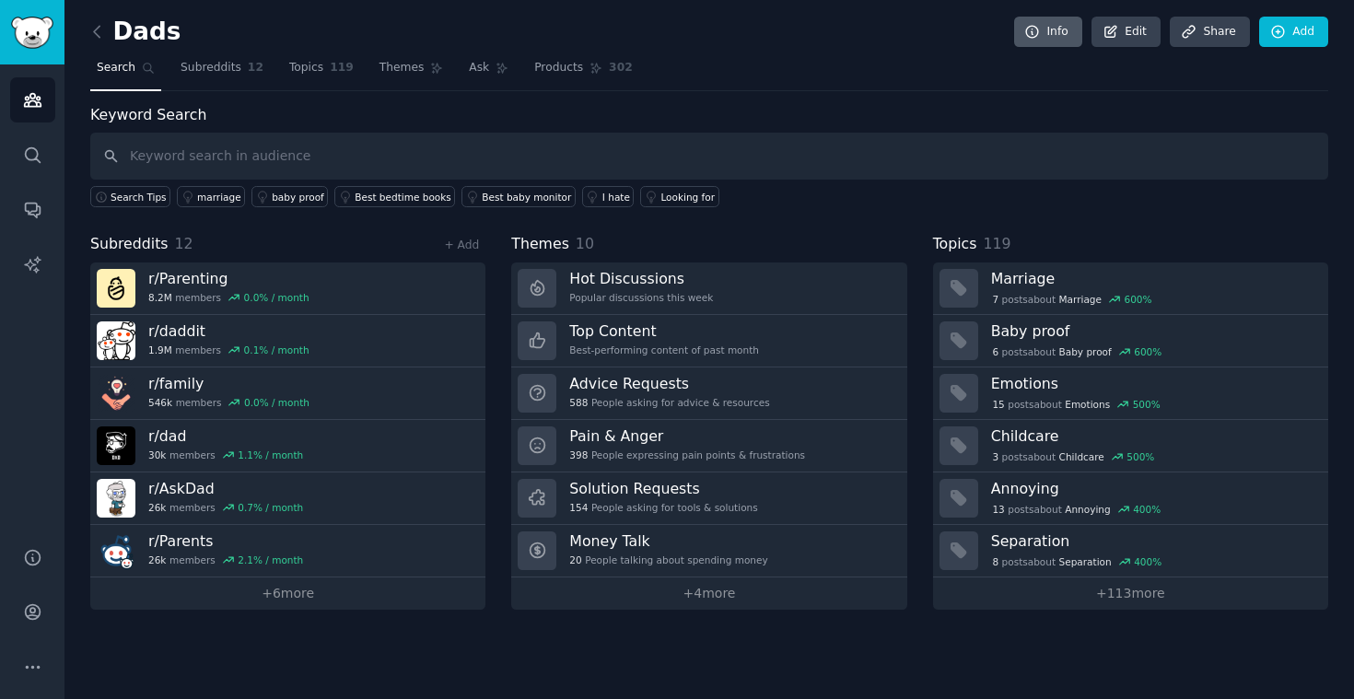
click at [1053, 31] on link "Info" at bounding box center [1048, 32] width 68 height 31
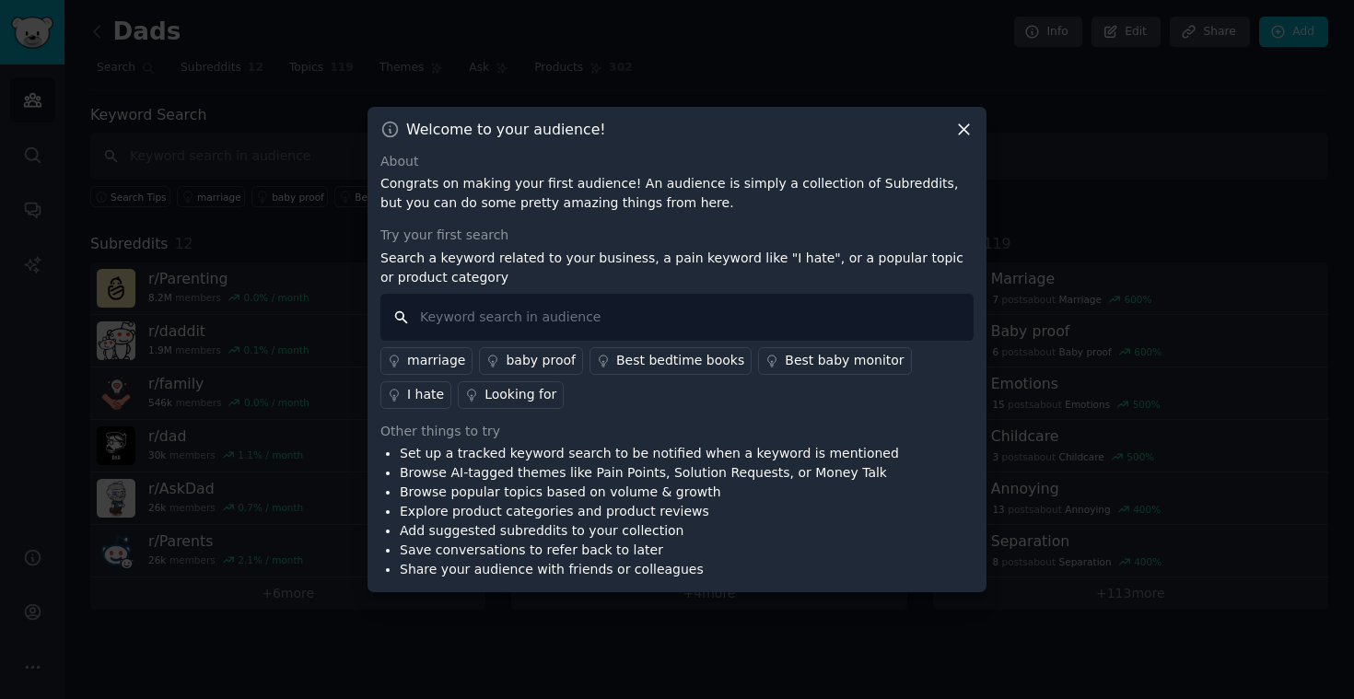
click at [721, 315] on input "text" at bounding box center [676, 317] width 593 height 47
type input "kids"
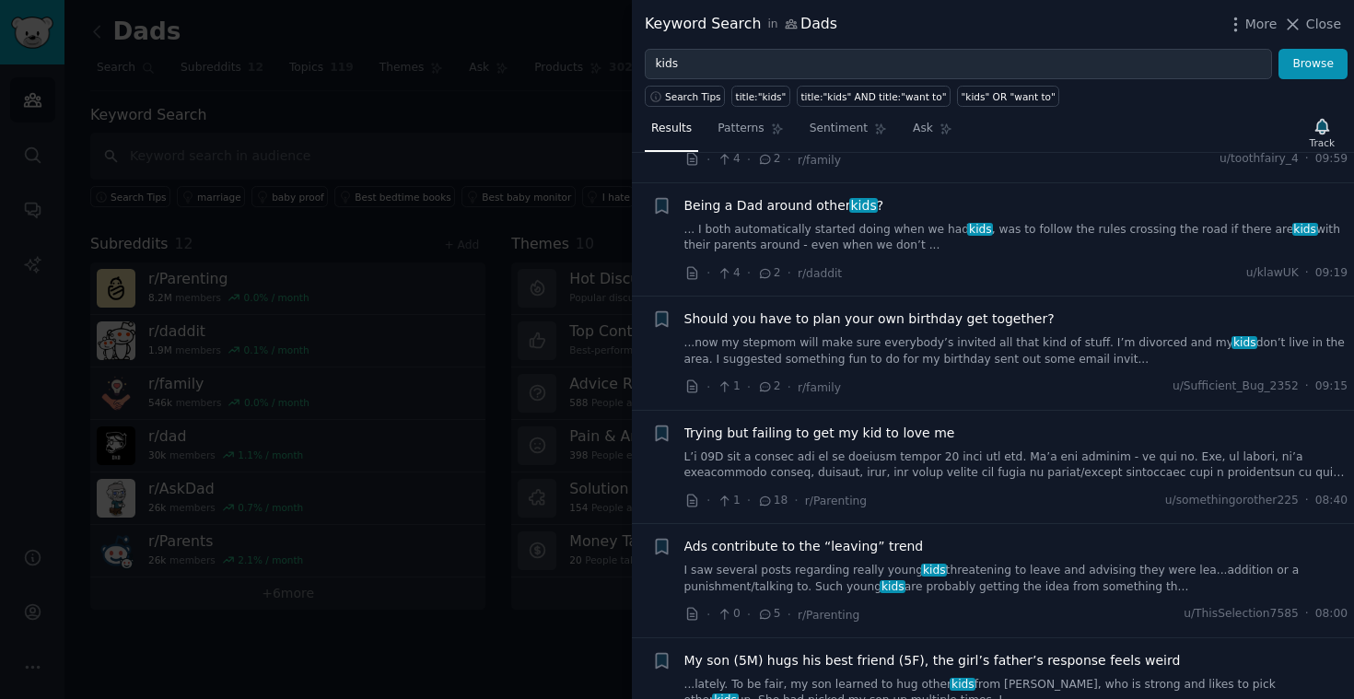
scroll to position [484, 0]
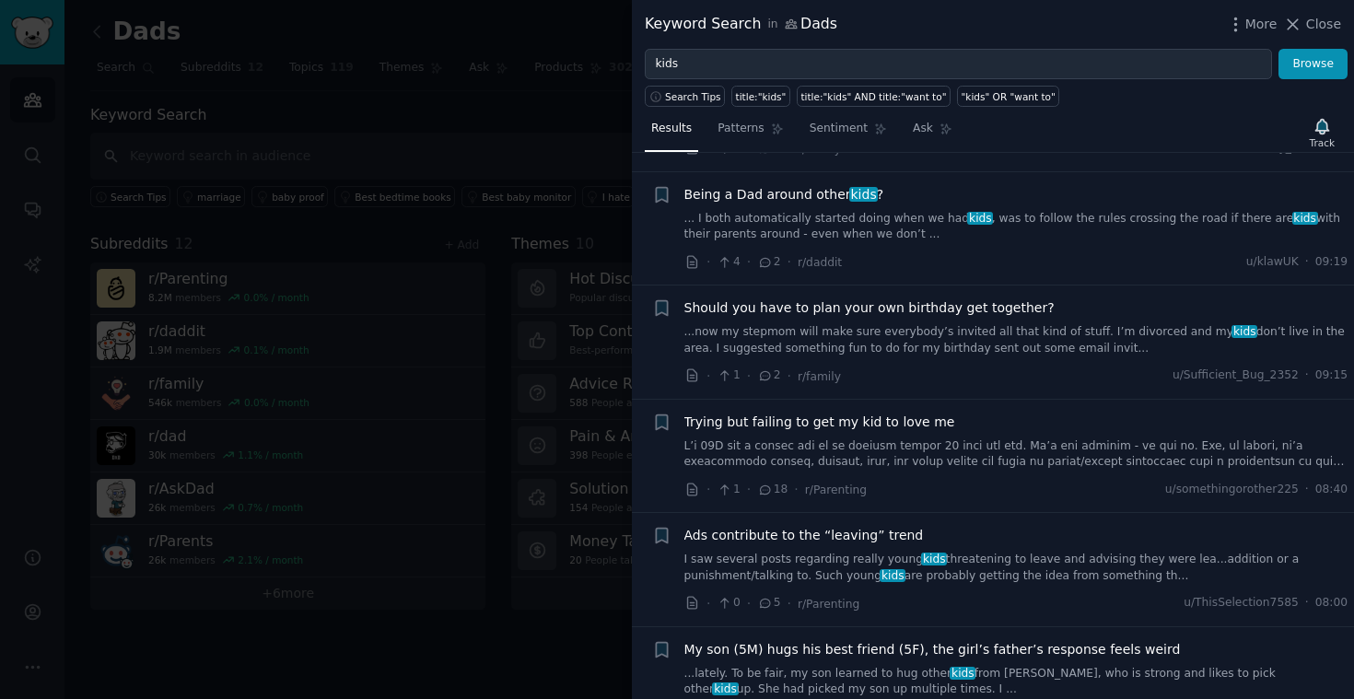
click at [1038, 239] on div "Being a Dad around other kids ? ... I both automatically started doing when we …" at bounding box center [1016, 228] width 664 height 87
click at [573, 642] on div at bounding box center [677, 349] width 1354 height 699
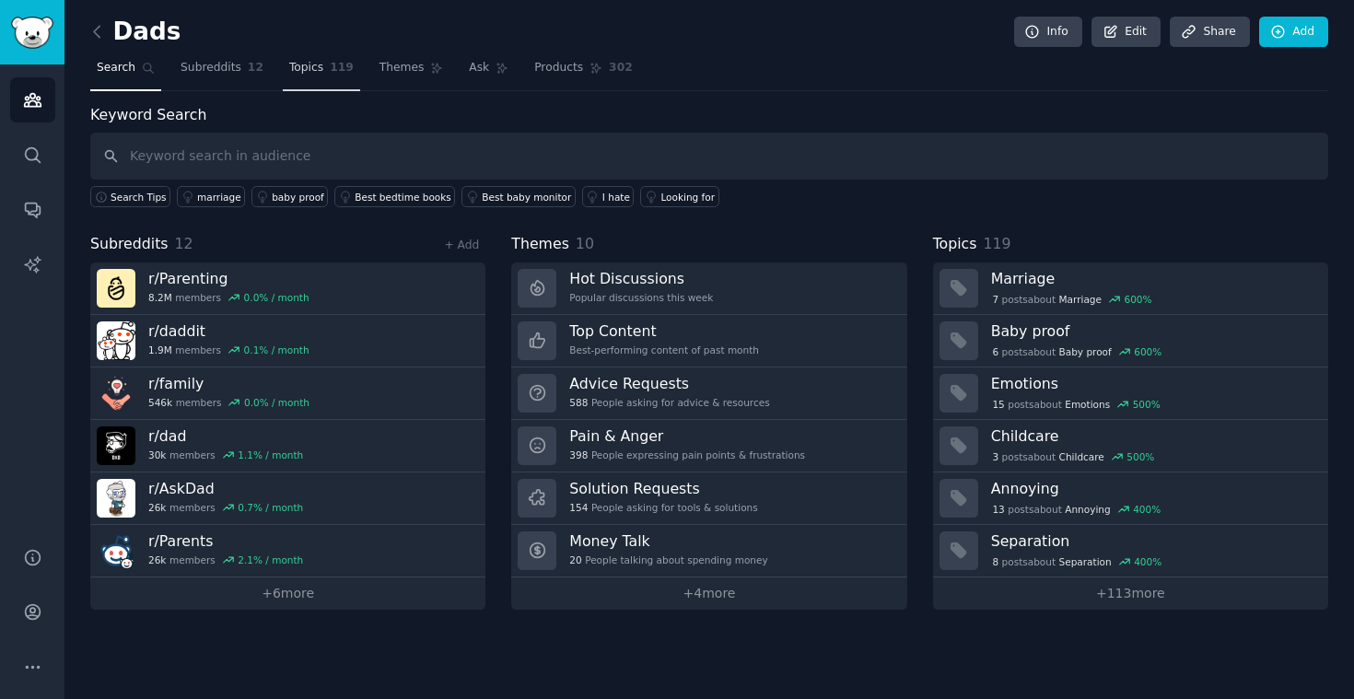
click at [301, 71] on span "Topics" at bounding box center [306, 68] width 34 height 17
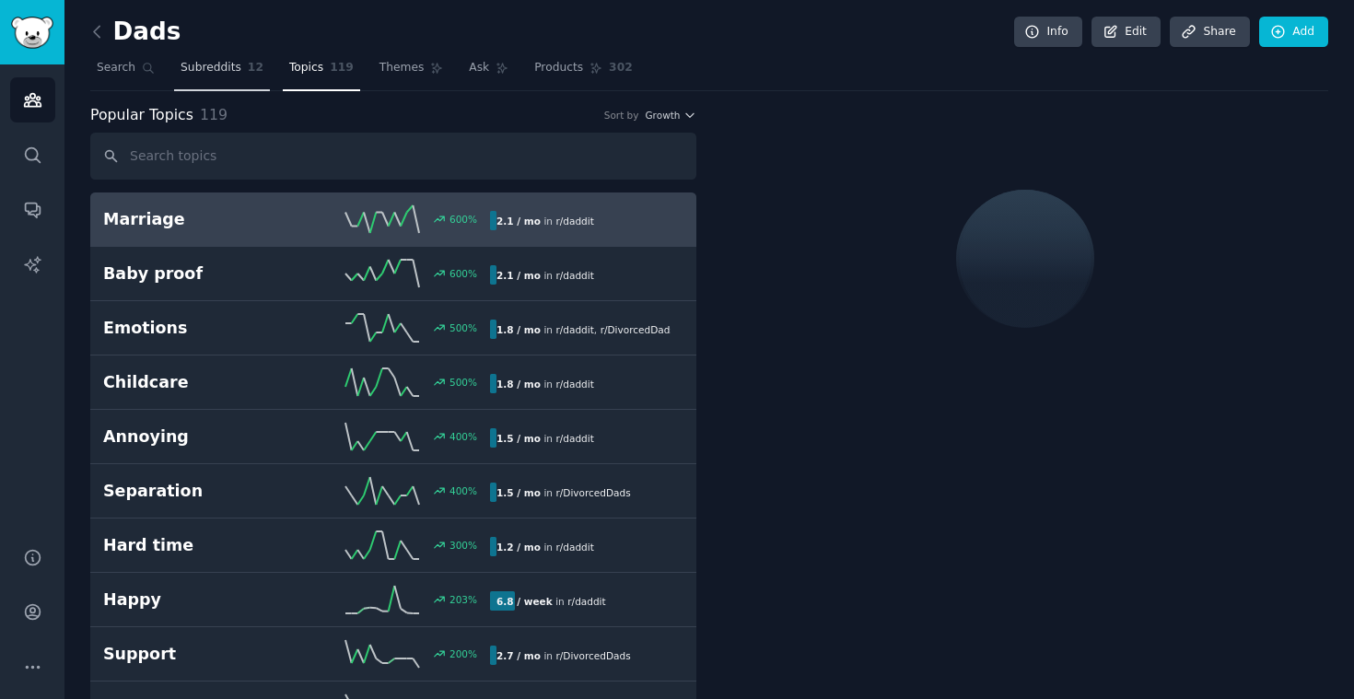
click at [224, 67] on span "Subreddits" at bounding box center [211, 68] width 61 height 17
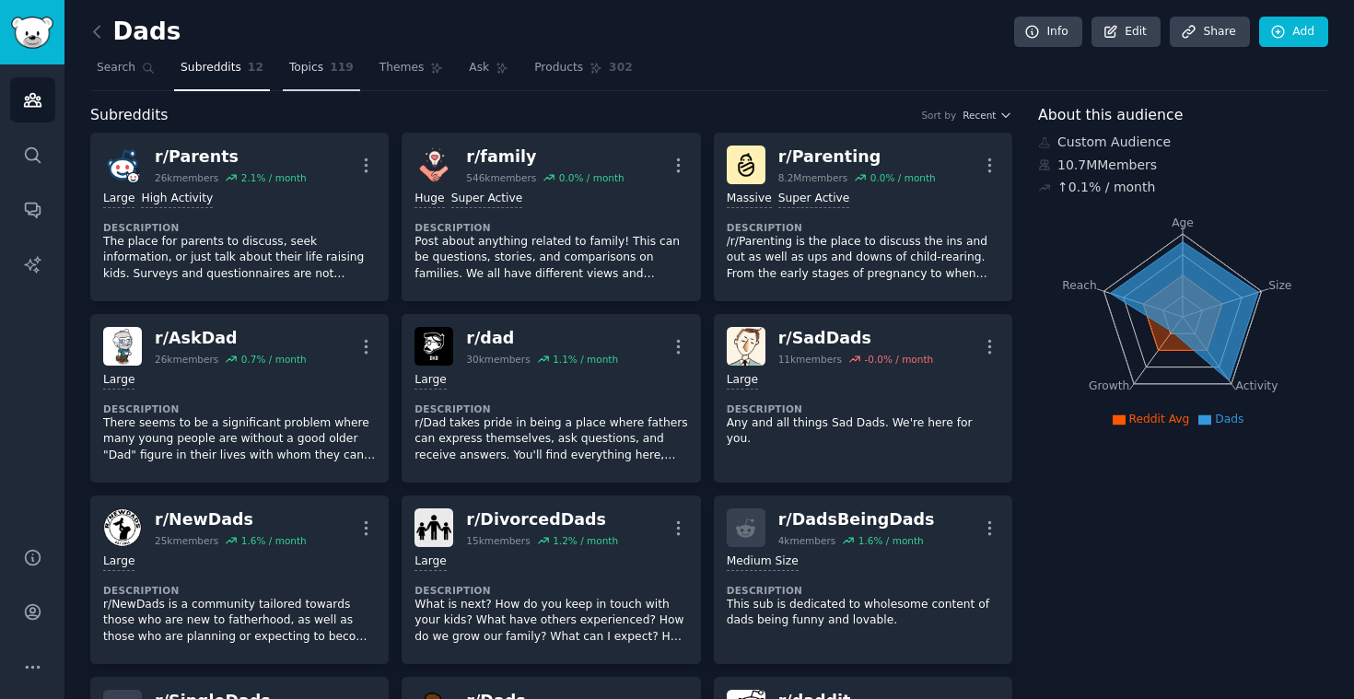
click at [307, 65] on span "Topics" at bounding box center [306, 68] width 34 height 17
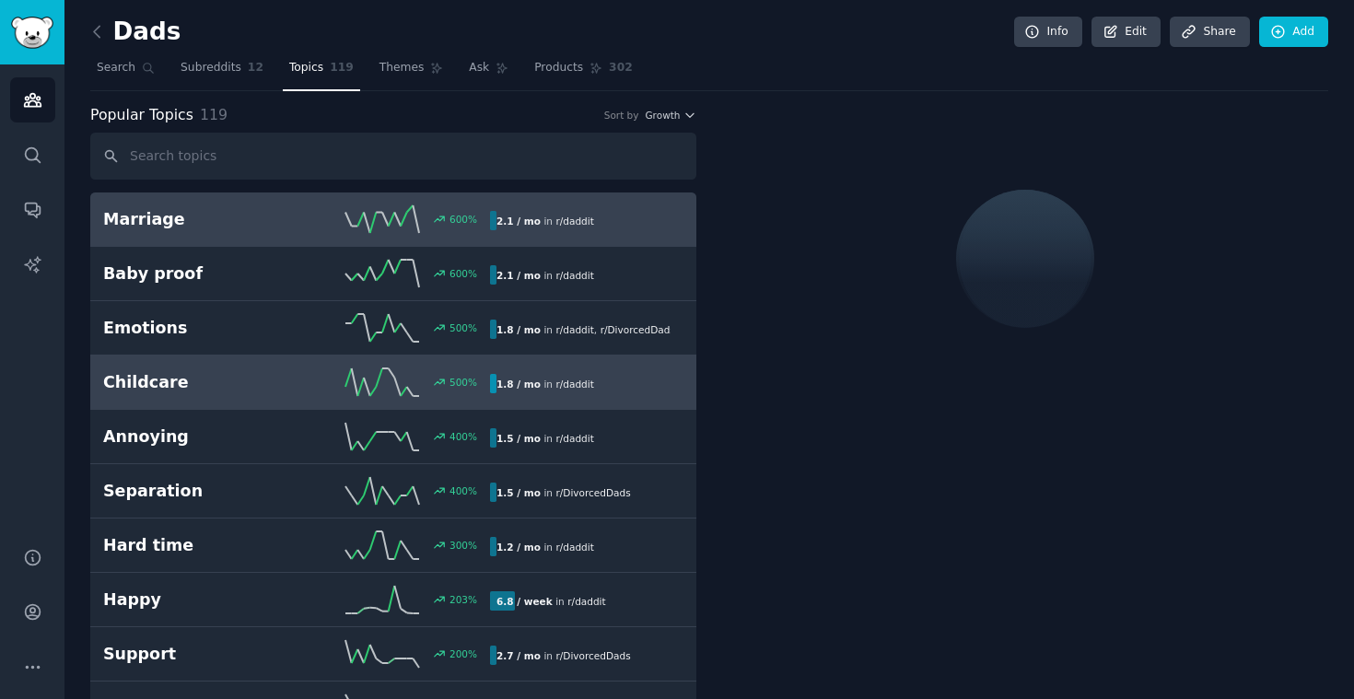
click at [155, 379] on h2 "Childcare" at bounding box center [199, 382] width 193 height 23
